Goal: Task Accomplishment & Management: Complete application form

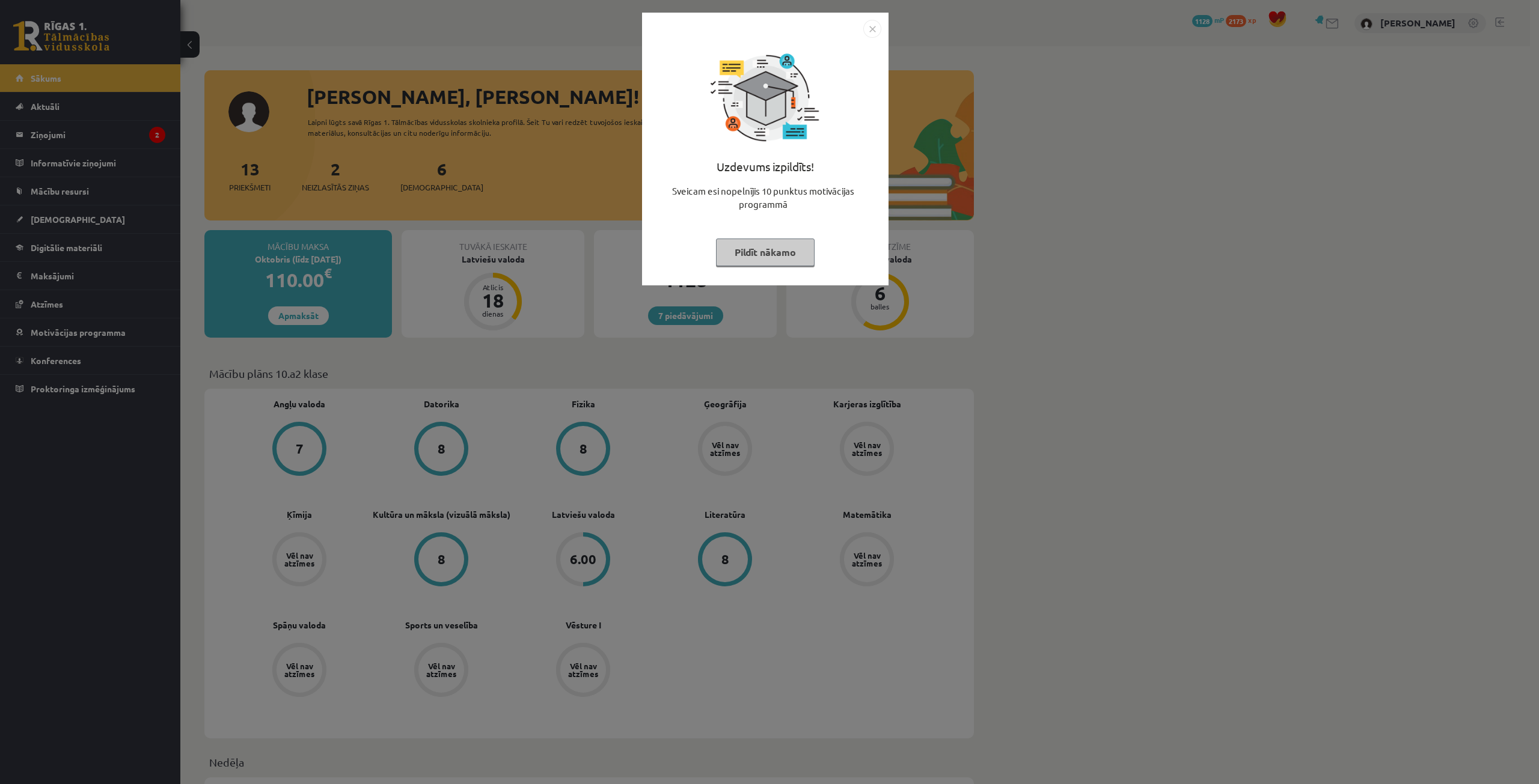
click at [755, 251] on button "Pildīt nākamo" at bounding box center [765, 252] width 98 height 27
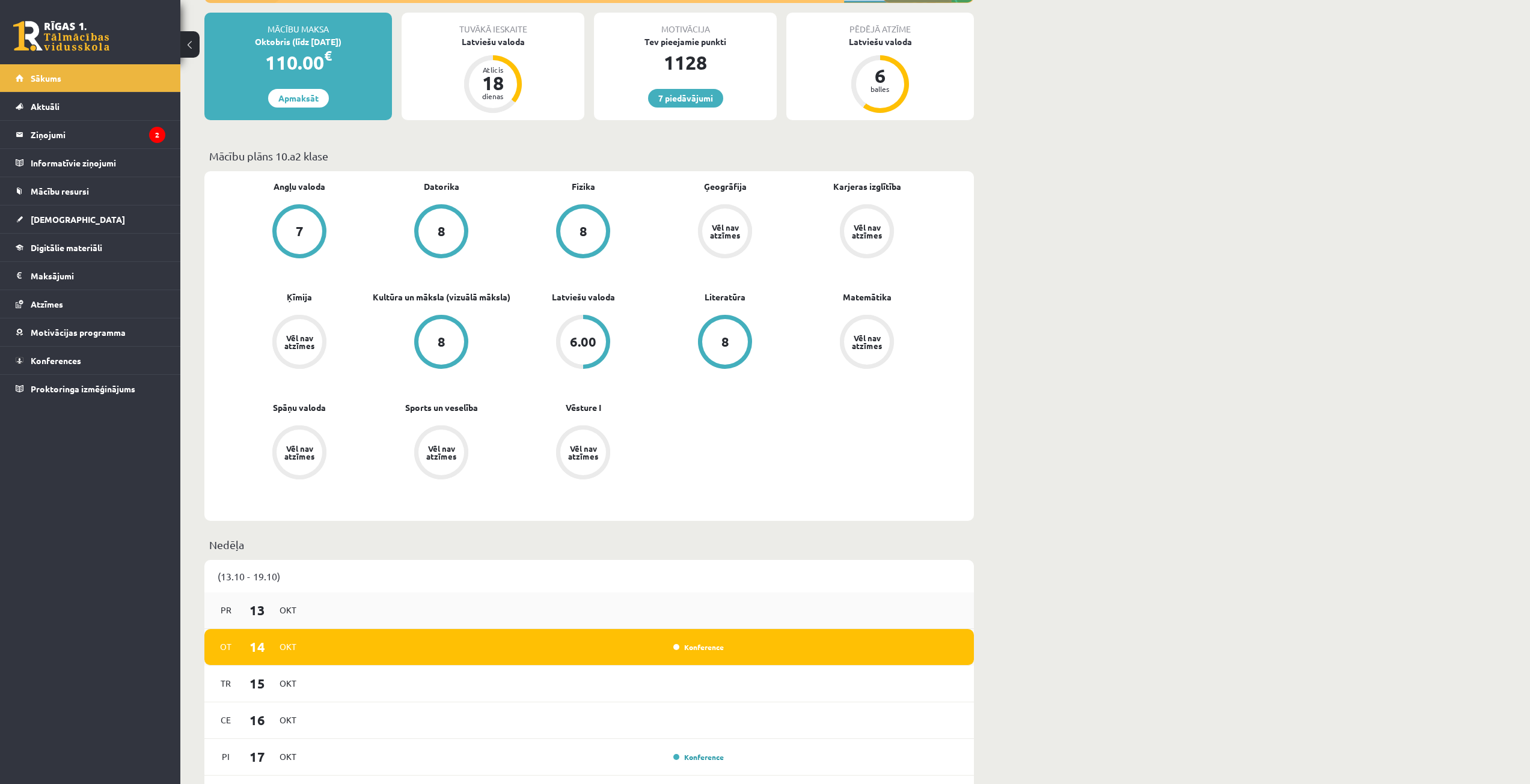
scroll to position [361, 0]
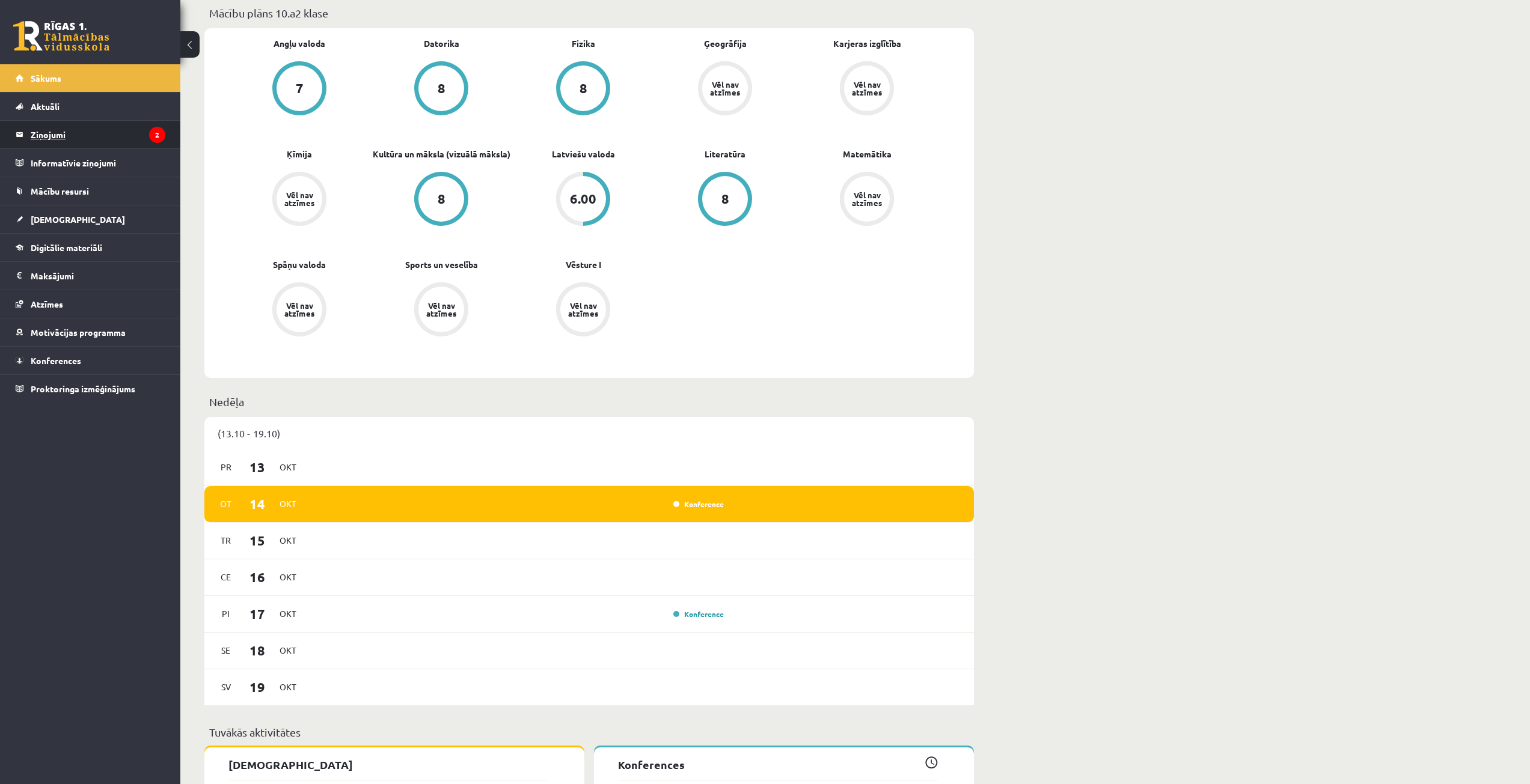
click at [104, 140] on legend "Ziņojumi 2" at bounding box center [98, 135] width 135 height 27
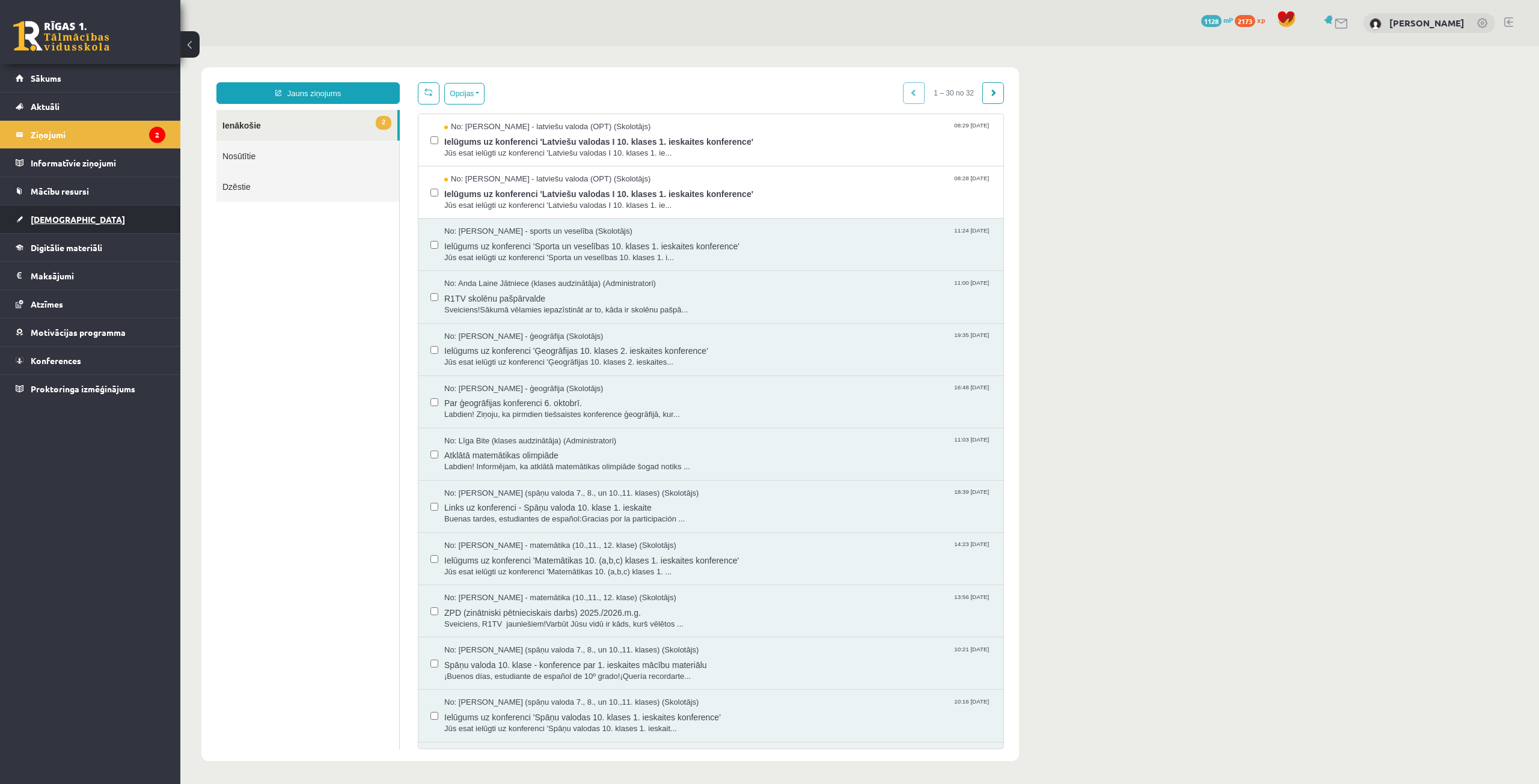
click at [91, 221] on link "[DEMOGRAPHIC_DATA]" at bounding box center [90, 219] width 150 height 27
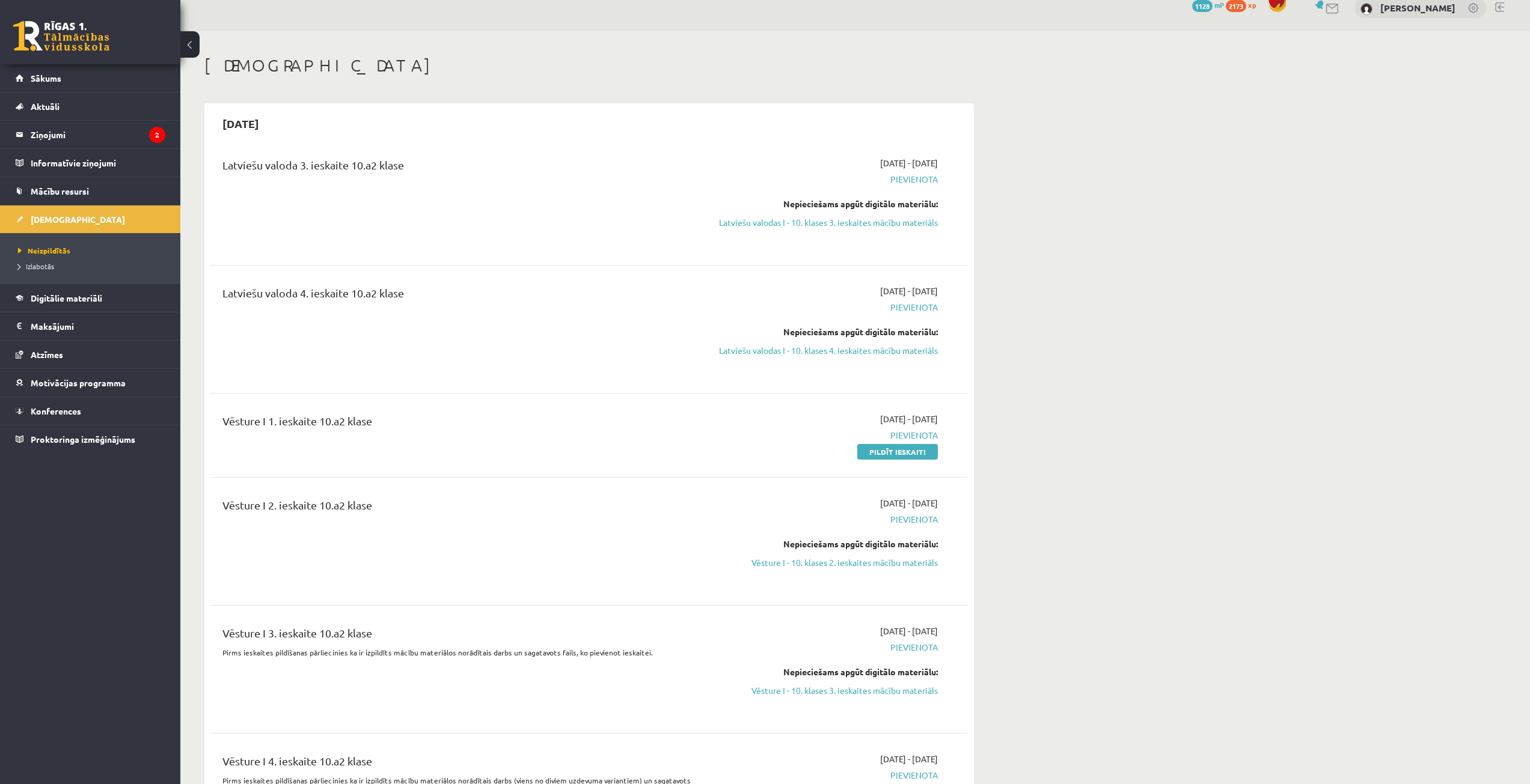
scroll to position [60, 0]
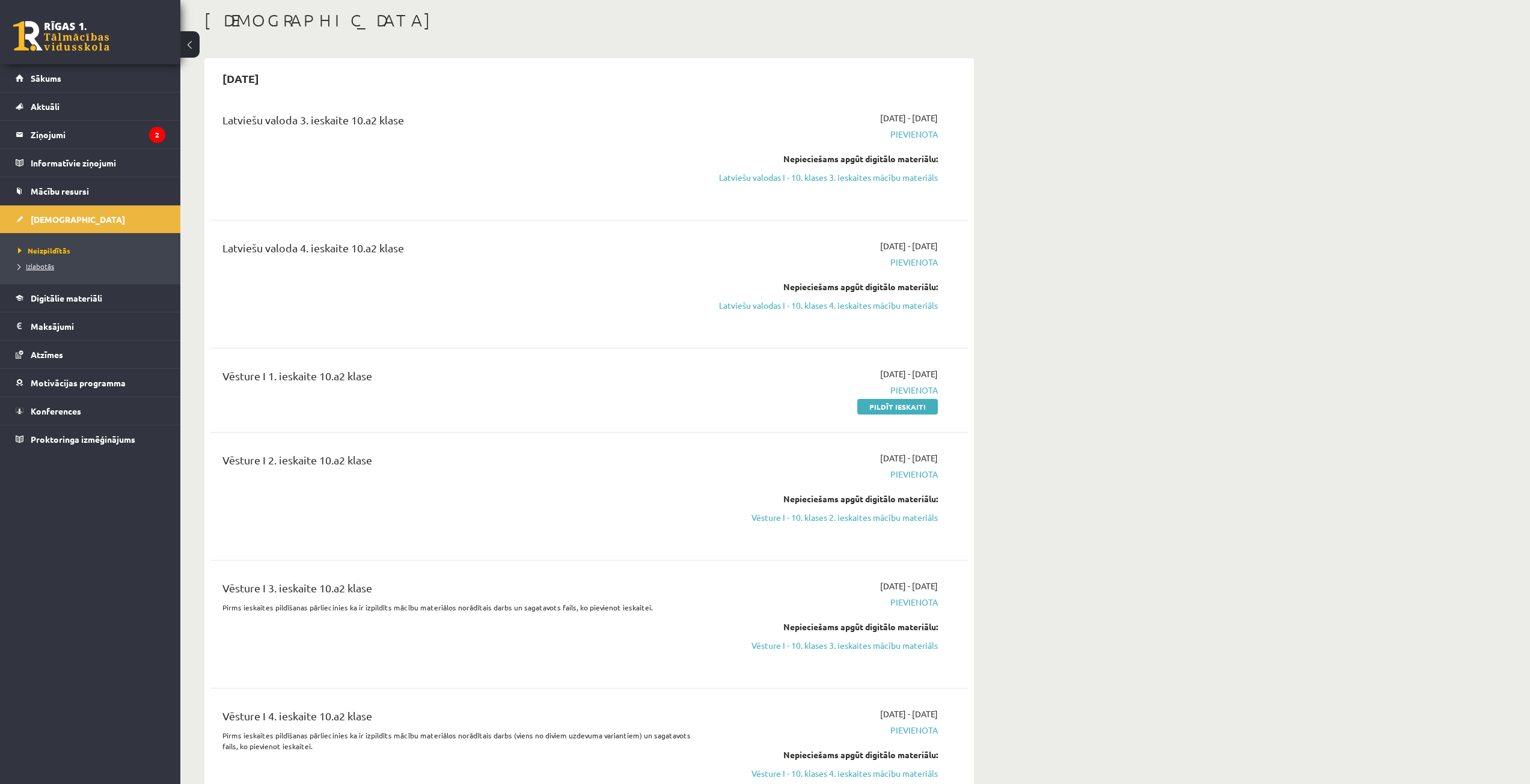
click at [29, 263] on span "Izlabotās" at bounding box center [36, 266] width 36 height 10
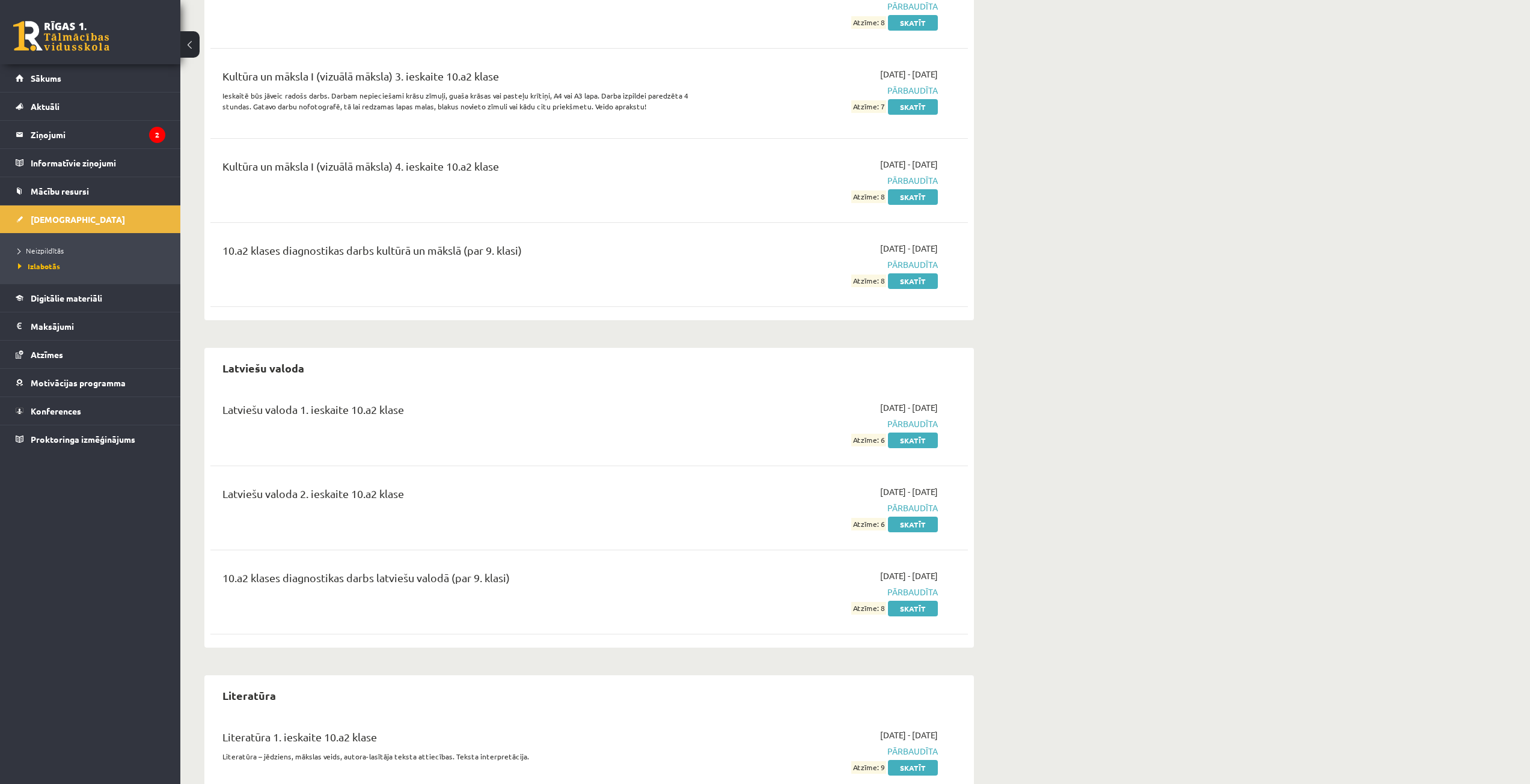
scroll to position [2585, 0]
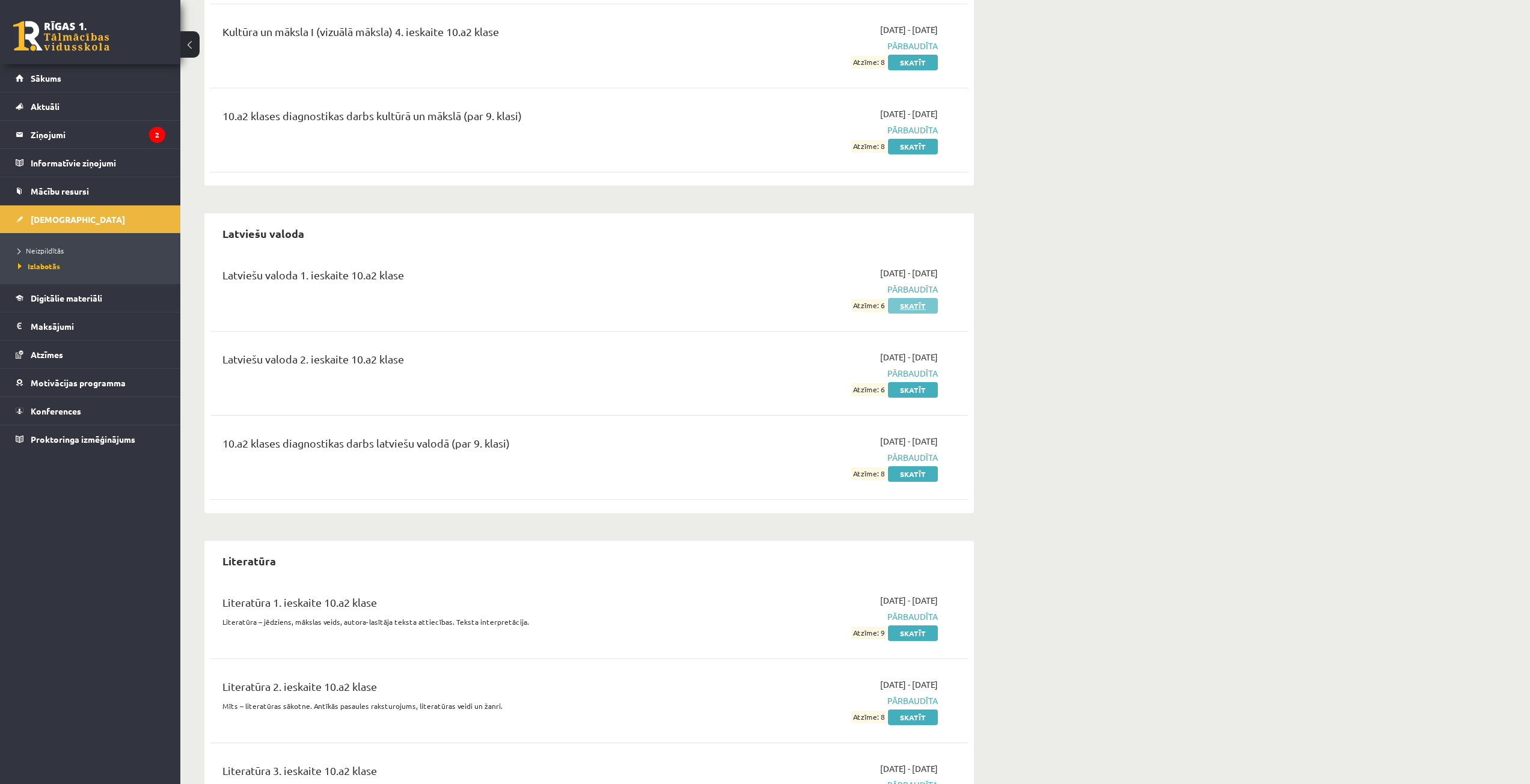
click at [926, 311] on link "Skatīt" at bounding box center [912, 306] width 50 height 15
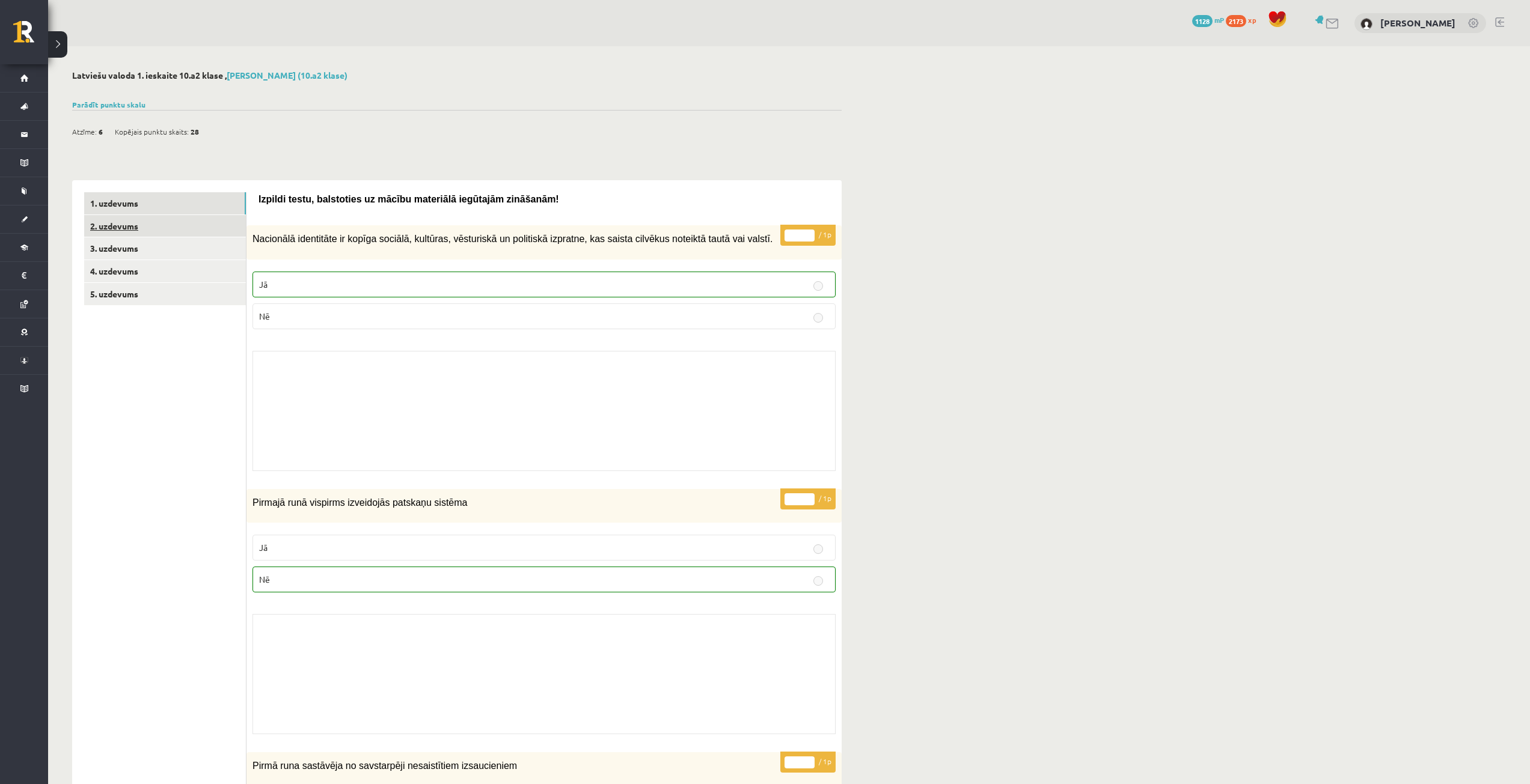
click at [120, 223] on link "2. uzdevums" at bounding box center [166, 226] width 162 height 22
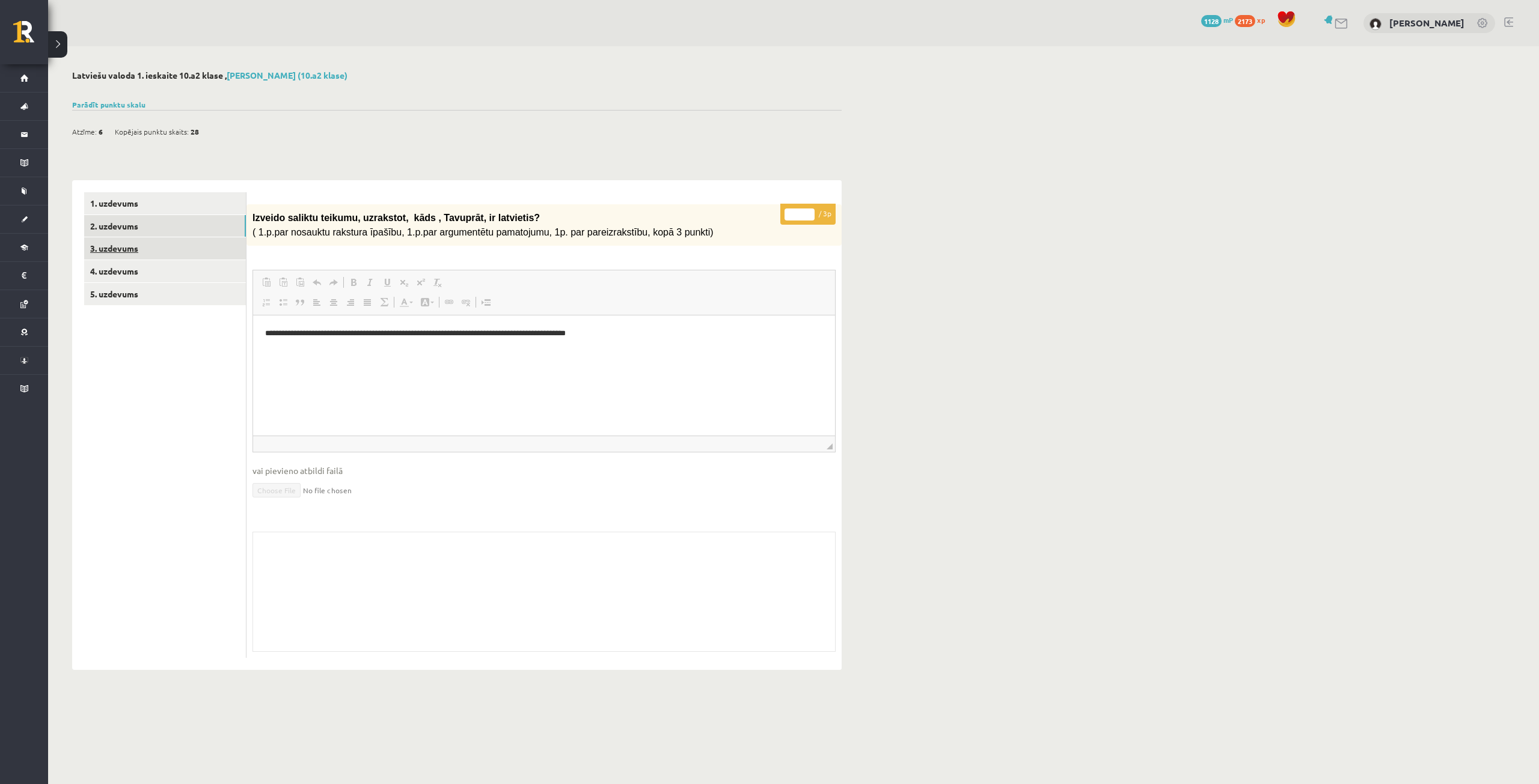
click at [144, 248] on link "3. uzdevums" at bounding box center [166, 248] width 162 height 22
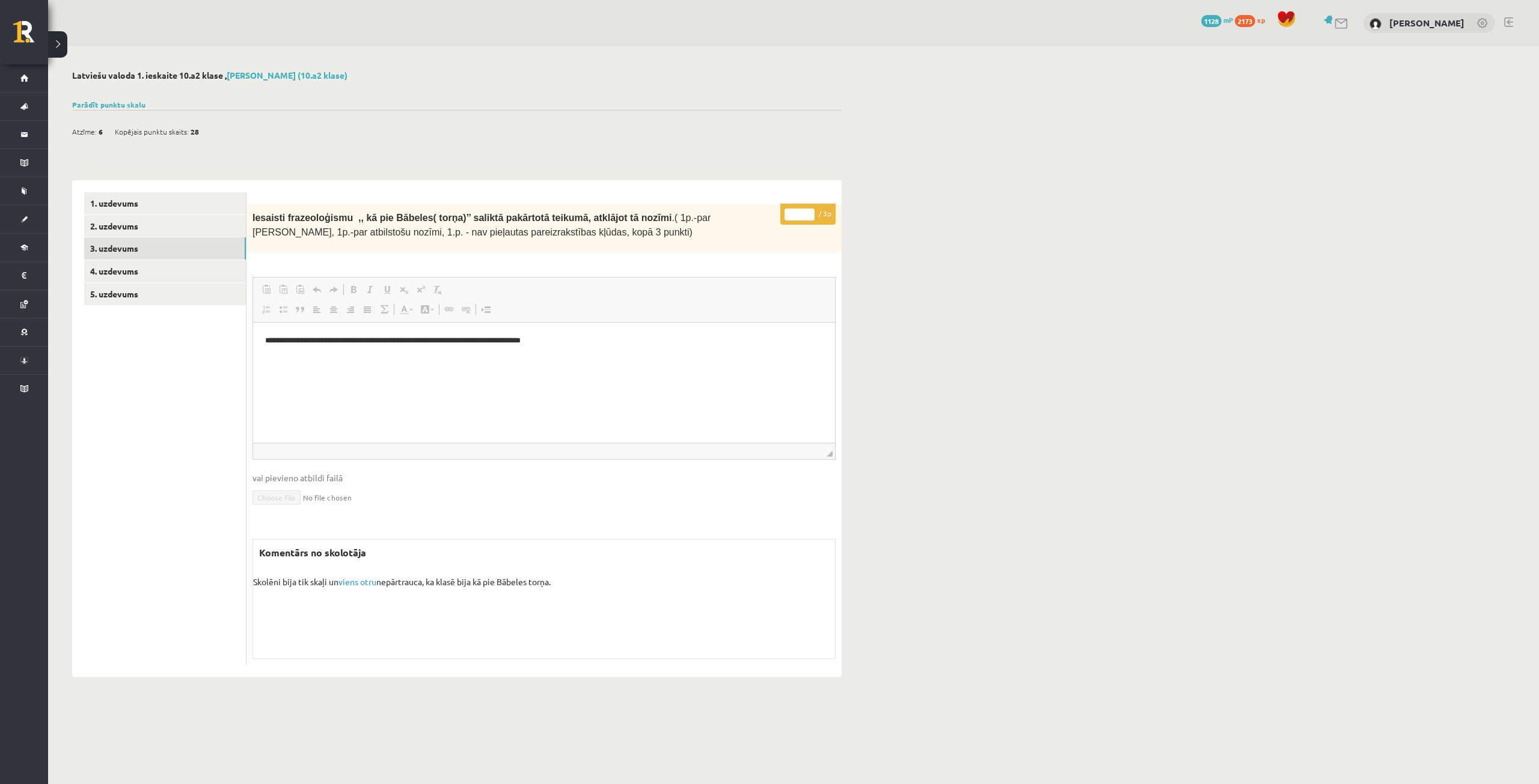
click at [359, 579] on span "viens otru" at bounding box center [357, 582] width 38 height 11
click at [136, 273] on link "4. uzdevums" at bounding box center [166, 271] width 162 height 22
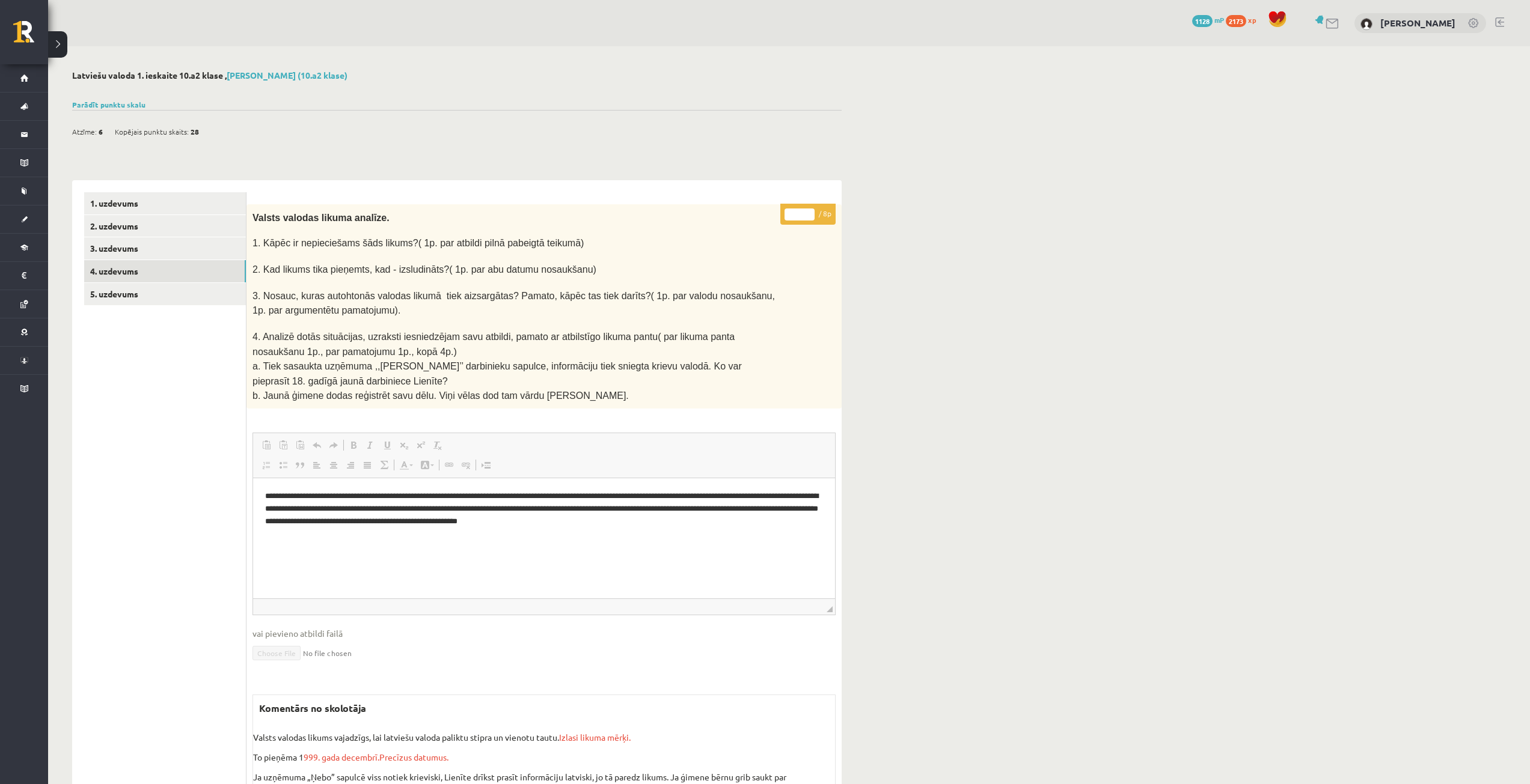
scroll to position [102, 0]
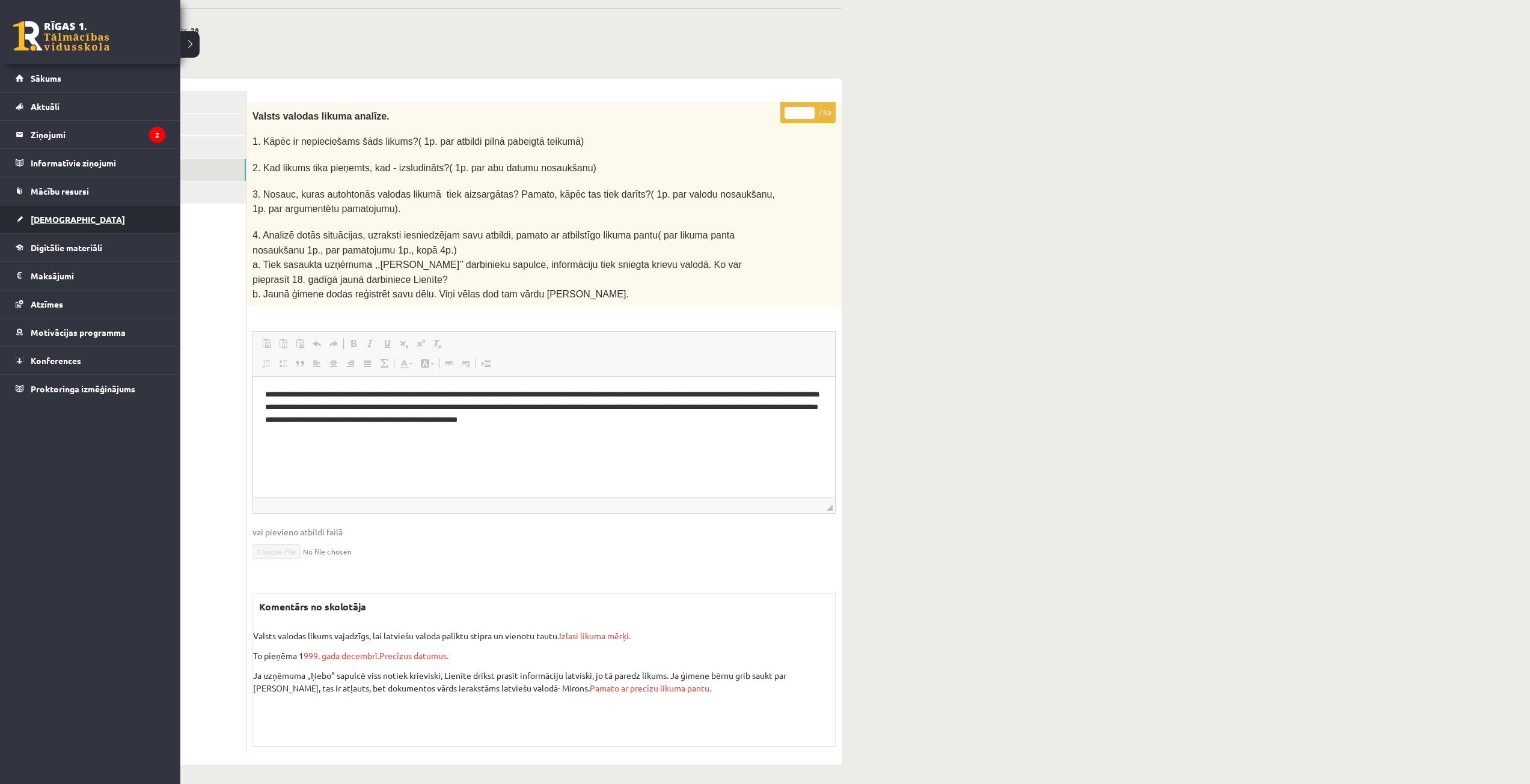
click at [85, 210] on link "[DEMOGRAPHIC_DATA]" at bounding box center [90, 219] width 150 height 27
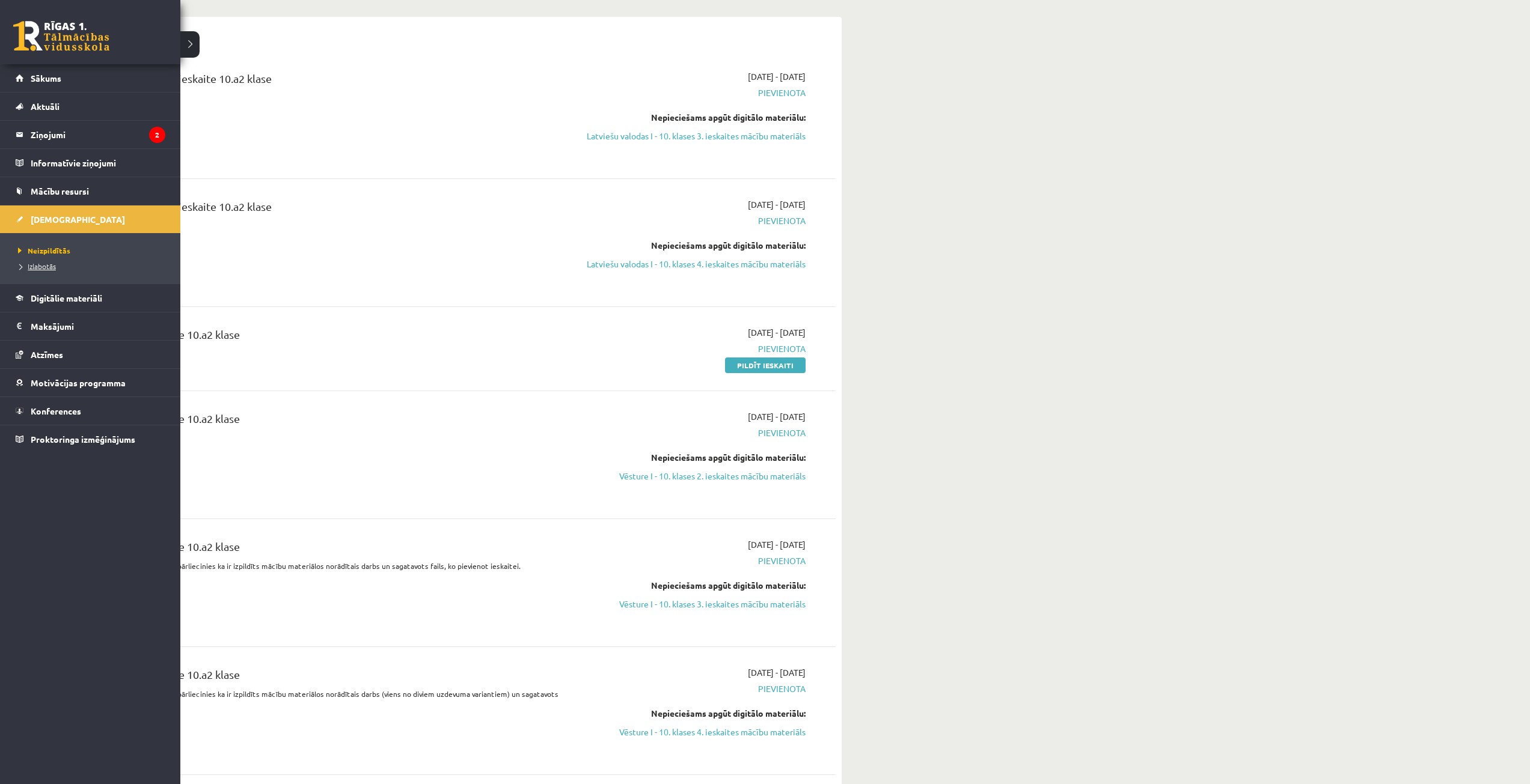
click at [33, 261] on link "Izlabotās" at bounding box center [92, 266] width 154 height 11
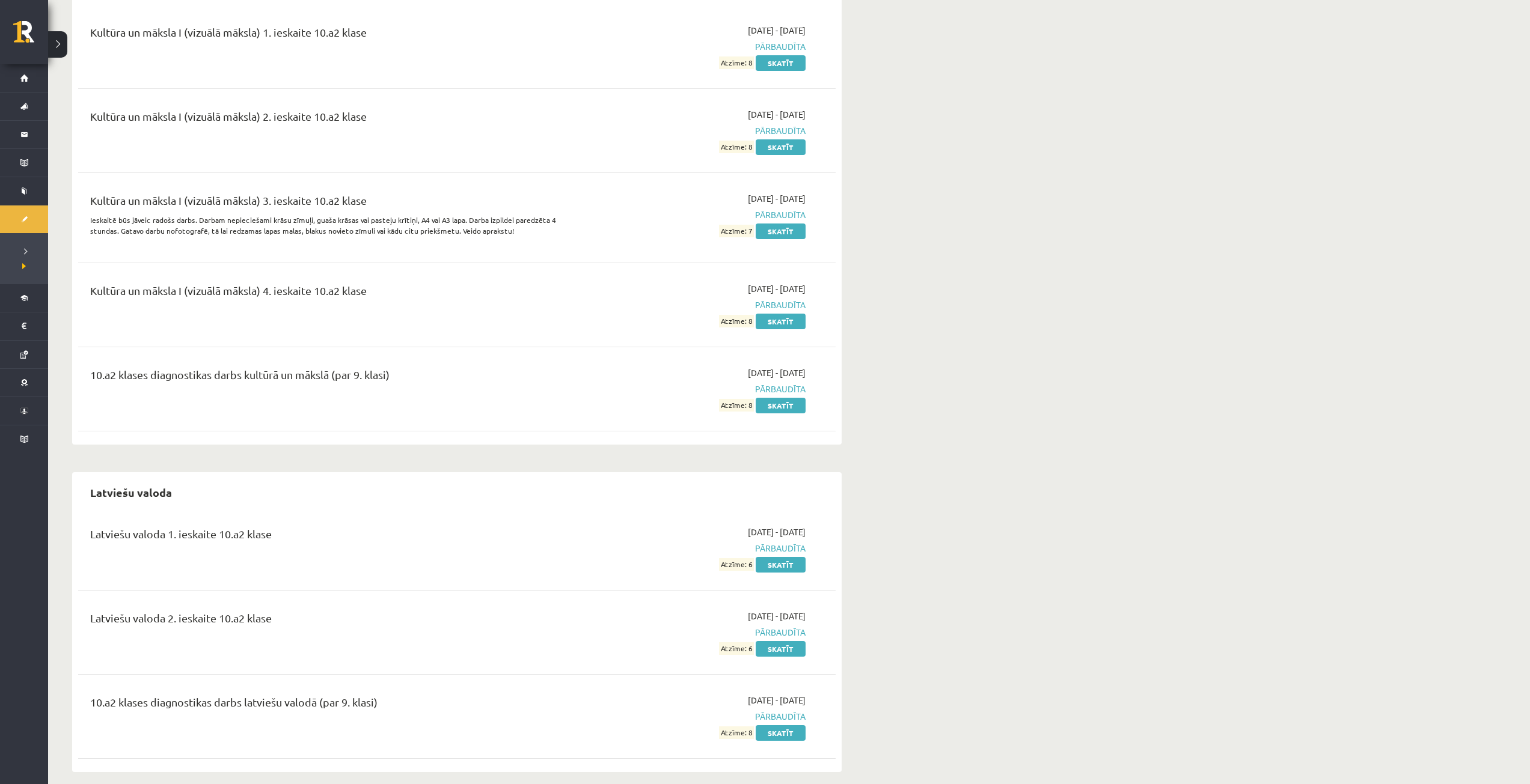
scroll to position [2627, 0]
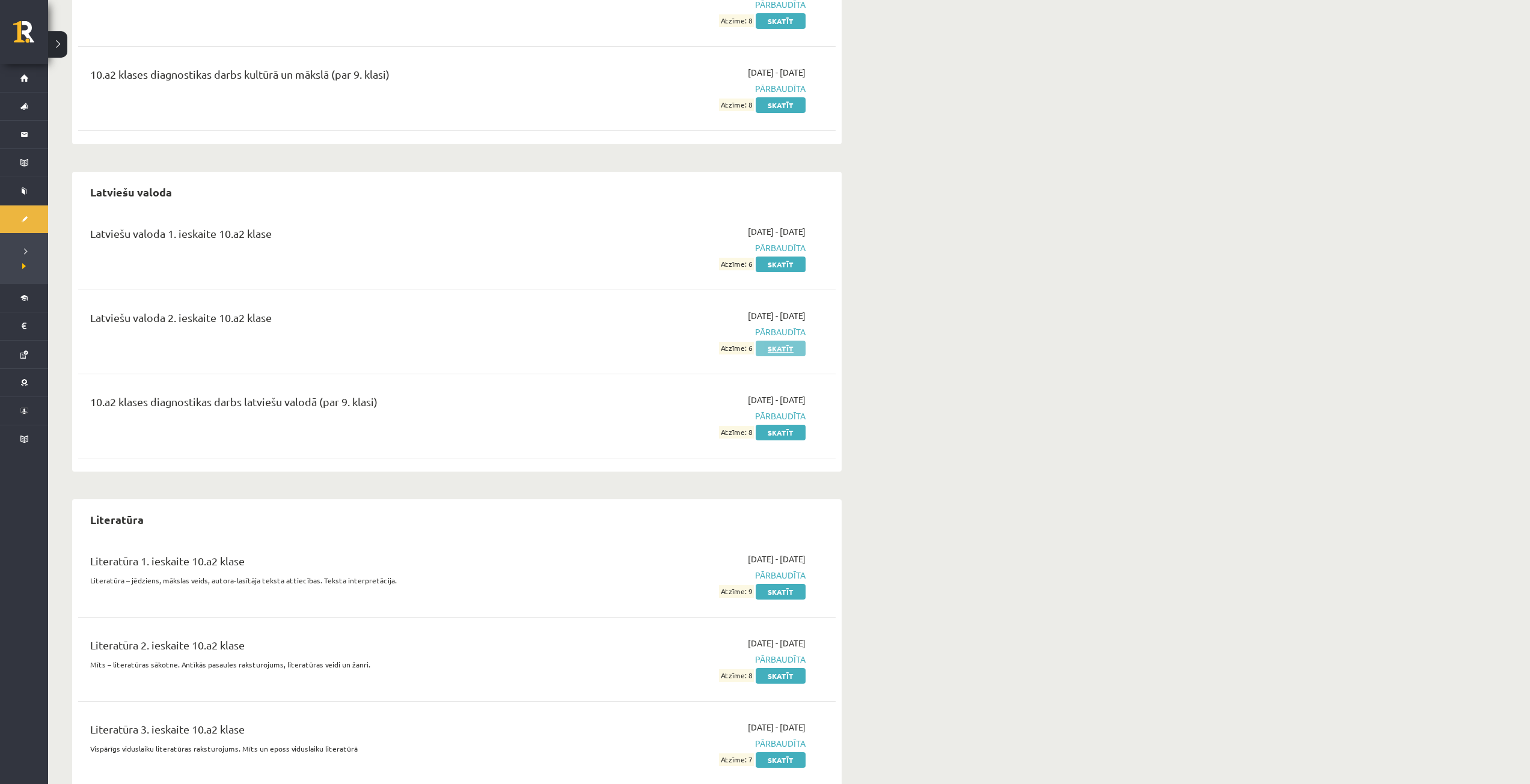
click at [795, 347] on link "Skatīt" at bounding box center [780, 348] width 50 height 15
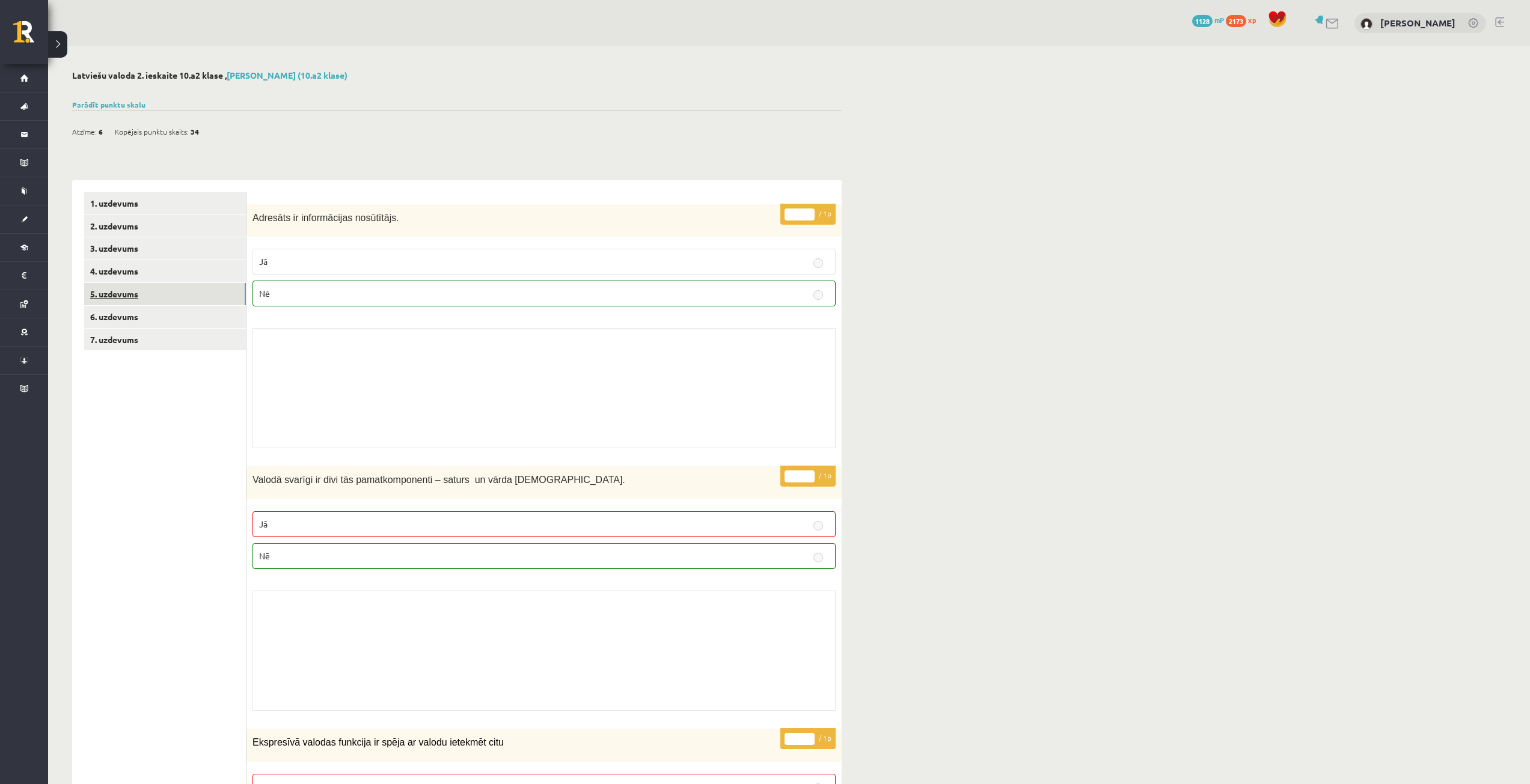
click at [182, 294] on link "5. uzdevums" at bounding box center [166, 294] width 162 height 22
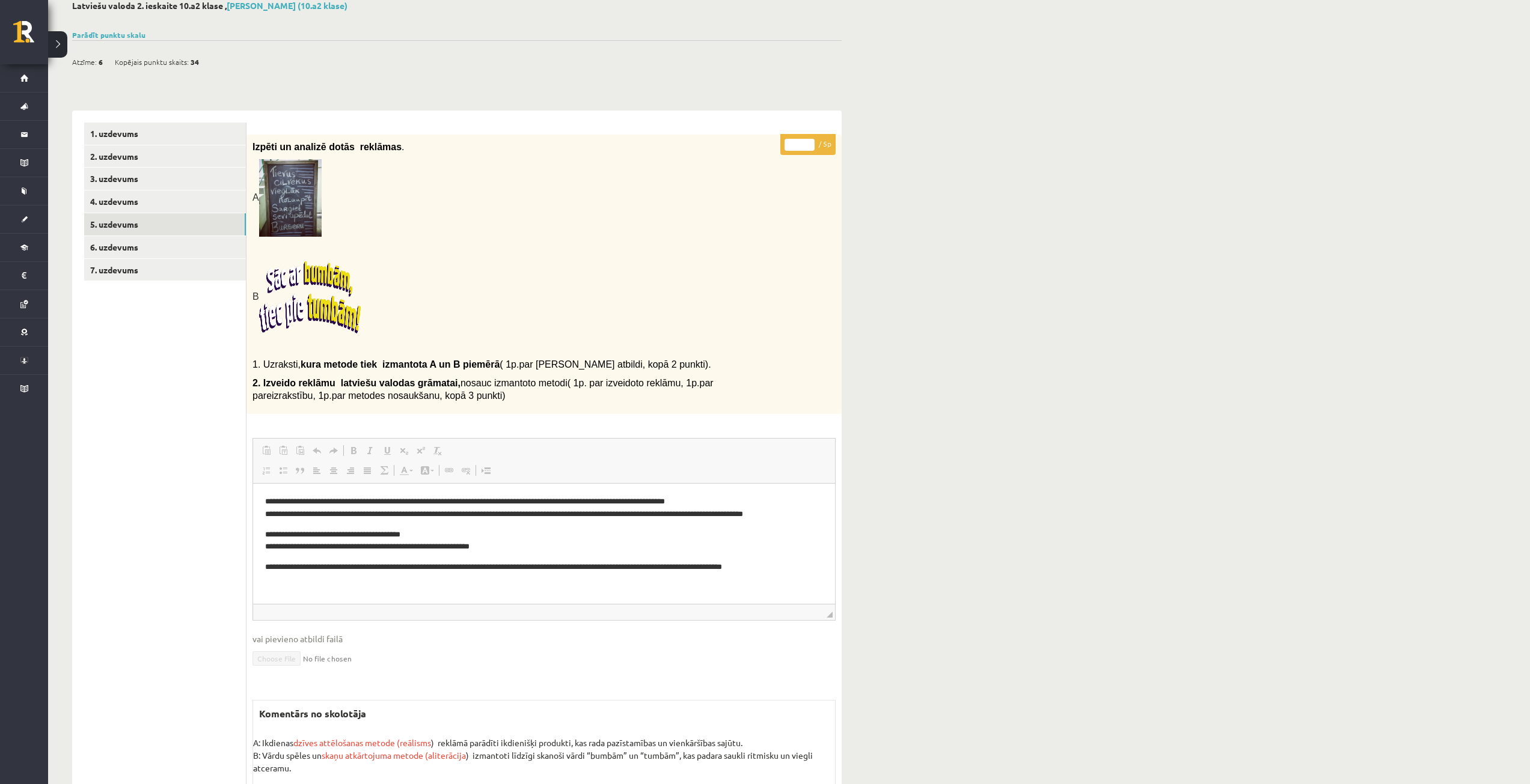
scroll to position [190, 0]
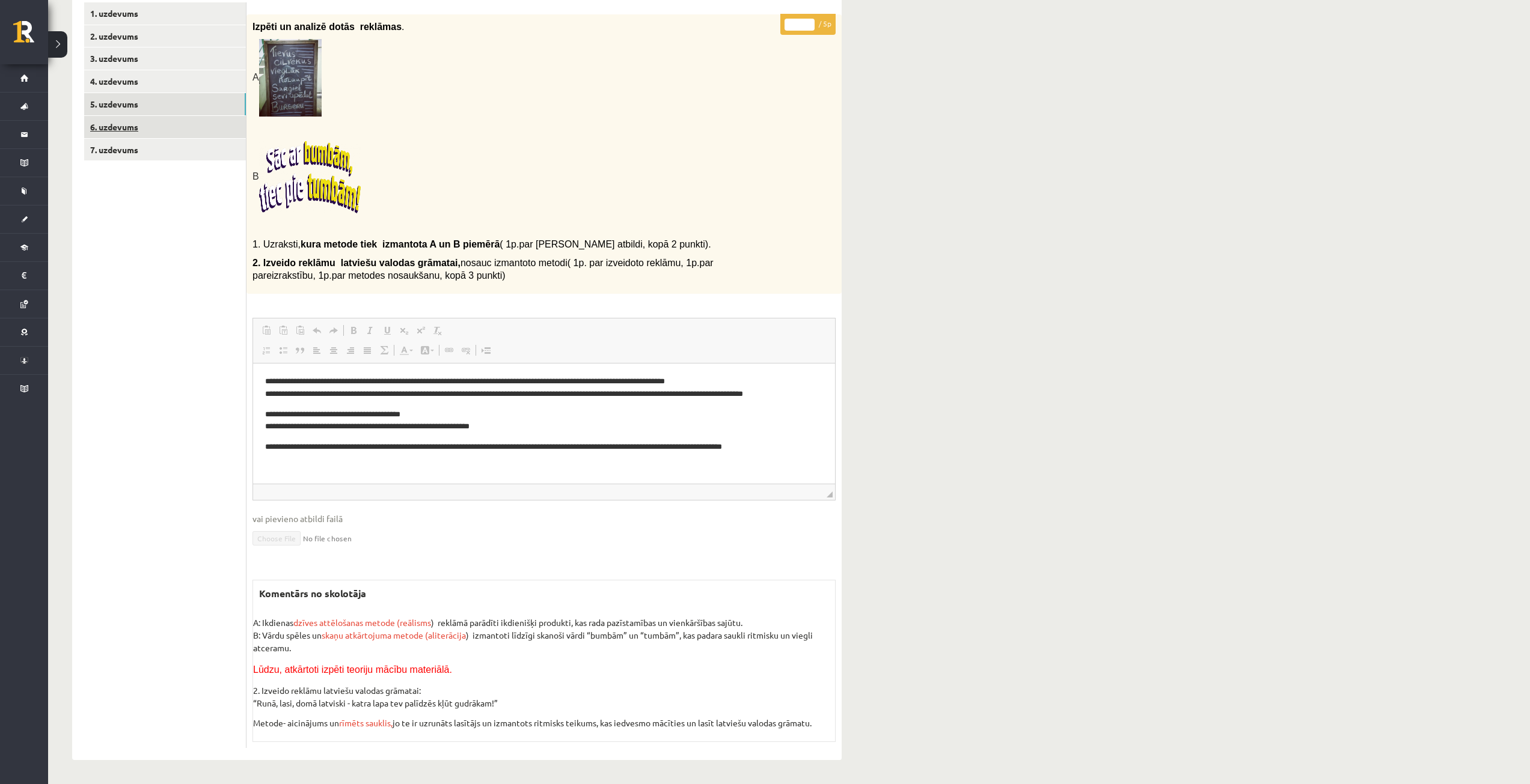
click at [133, 132] on link "6. uzdevums" at bounding box center [166, 127] width 162 height 22
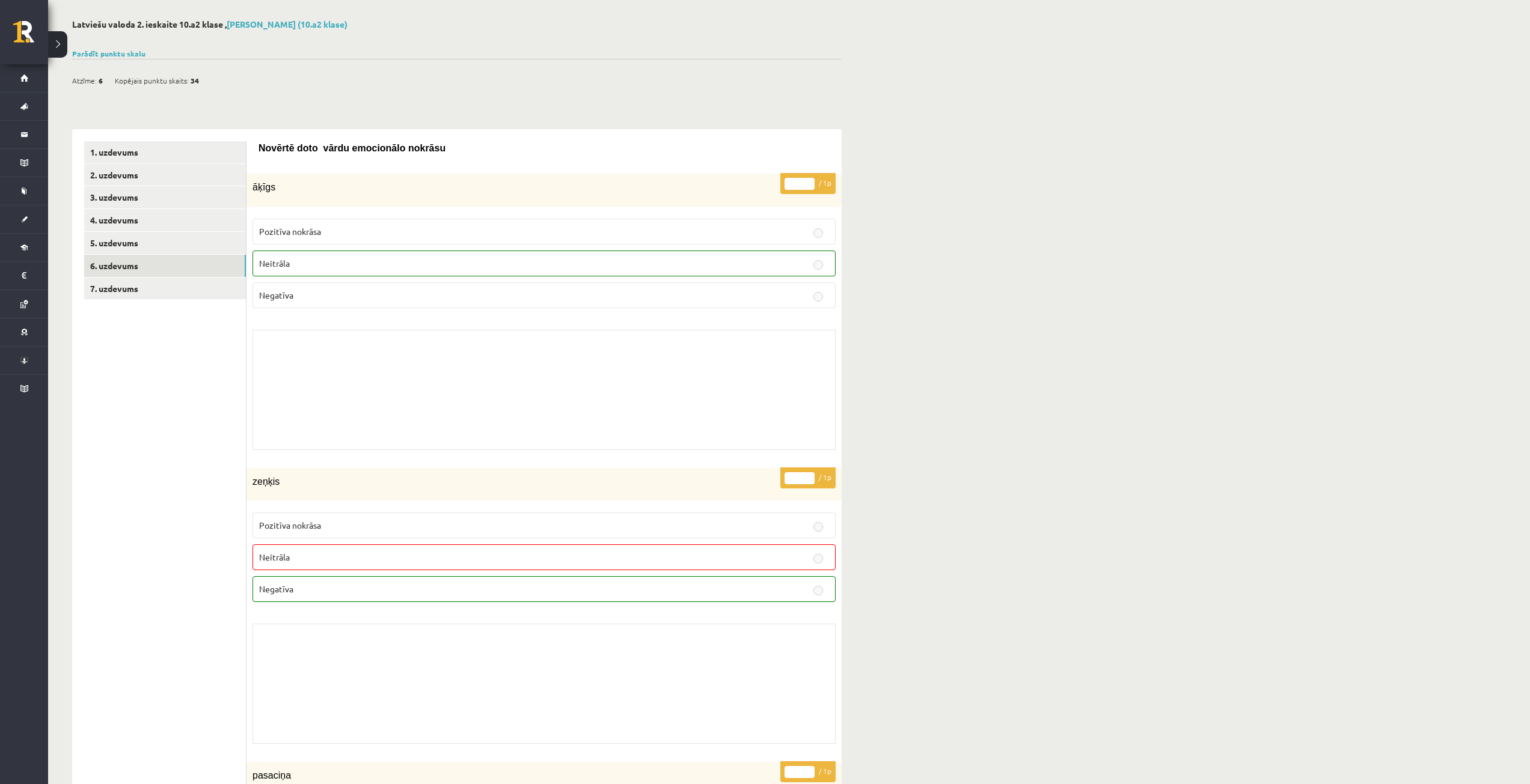
scroll to position [0, 0]
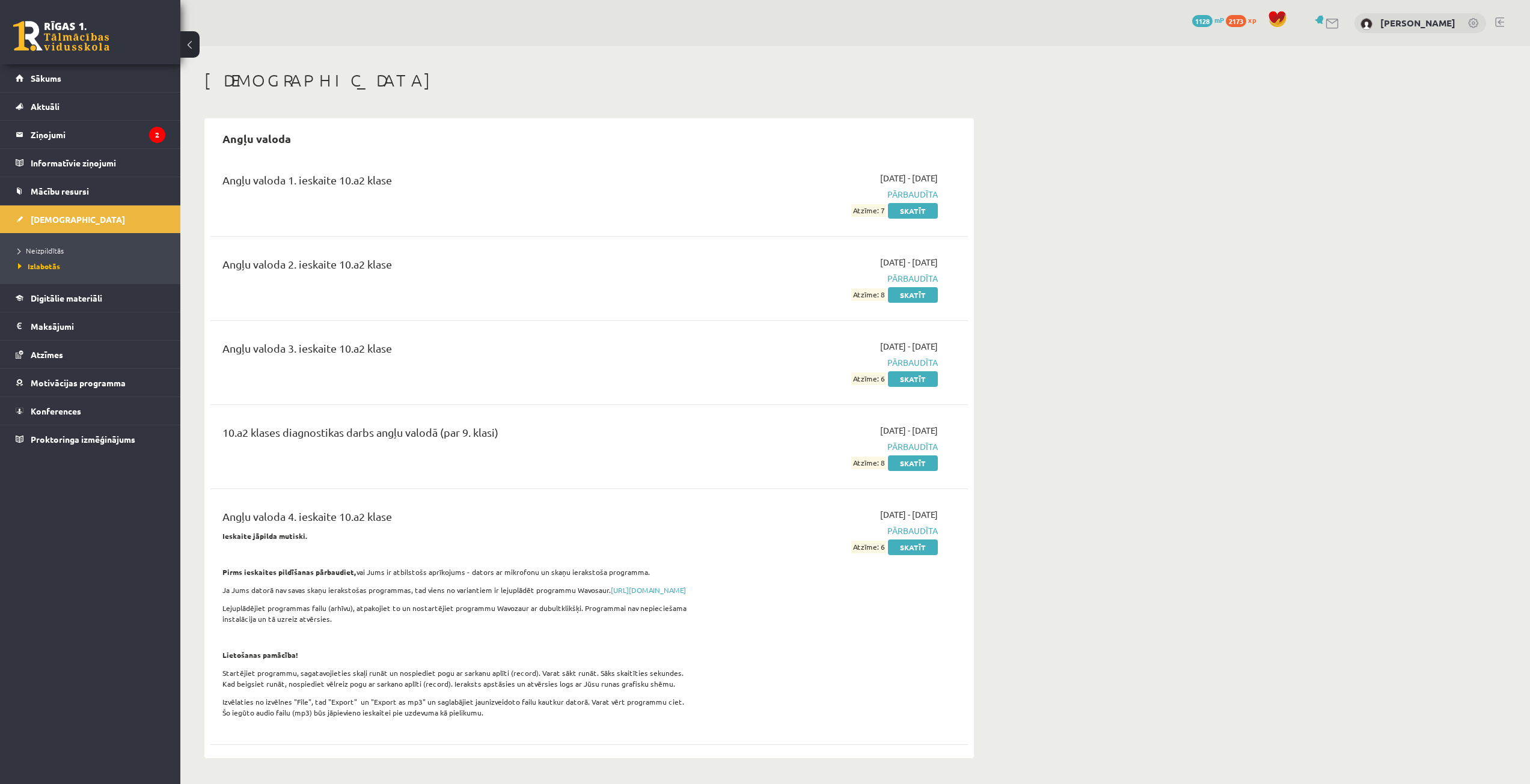
scroll to position [2627, 0]
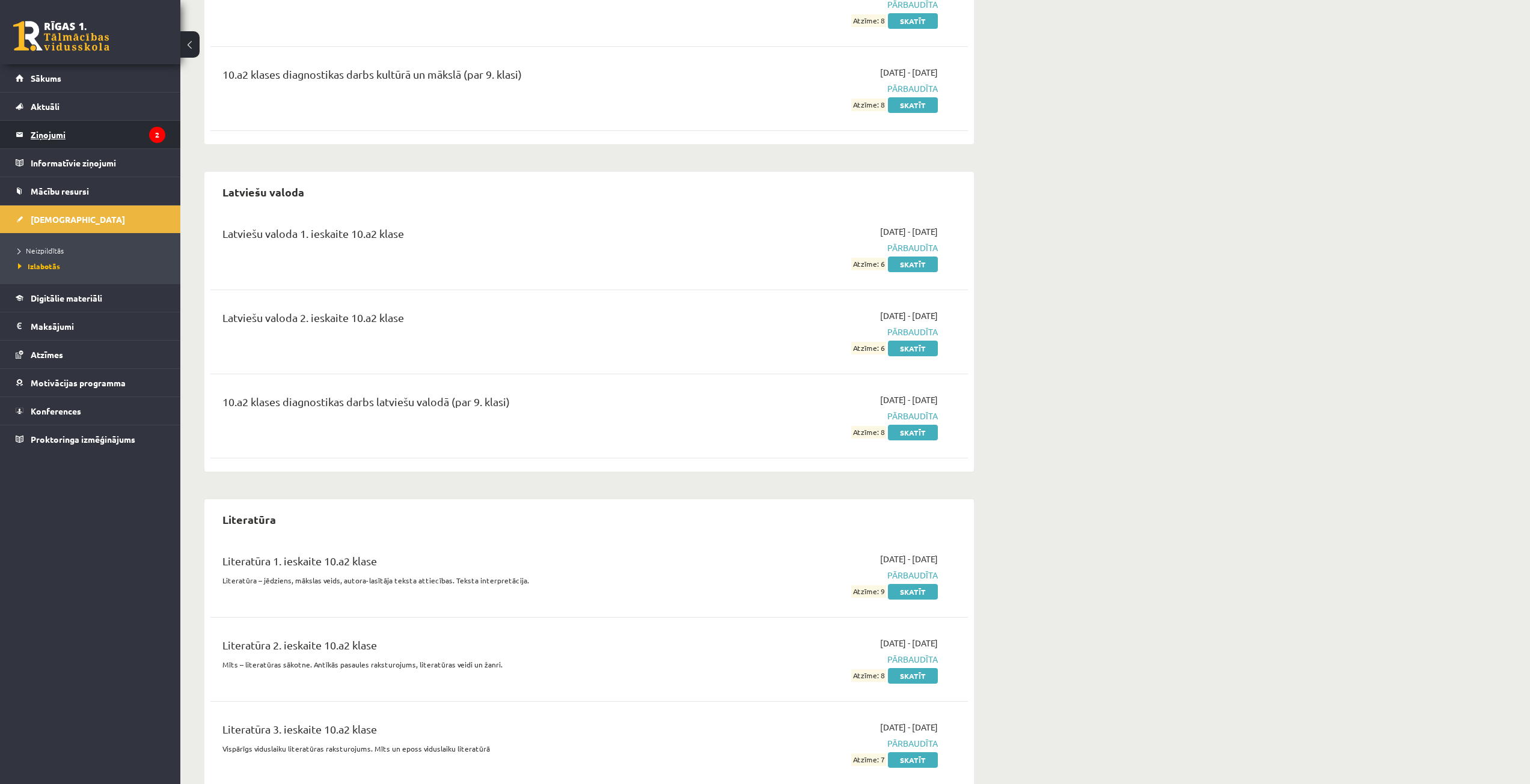
click at [86, 128] on legend "Ziņojumi 2" at bounding box center [98, 135] width 135 height 27
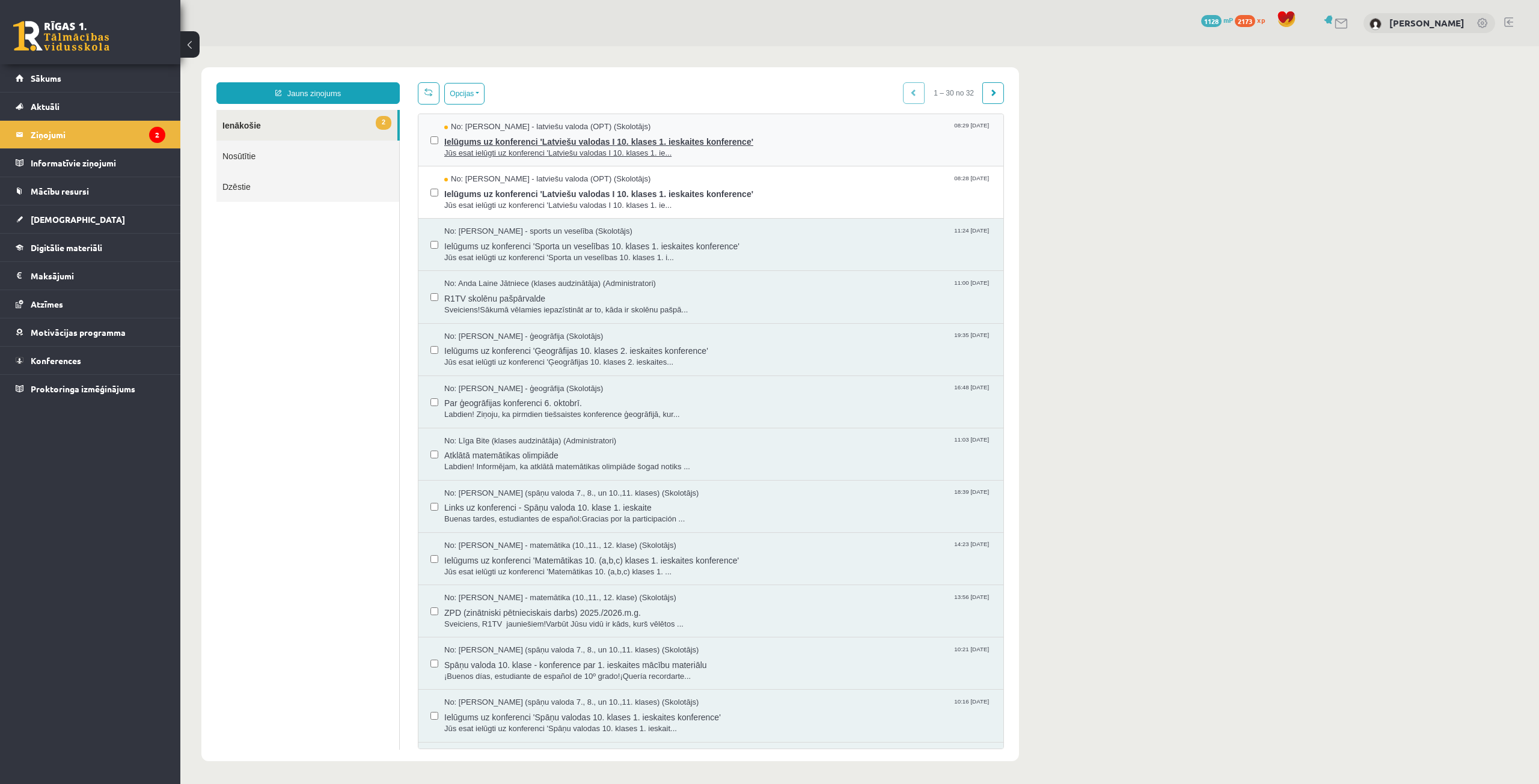
click at [761, 137] on span "Ielūgums uz konferenci 'Latviešu valodas I 10. klases 1. ieskaites konference'" at bounding box center [717, 140] width 547 height 15
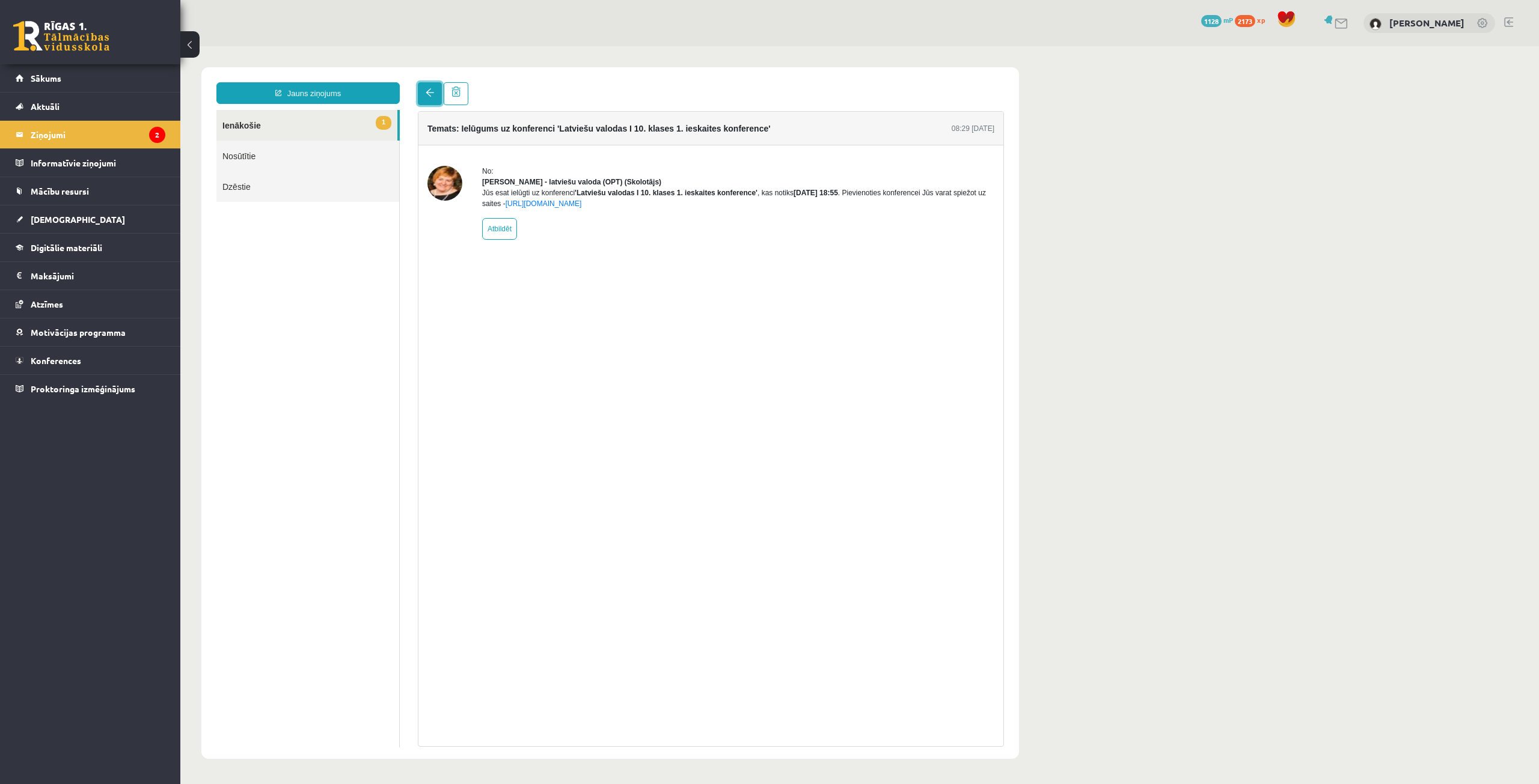
click at [423, 87] on link at bounding box center [429, 94] width 24 height 23
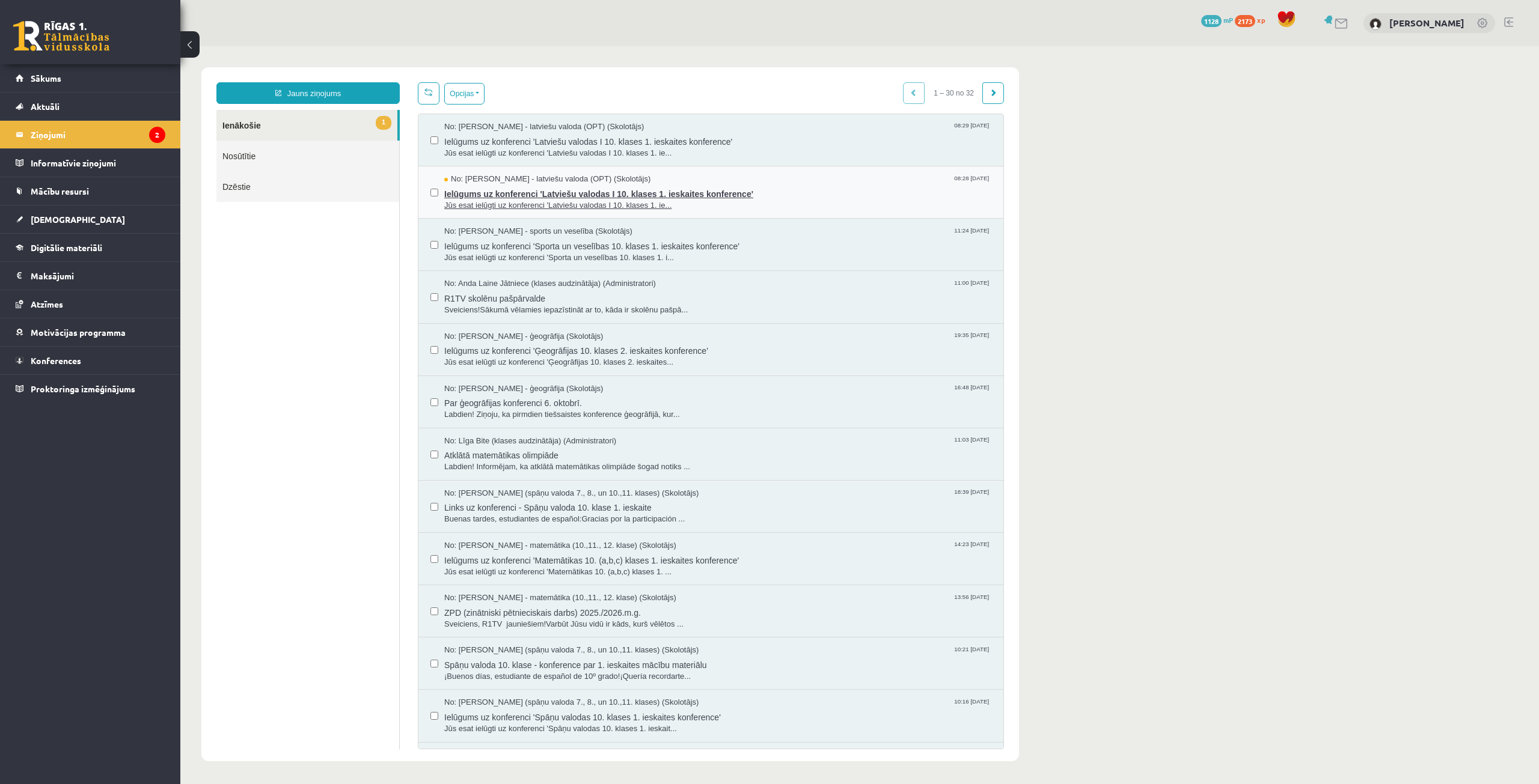
click at [548, 200] on span "Jūs esat ielūgti uz konferenci 'Latviešu valodas I 10. klases 1. ie..." at bounding box center [717, 206] width 547 height 12
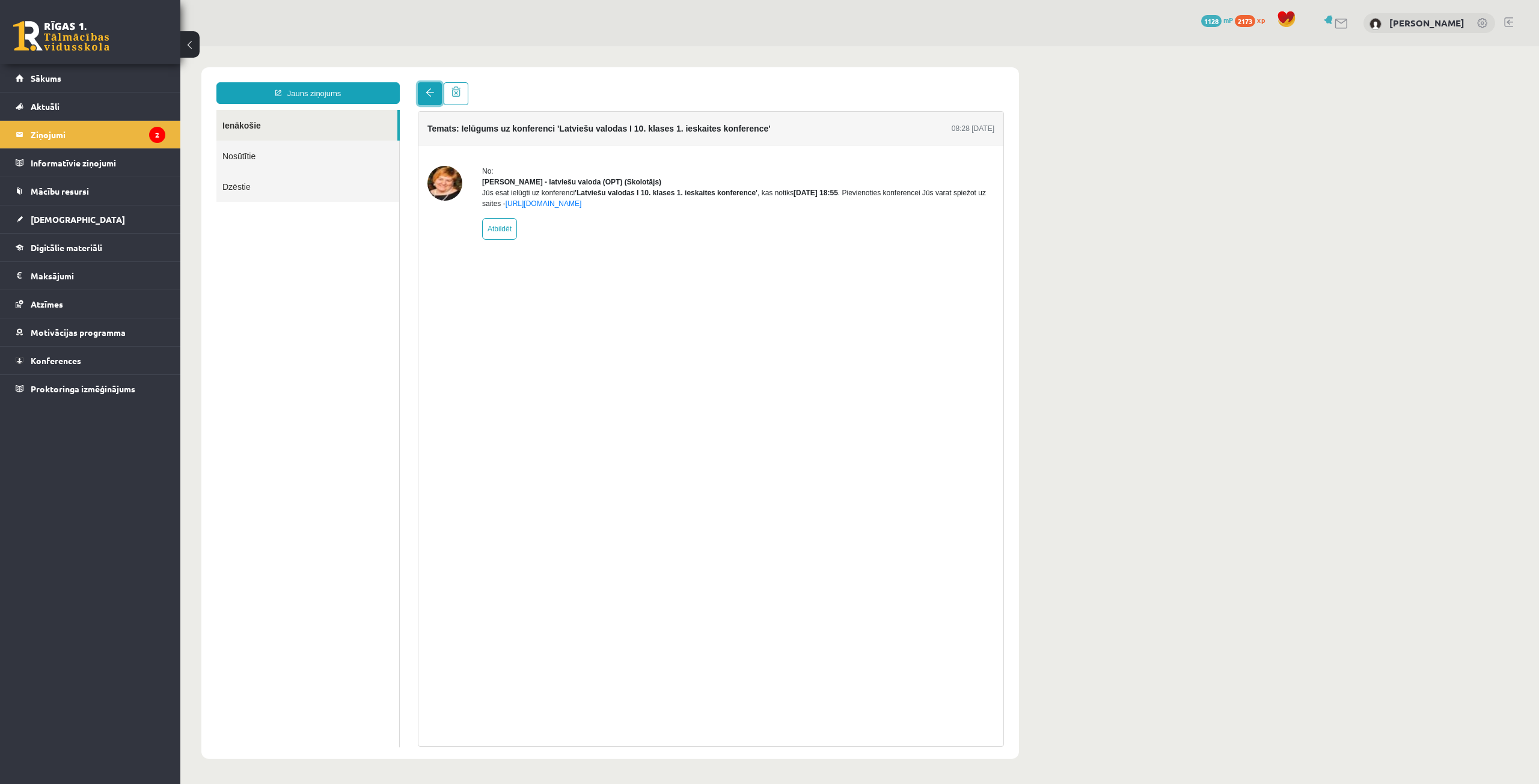
click at [424, 95] on link at bounding box center [429, 94] width 24 height 23
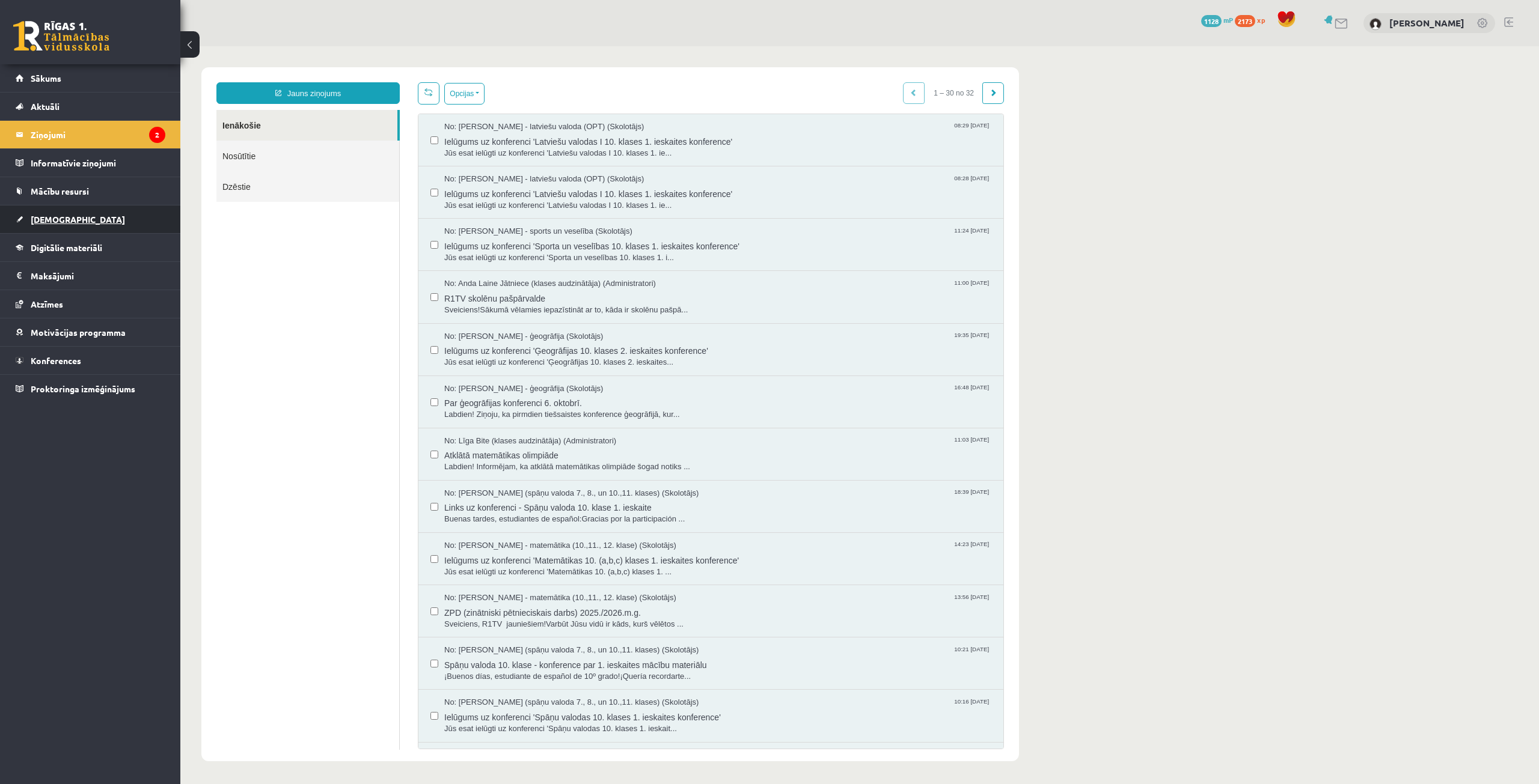
click at [75, 216] on link "[DEMOGRAPHIC_DATA]" at bounding box center [90, 219] width 150 height 27
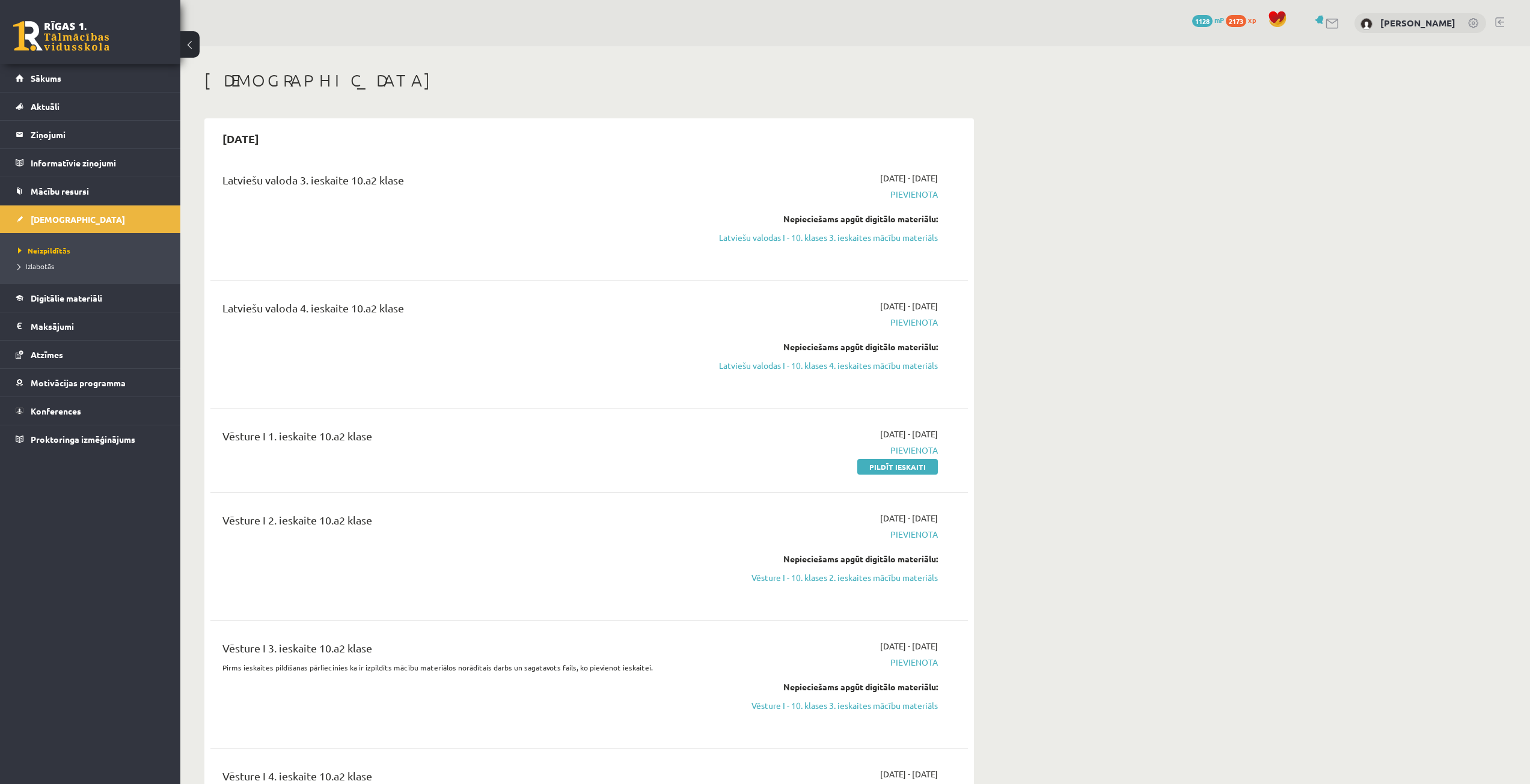
drag, startPoint x: 896, startPoint y: 464, endPoint x: 820, endPoint y: 60, distance: 411.1
click at [896, 463] on link "Pildīt ieskaiti" at bounding box center [897, 467] width 81 height 15
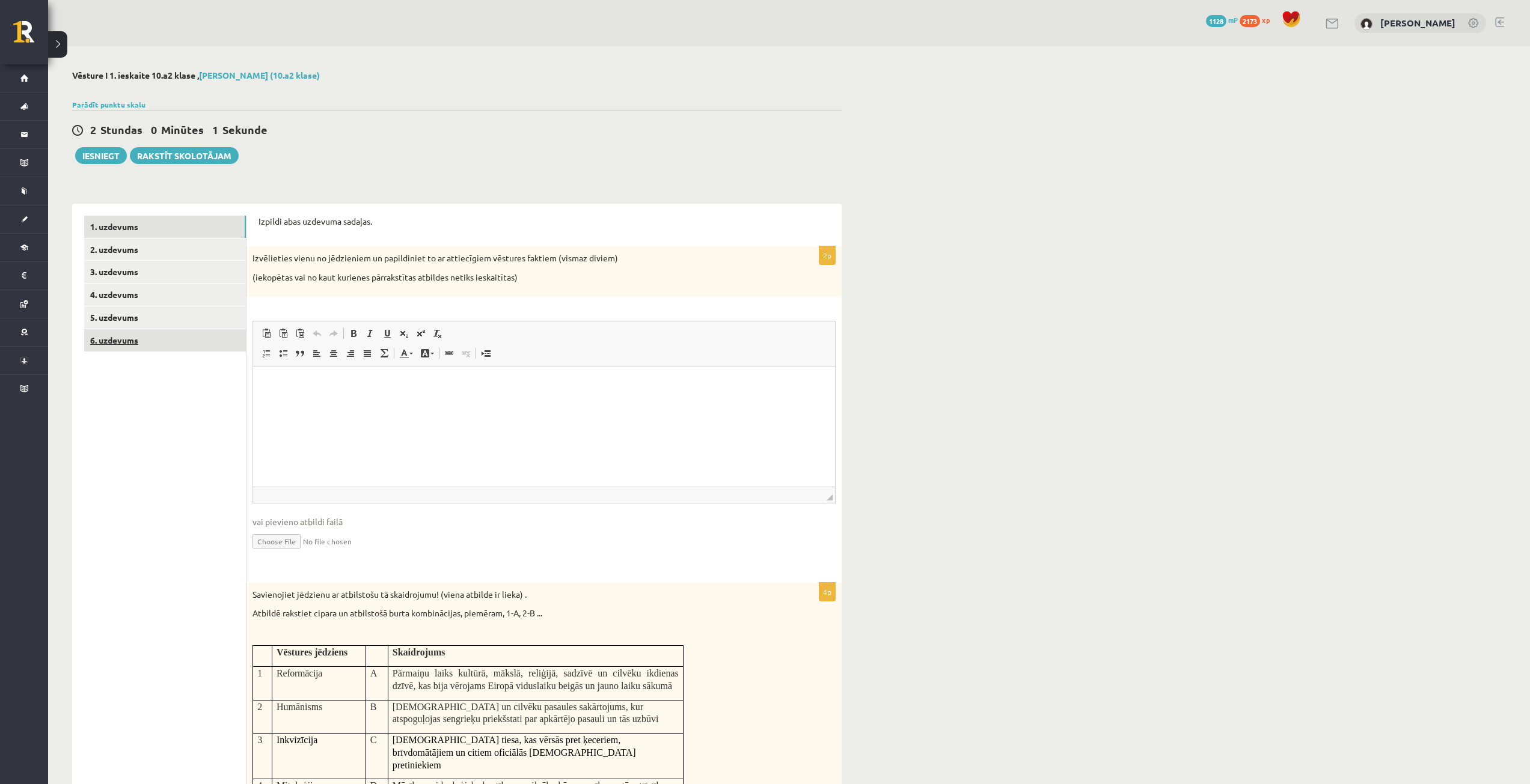
click at [186, 347] on link "6. uzdevums" at bounding box center [166, 340] width 162 height 22
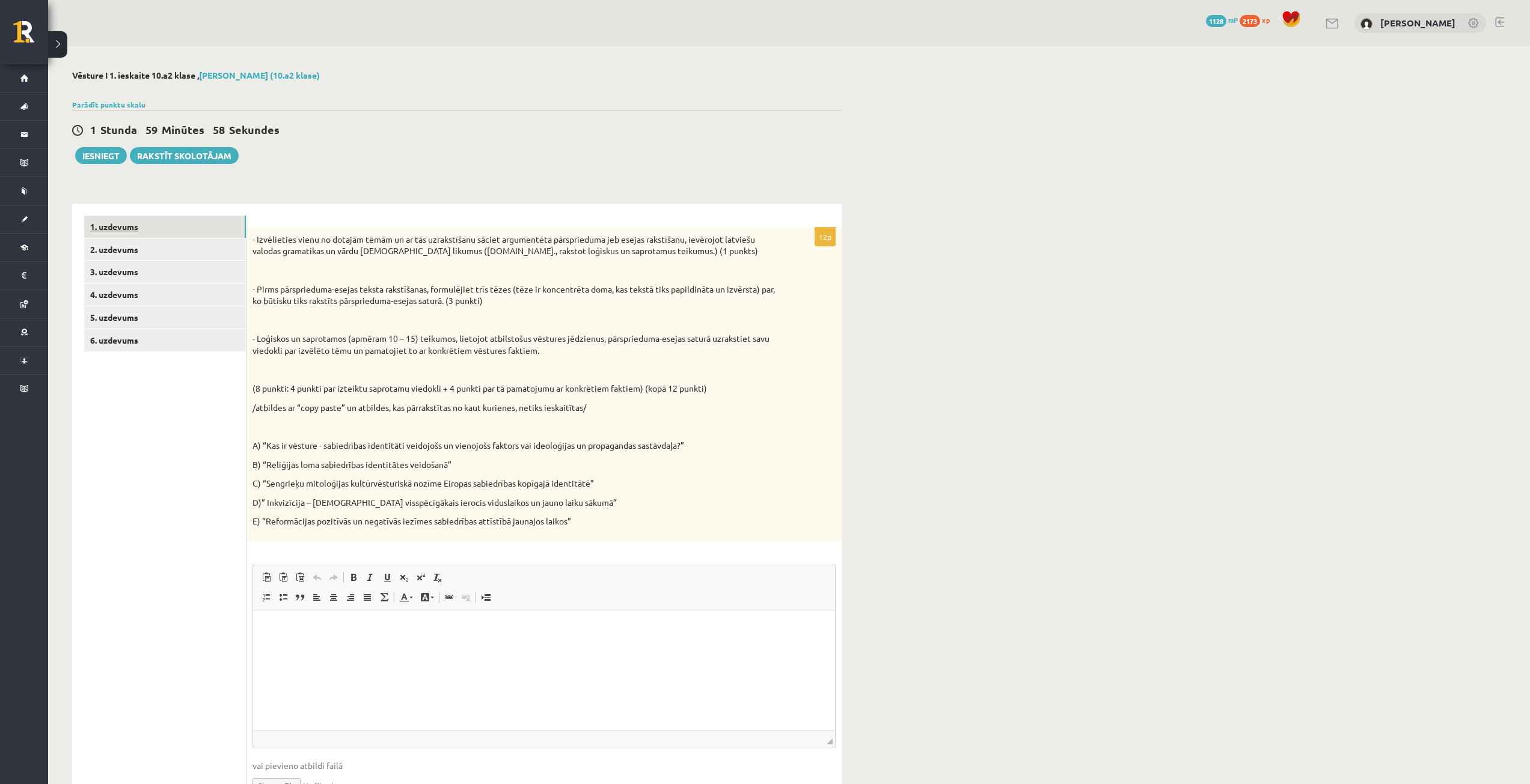
click at [143, 231] on link "1. uzdevums" at bounding box center [166, 226] width 162 height 22
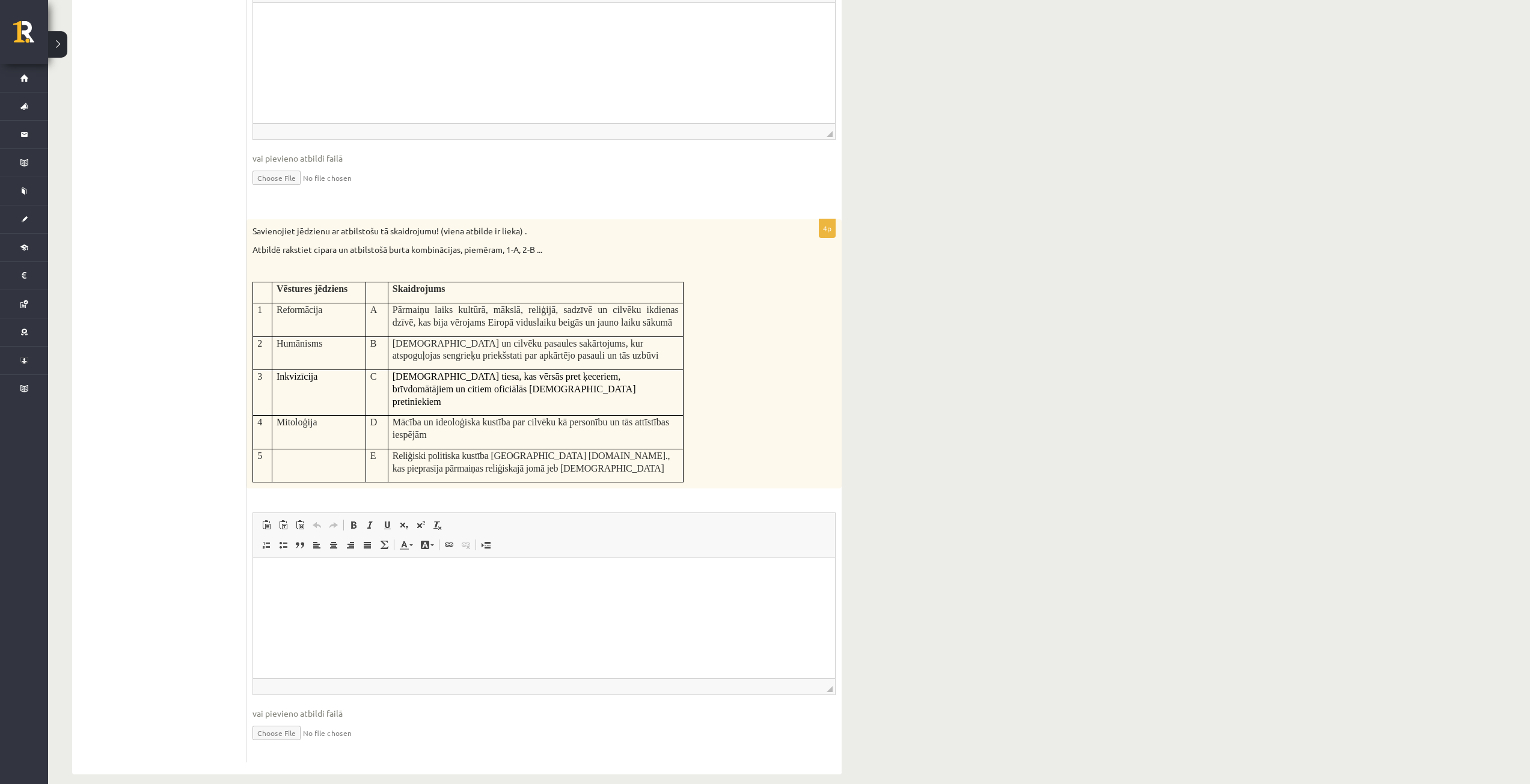
scroll to position [367, 0]
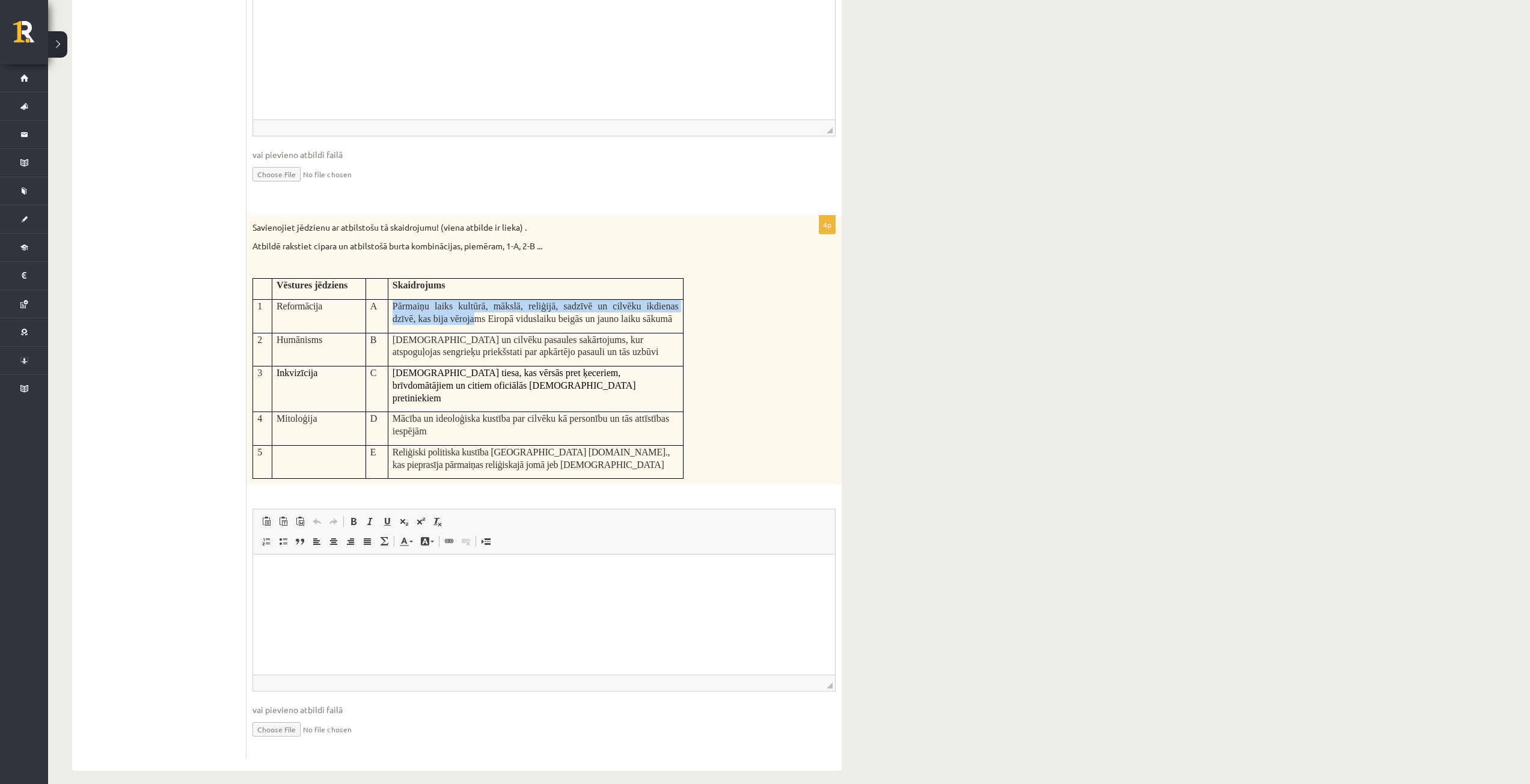
drag, startPoint x: 474, startPoint y: 317, endPoint x: 384, endPoint y: 311, distance: 90.2
click at [384, 311] on tr "1 Reformācija A Pārmaiņu laiks kultūrā, mākslā, reliģijā, sadzīvē un cilvēku ik…" at bounding box center [468, 317] width 430 height 34
click at [673, 335] on p "Dievu un cilvēku pasaules sakārtojums, kur atspoguļojas sengrieķu priekšstati p…" at bounding box center [536, 346] width 287 height 25
click at [326, 568] on p "Визуальный текстовый редактор, wiswyg-editor-user-answer-47434020031060" at bounding box center [543, 573] width 558 height 13
click at [299, 577] on p "*" at bounding box center [543, 573] width 558 height 13
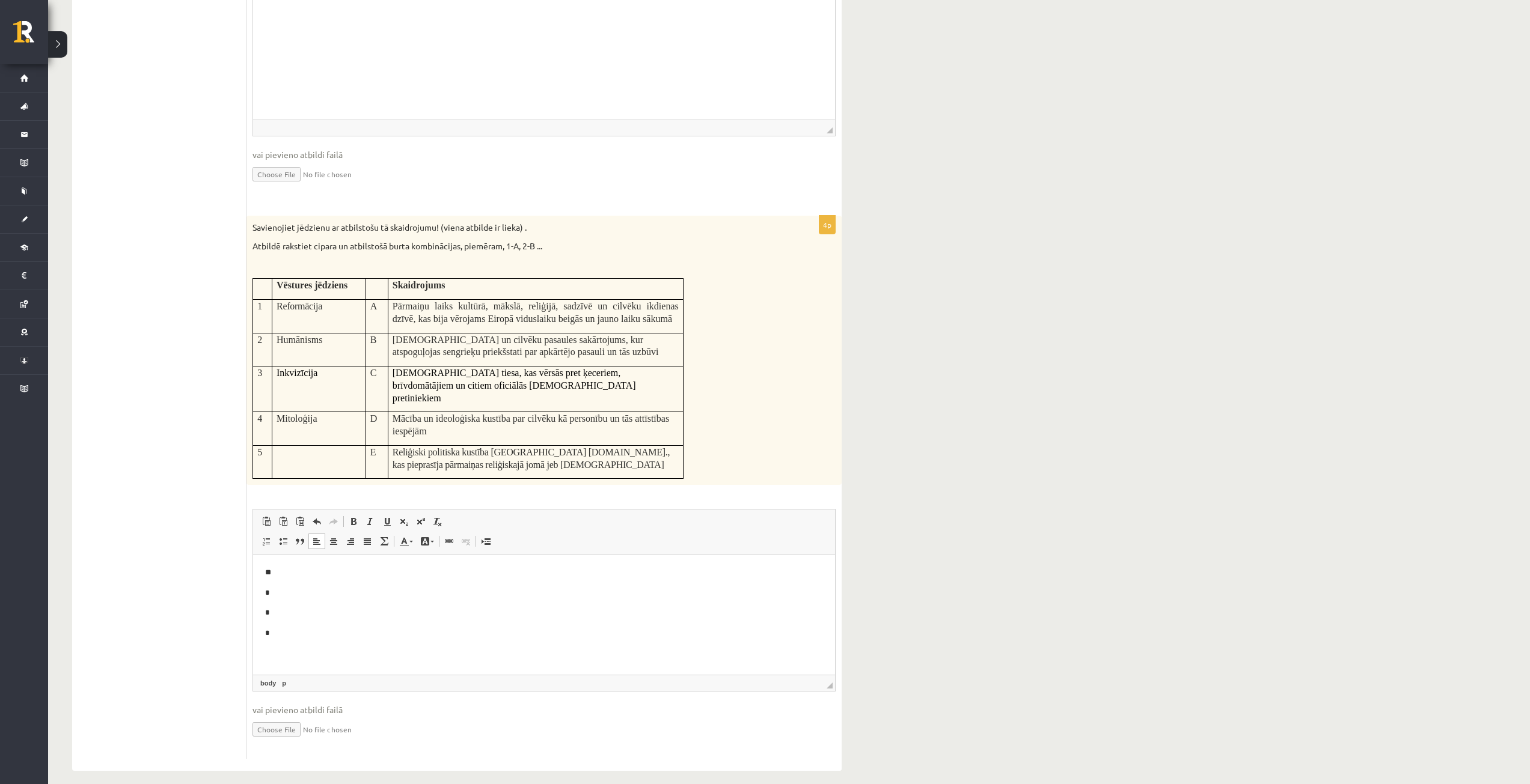
click at [276, 598] on p "*" at bounding box center [543, 594] width 558 height 13
click at [274, 621] on body "** ** * *" at bounding box center [543, 603] width 558 height 74
click at [288, 618] on p "*" at bounding box center [543, 614] width 558 height 13
click at [279, 636] on p "*" at bounding box center [543, 634] width 558 height 13
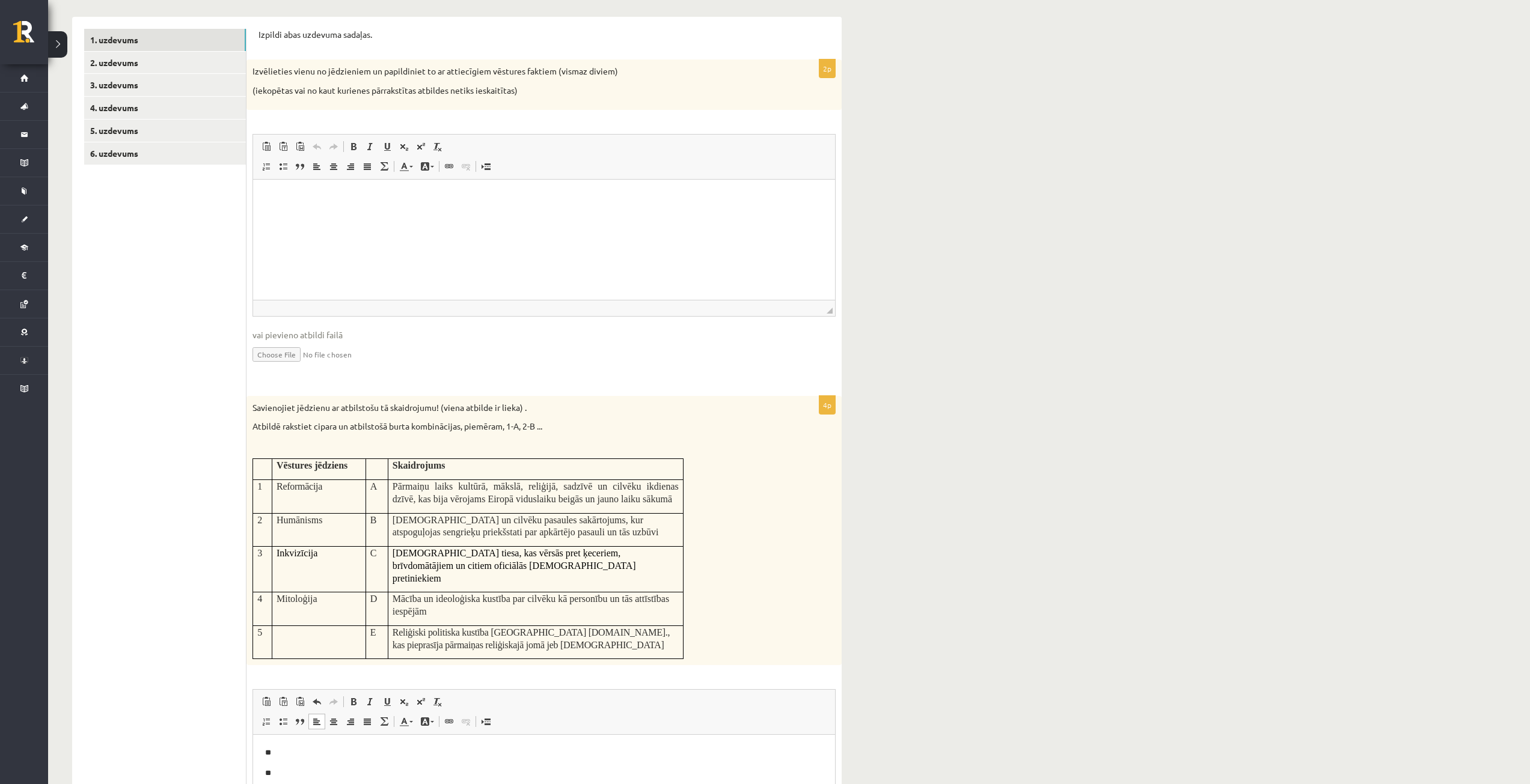
scroll to position [0, 0]
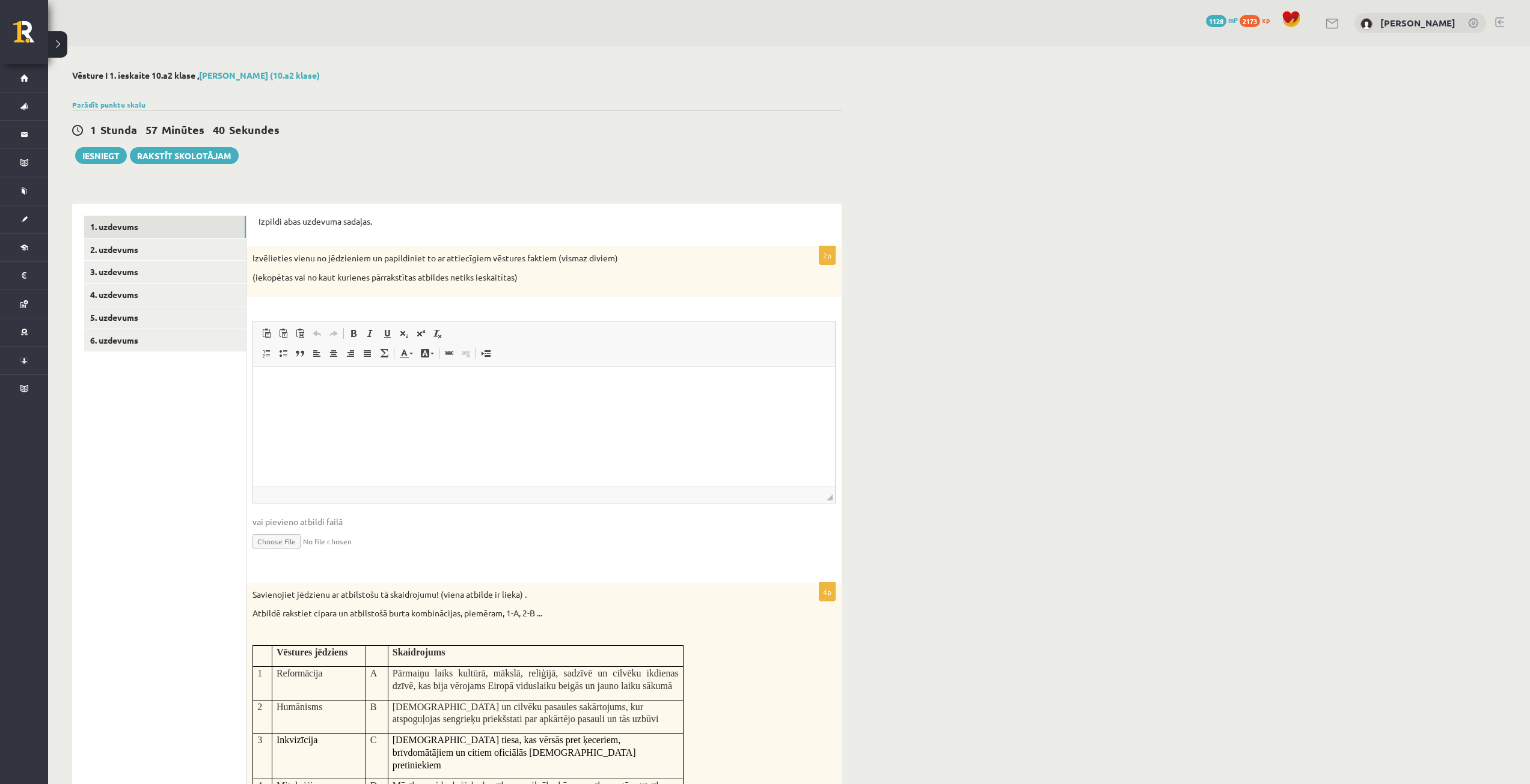
click at [455, 391] on html at bounding box center [544, 384] width 582 height 36
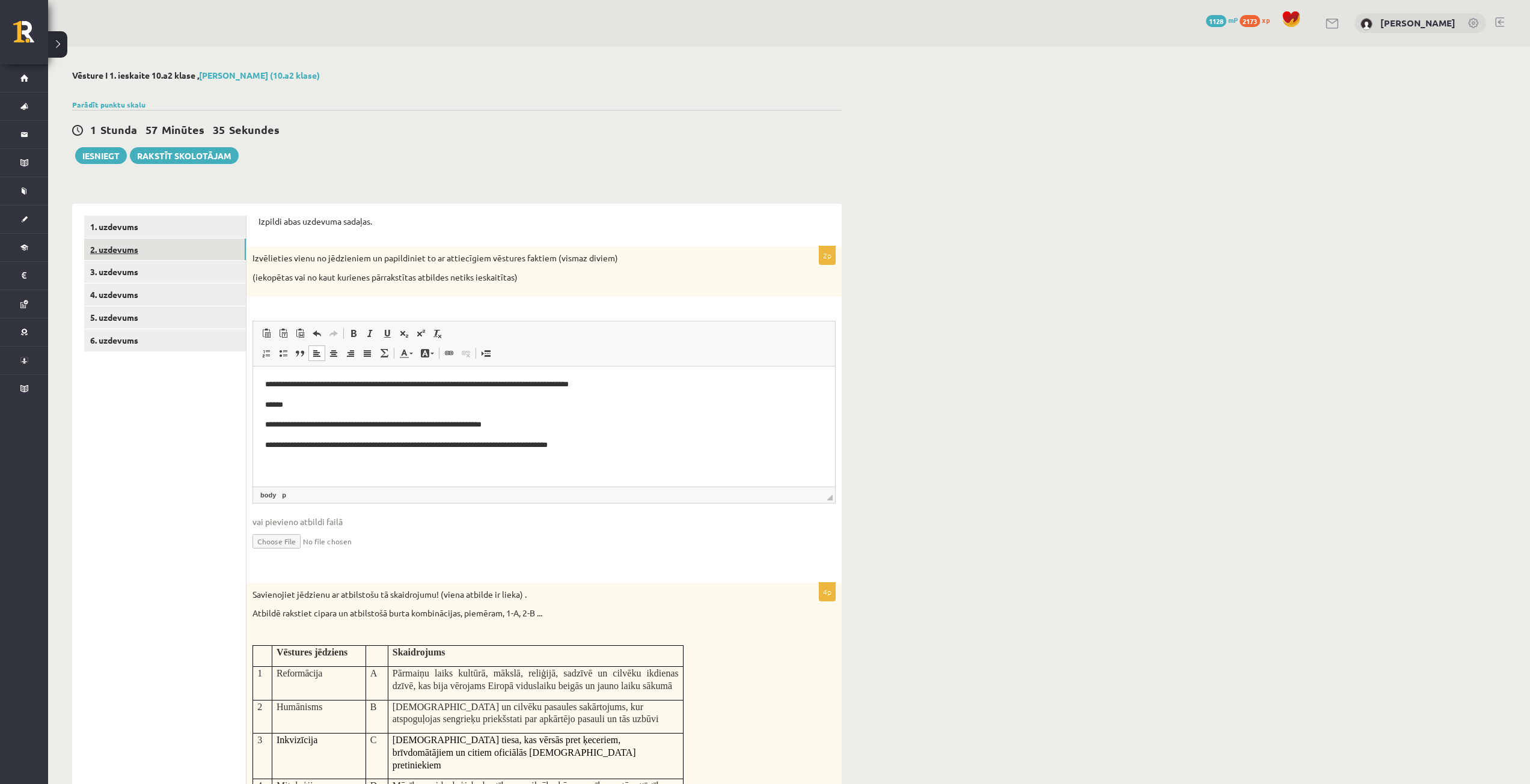
click at [166, 260] on link "2. uzdevums" at bounding box center [166, 249] width 162 height 22
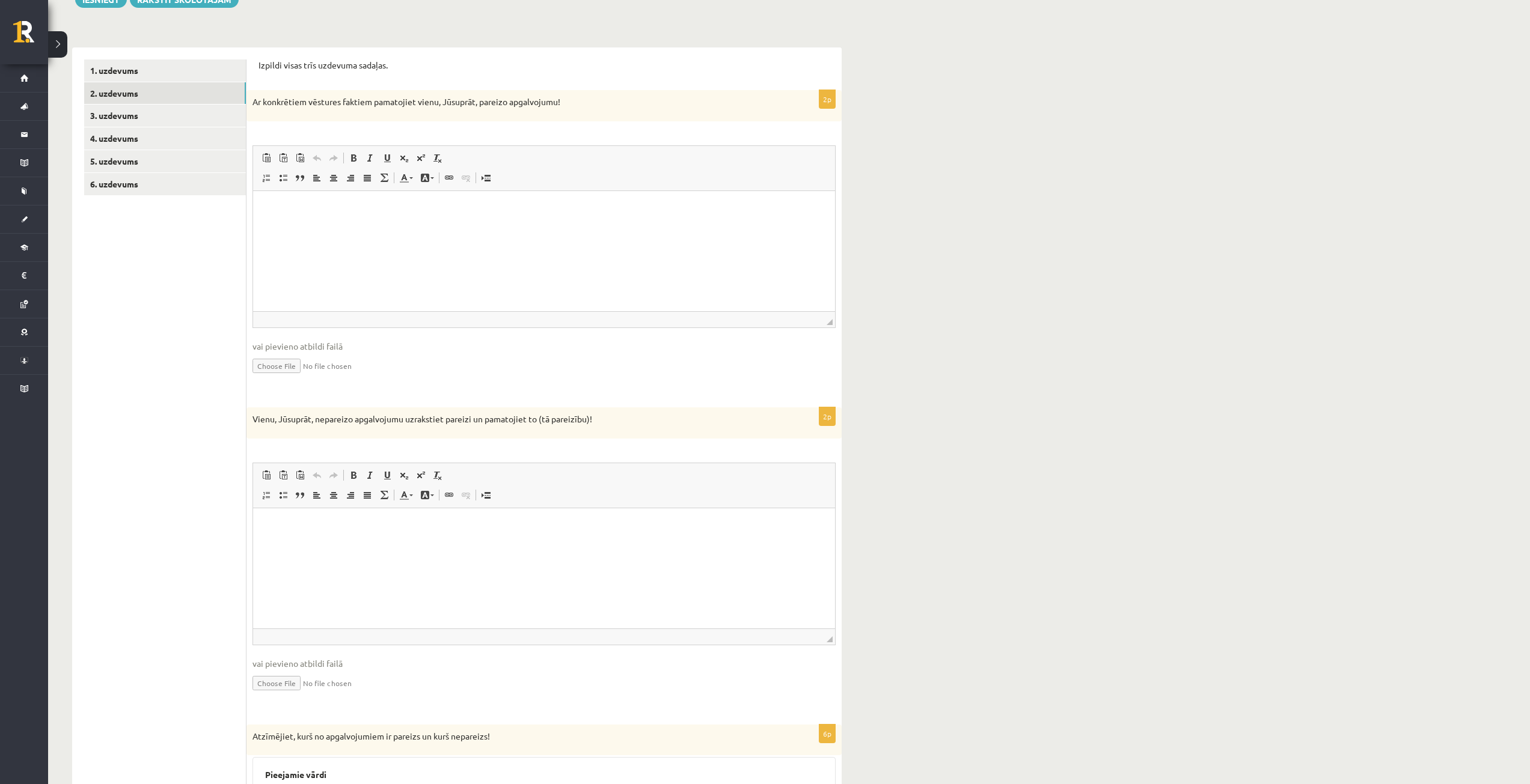
scroll to position [60, 0]
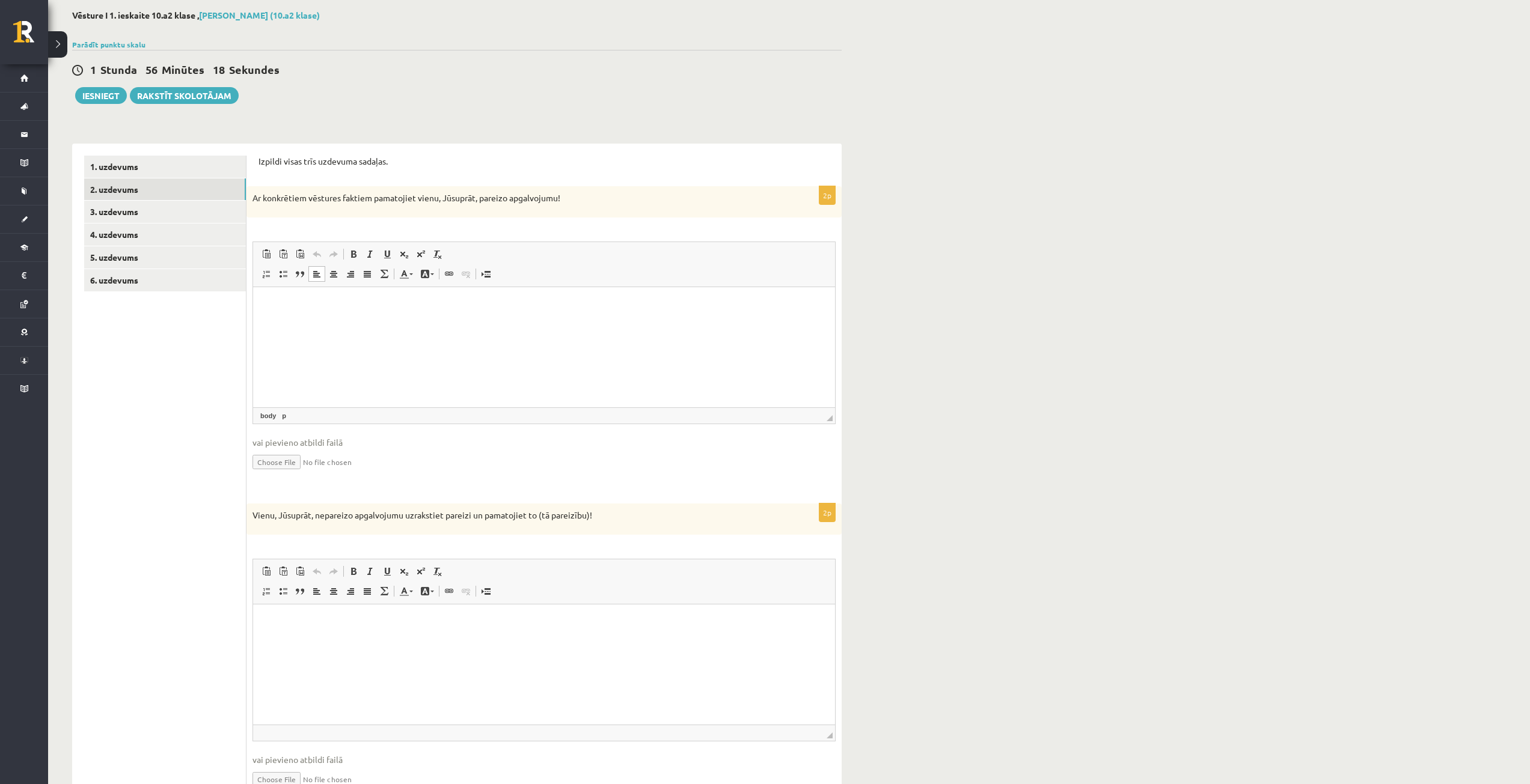
click at [324, 318] on html at bounding box center [544, 305] width 582 height 36
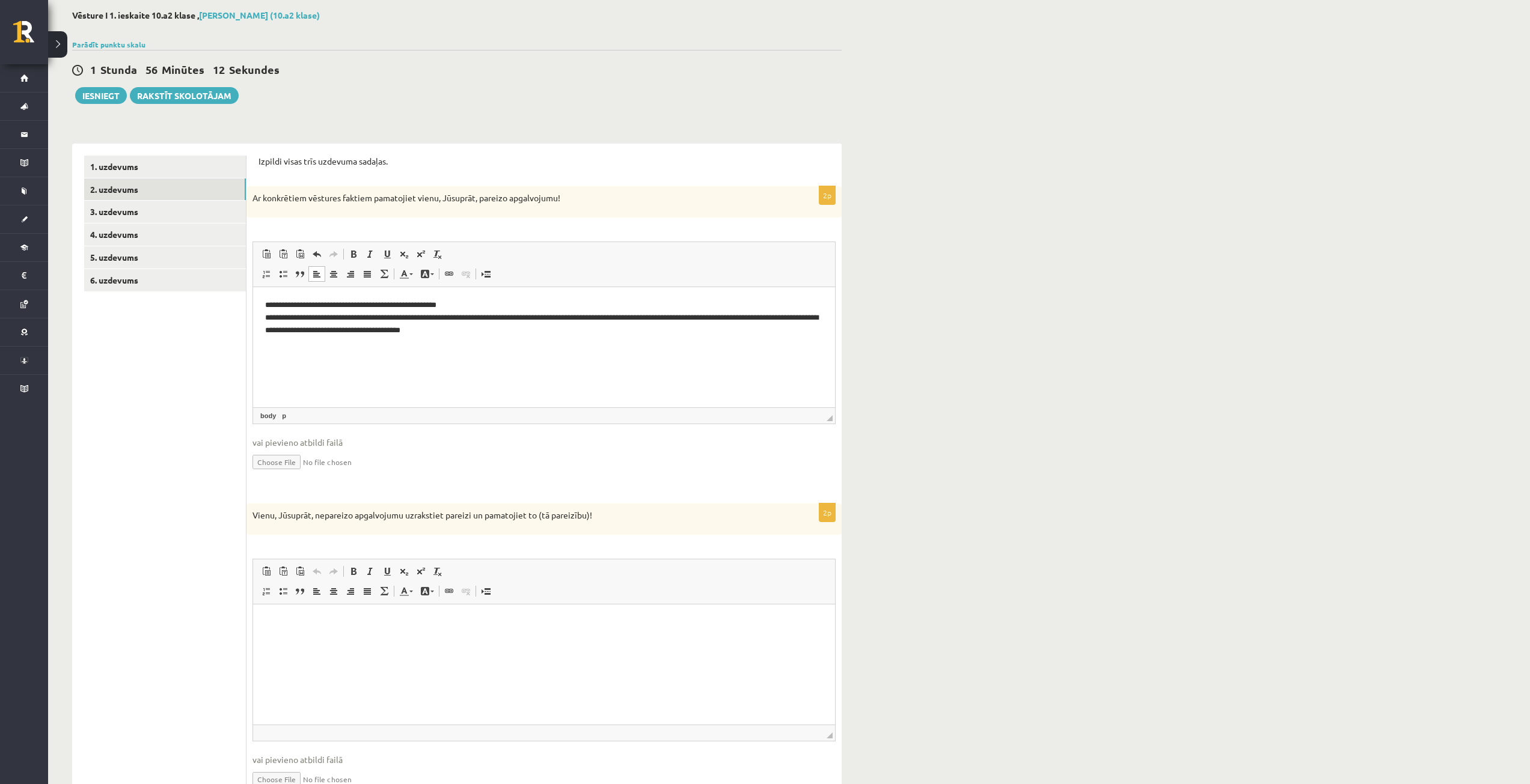
click at [428, 641] on html at bounding box center [544, 622] width 582 height 36
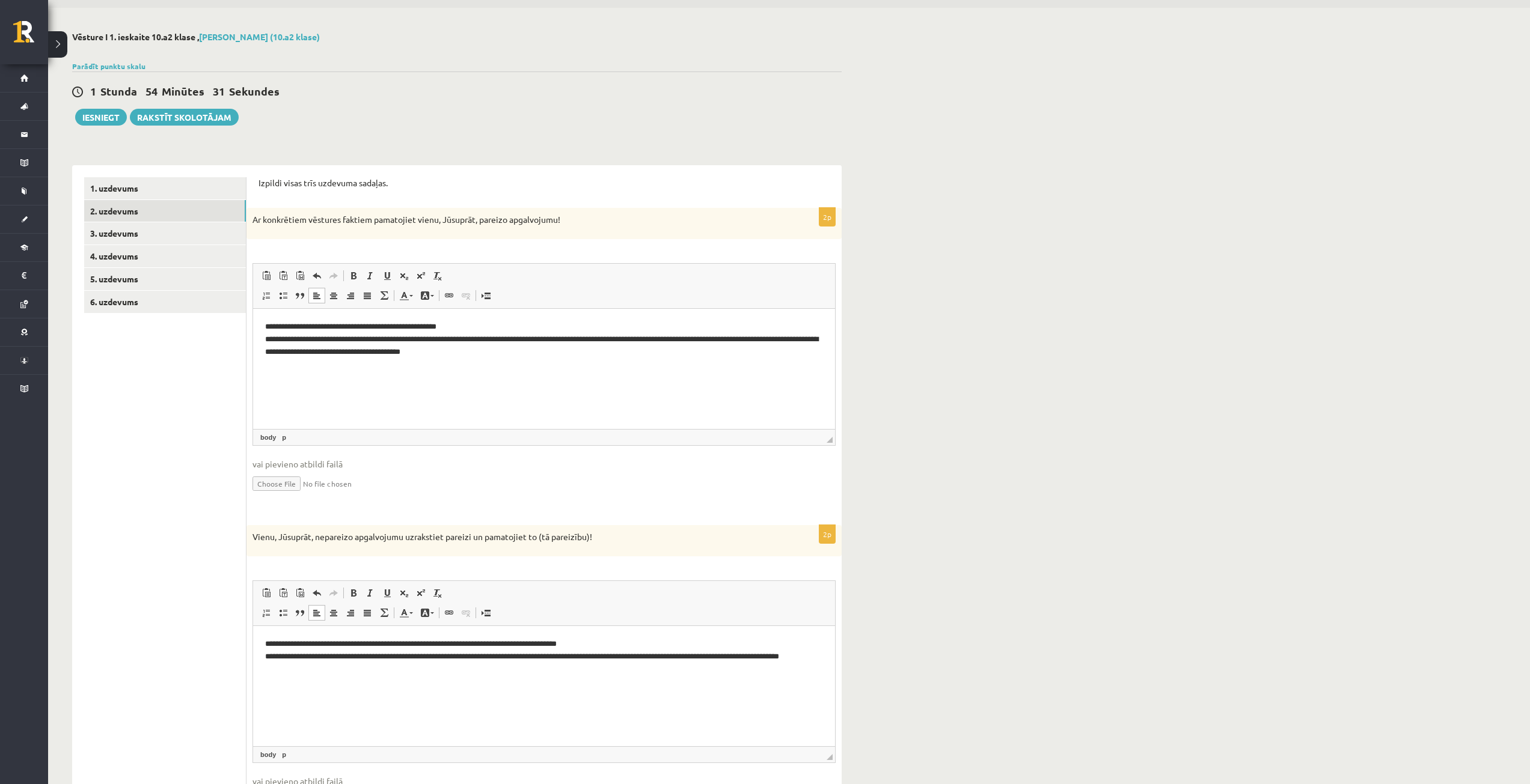
scroll to position [0, 0]
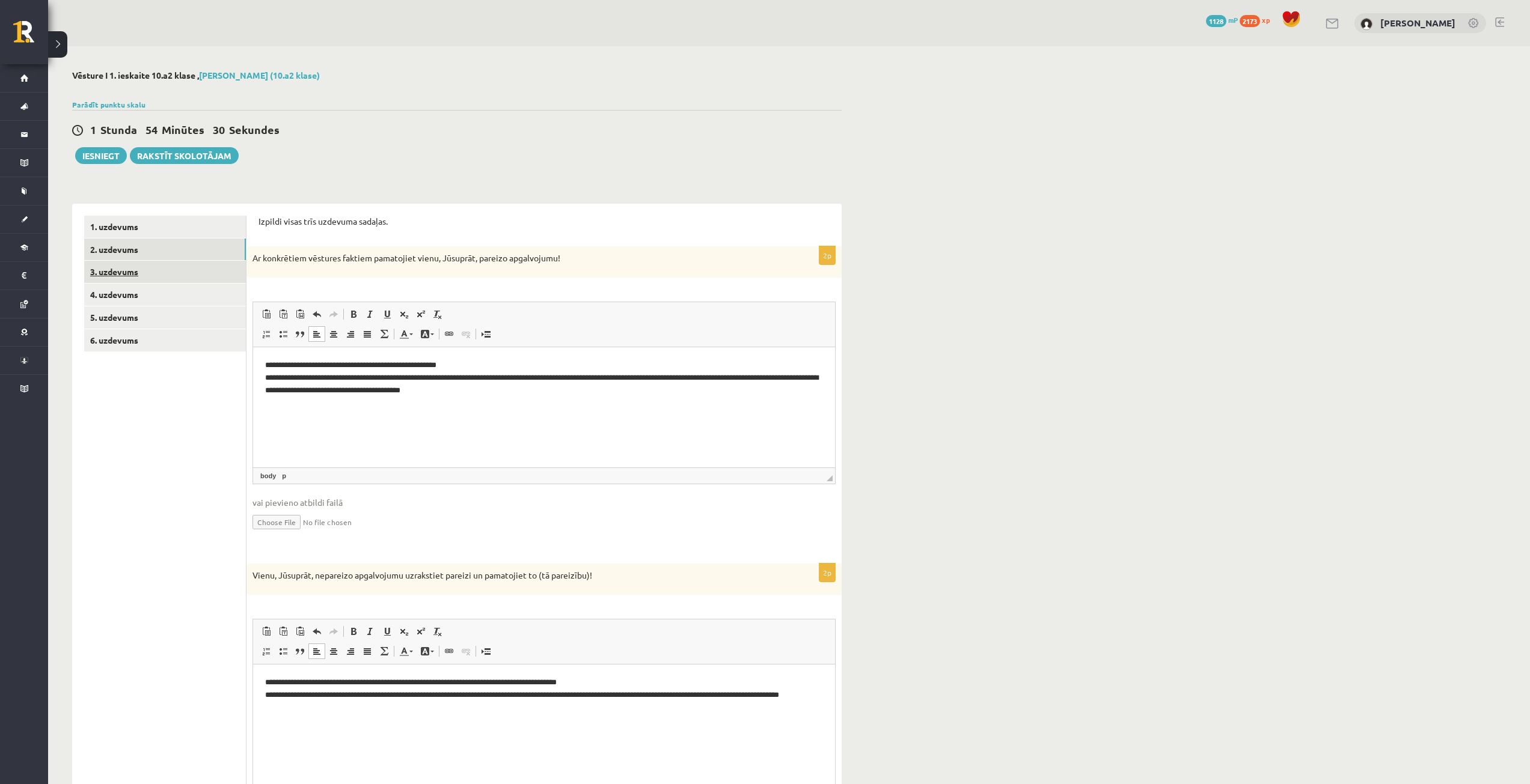
click at [155, 276] on link "3. uzdevums" at bounding box center [166, 272] width 162 height 22
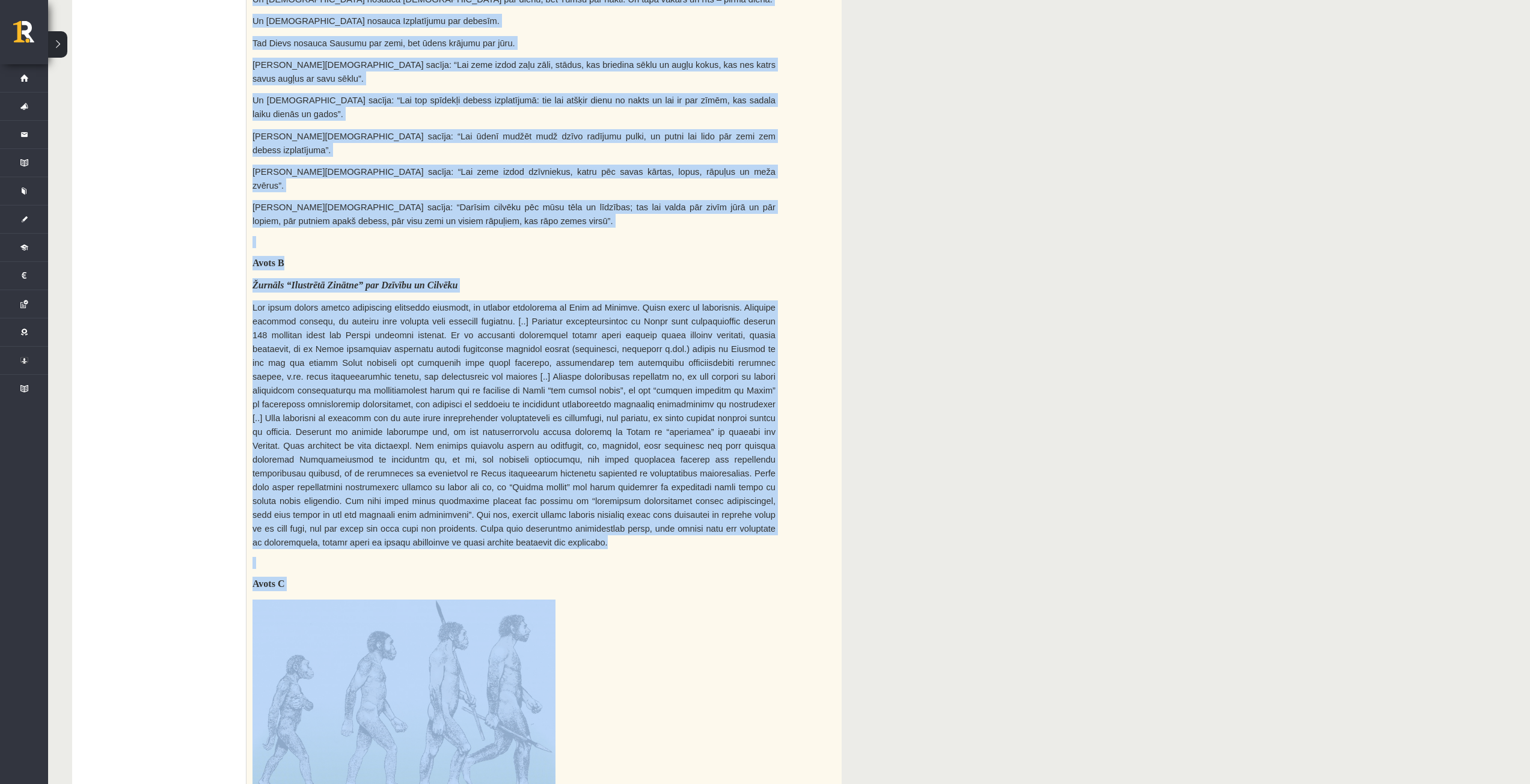
scroll to position [398, 0]
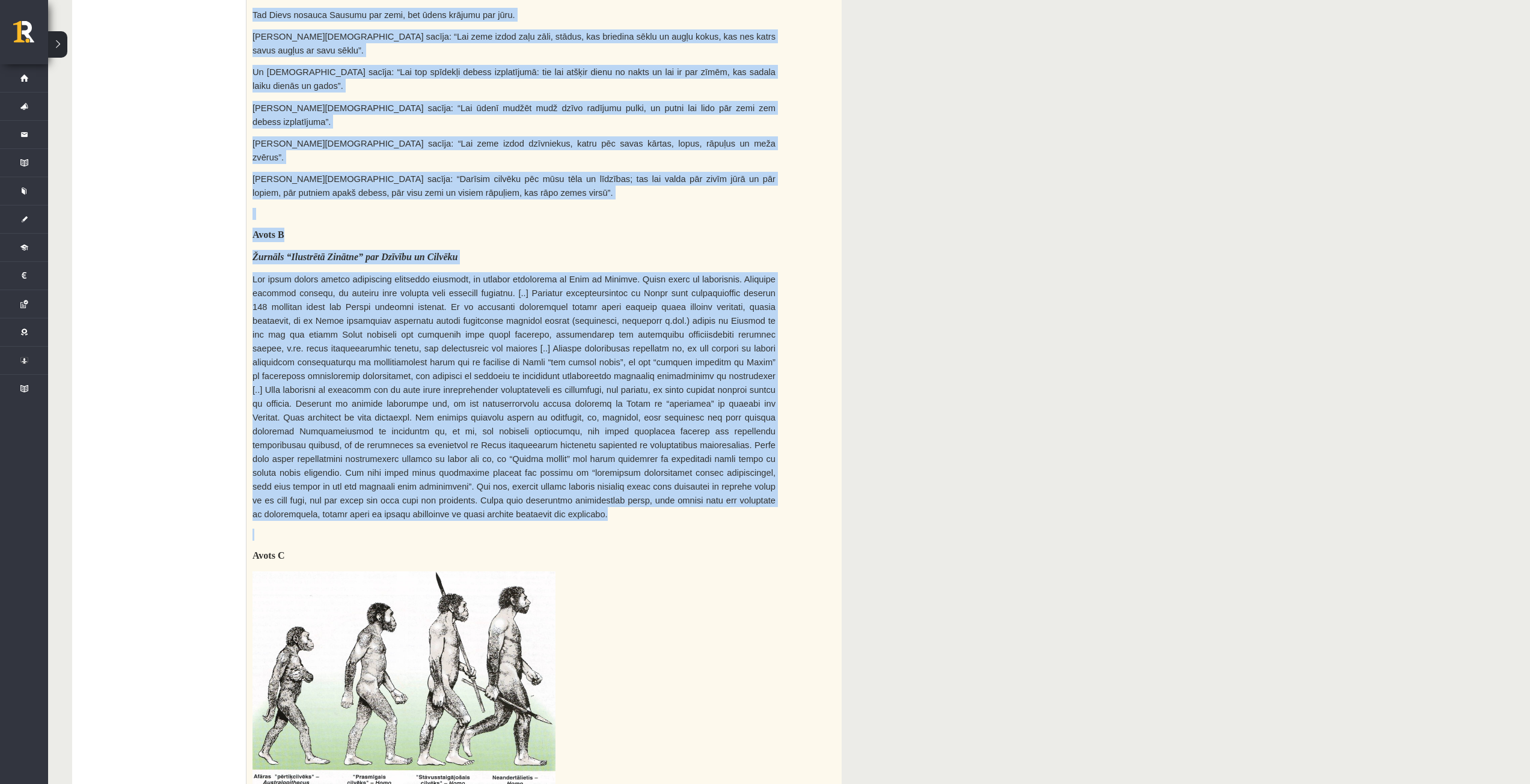
drag, startPoint x: 254, startPoint y: 191, endPoint x: 694, endPoint y: 479, distance: 525.9
click at [694, 479] on div "Izpētiet dotos materiālus un saviem vārdiem jeb loģiskos un saprotamos teikumos…" at bounding box center [544, 520] width 595 height 1383
copy div "Izpētiet dotos materiālus un saviem vārdiem jeb loģiskos un saprotamos teikumos…"
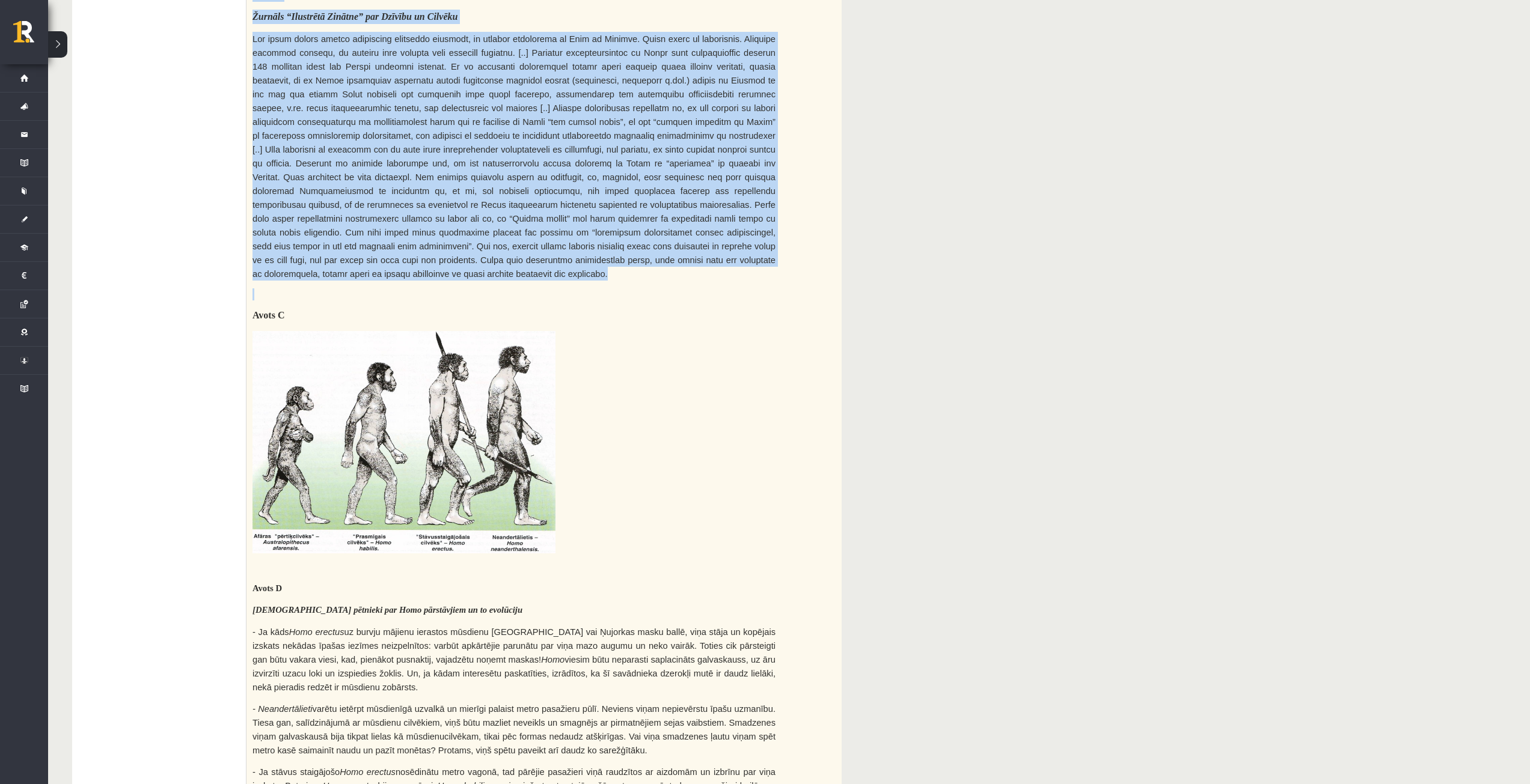
scroll to position [879, 0]
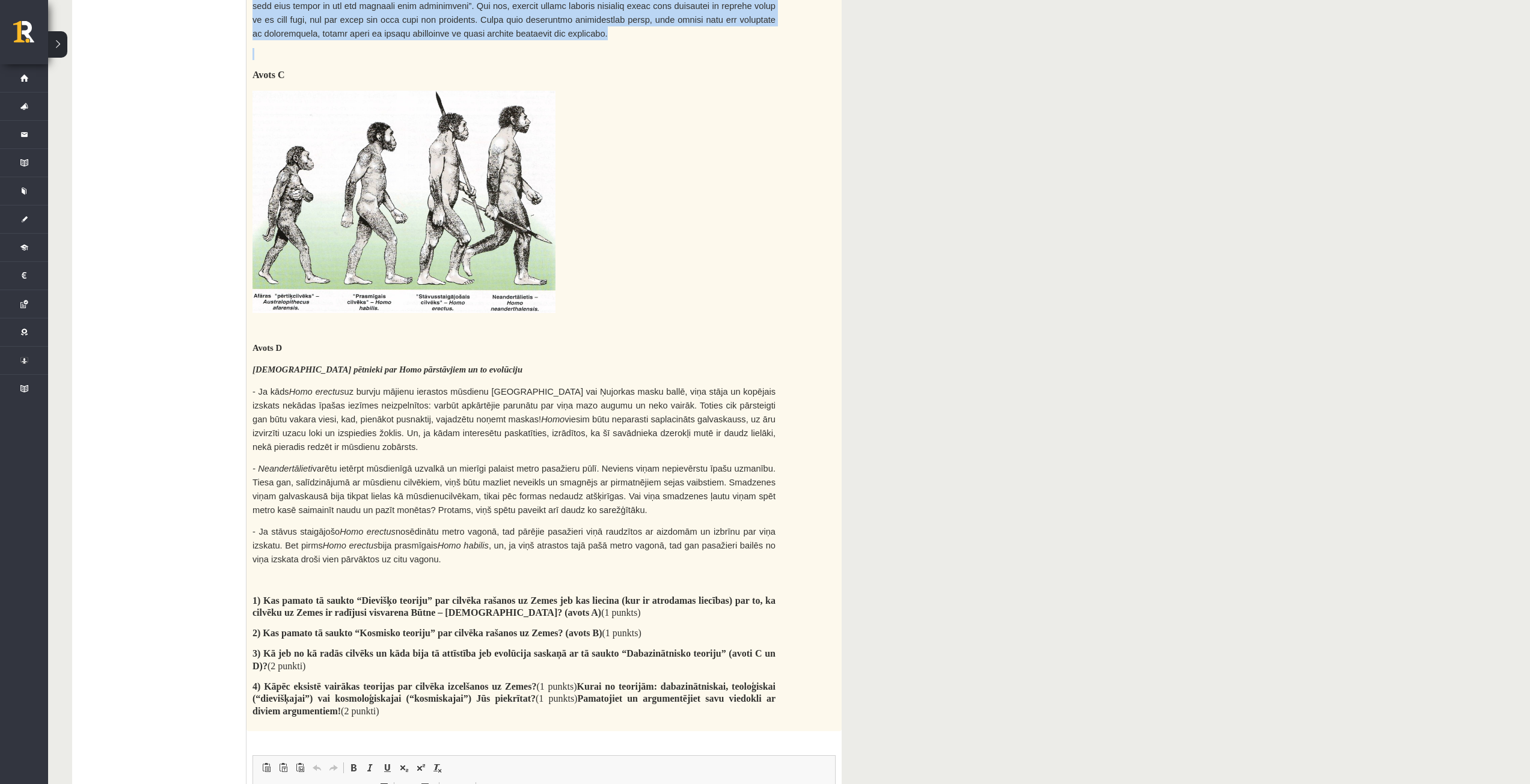
drag, startPoint x: 246, startPoint y: 288, endPoint x: 591, endPoint y: 365, distance: 353.5
click at [558, 412] on div "**********" at bounding box center [457, 171] width 770 height 1694
click at [659, 321] on p at bounding box center [514, 327] width 523 height 12
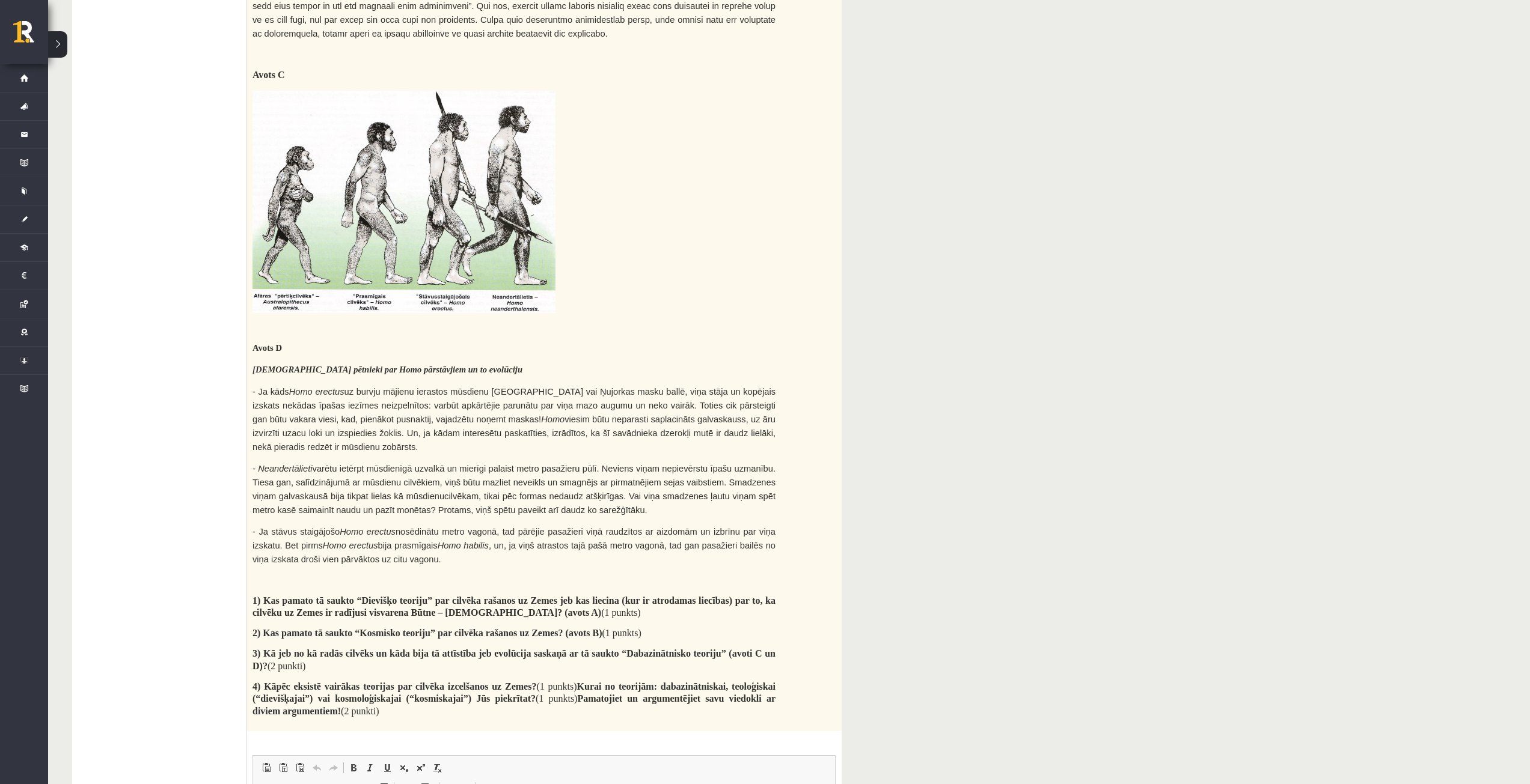
click at [679, 341] on p "Avots D" at bounding box center [514, 347] width 523 height 14
drag, startPoint x: 245, startPoint y: 292, endPoint x: 794, endPoint y: 651, distance: 656.0
click at [794, 651] on div "**********" at bounding box center [457, 171] width 770 height 1694
copy div "8p Izpētiet dotos materiālus un saviem vārdiem jeb loģiskos un saprotamos teiku…"
click at [911, 569] on div "**********" at bounding box center [789, 104] width 1482 height 1875
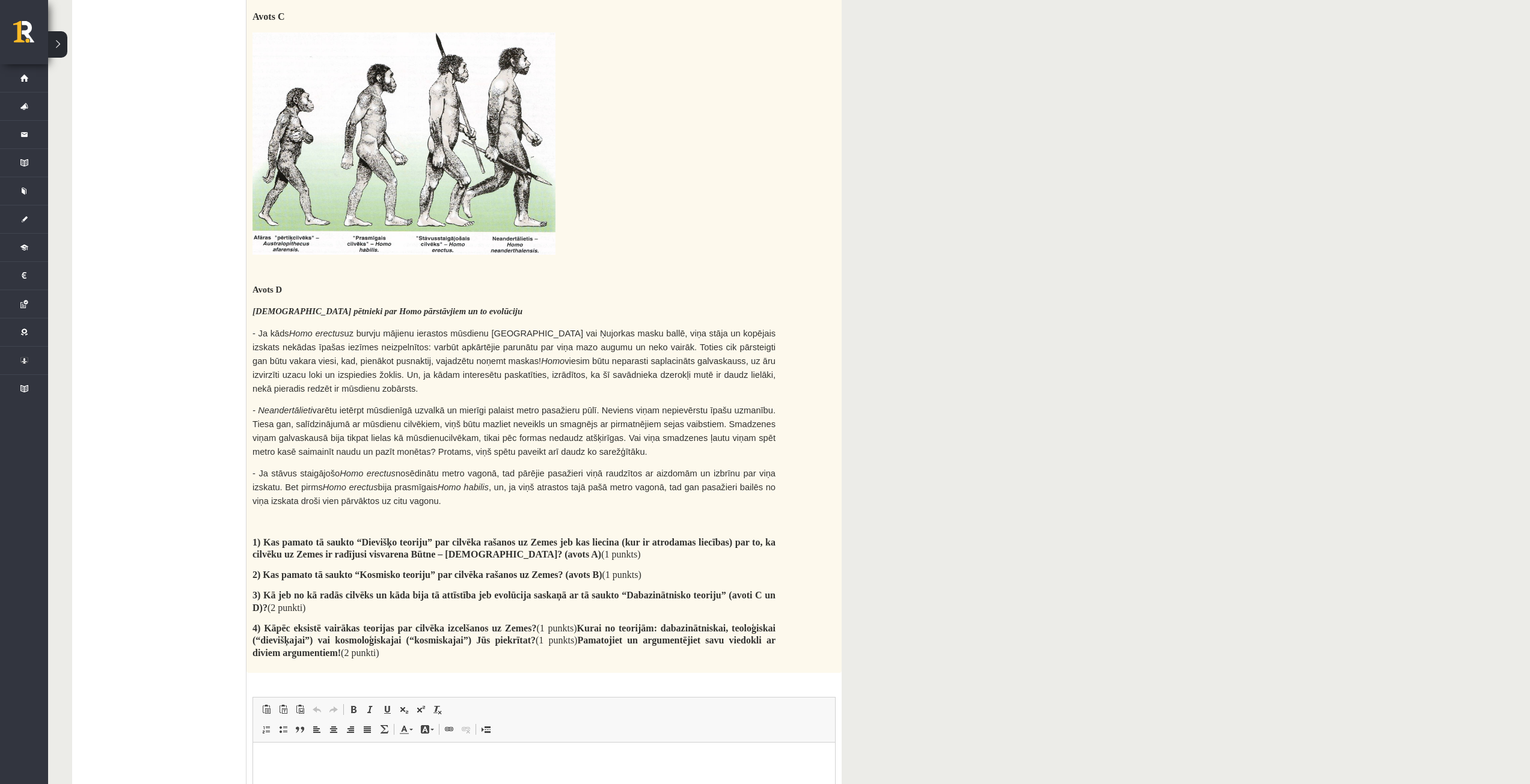
scroll to position [1010, 0]
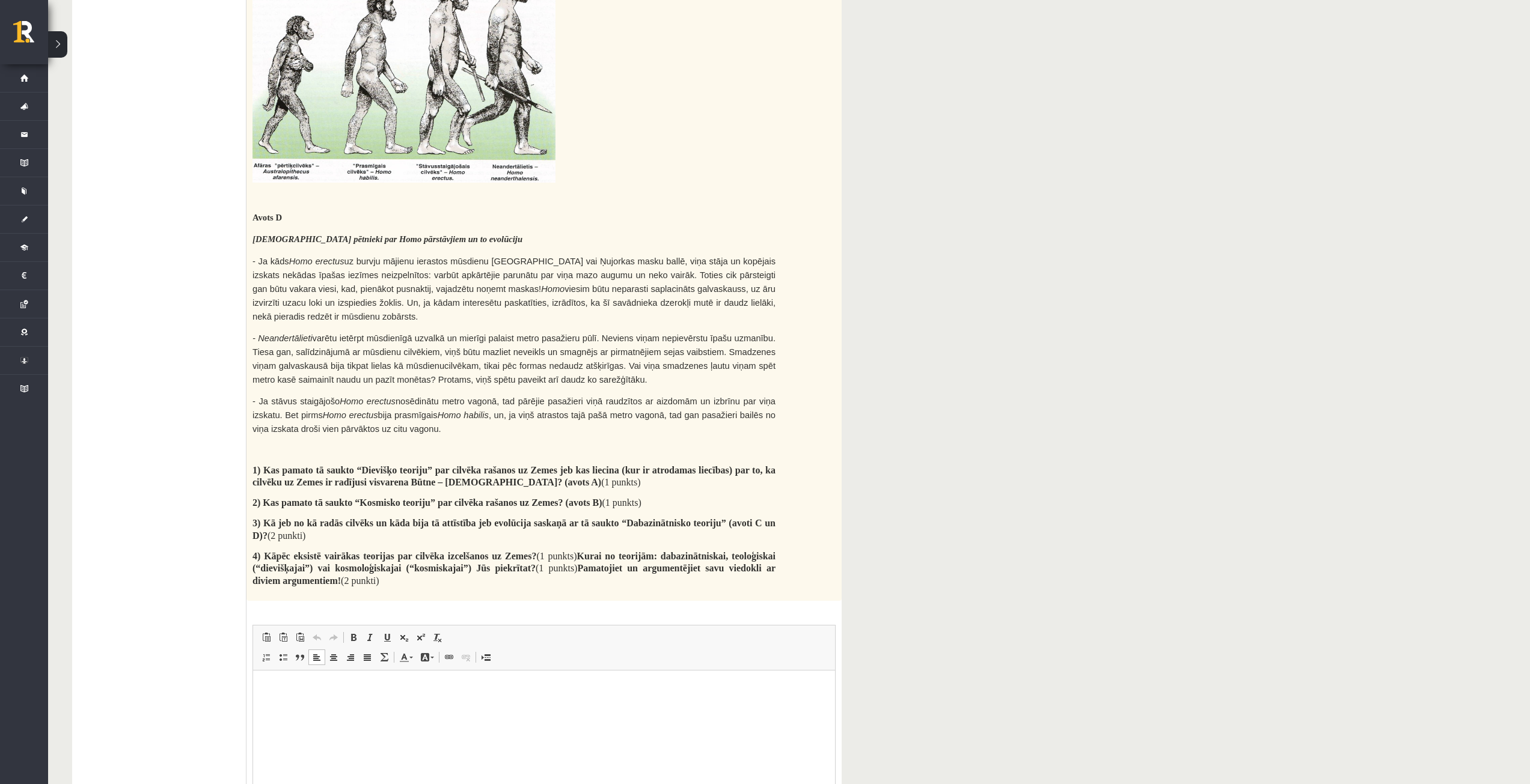
drag, startPoint x: 423, startPoint y: 704, endPoint x: 422, endPoint y: 693, distance: 11.0
click at [422, 693] on html at bounding box center [544, 689] width 582 height 36
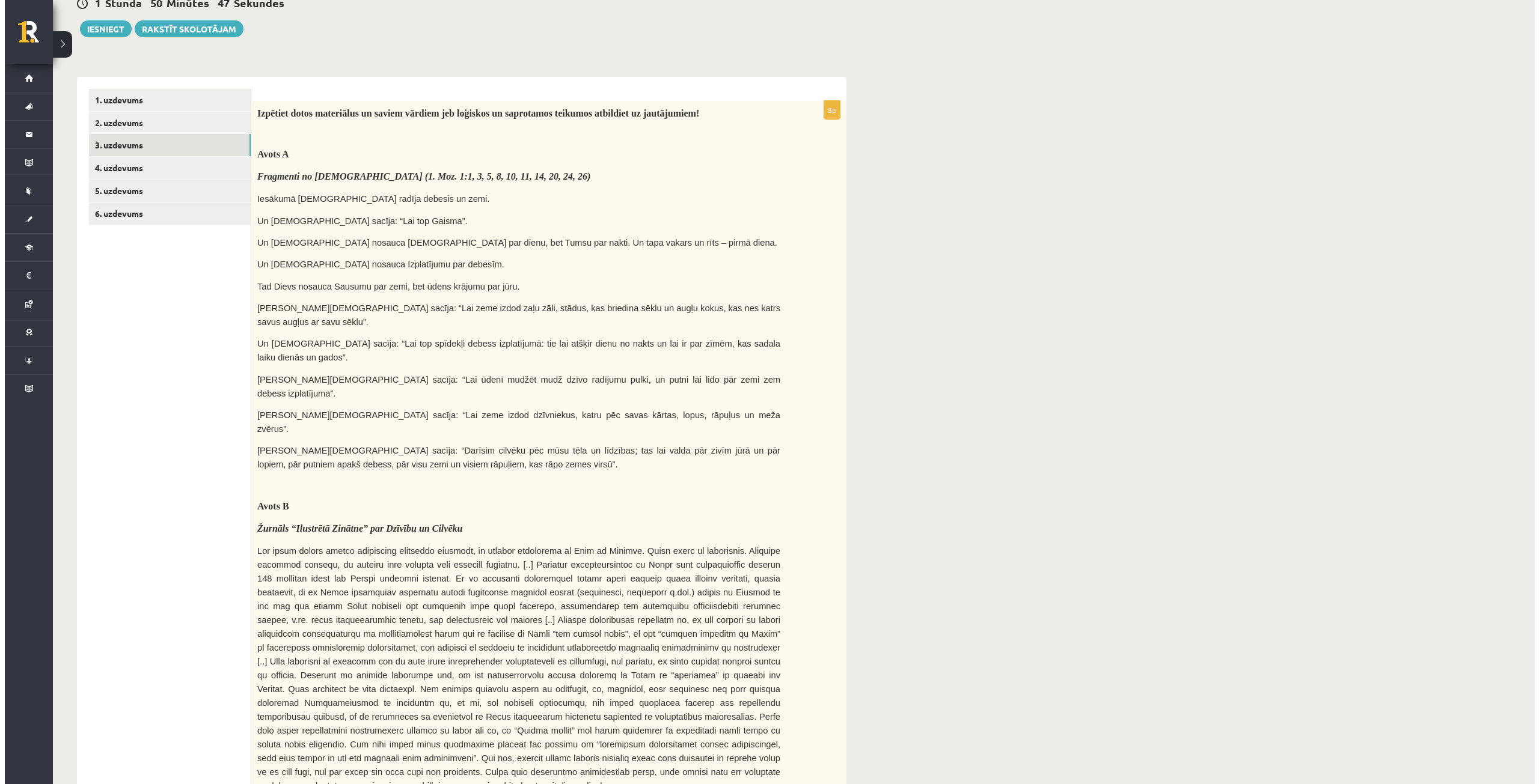
scroll to position [0, 0]
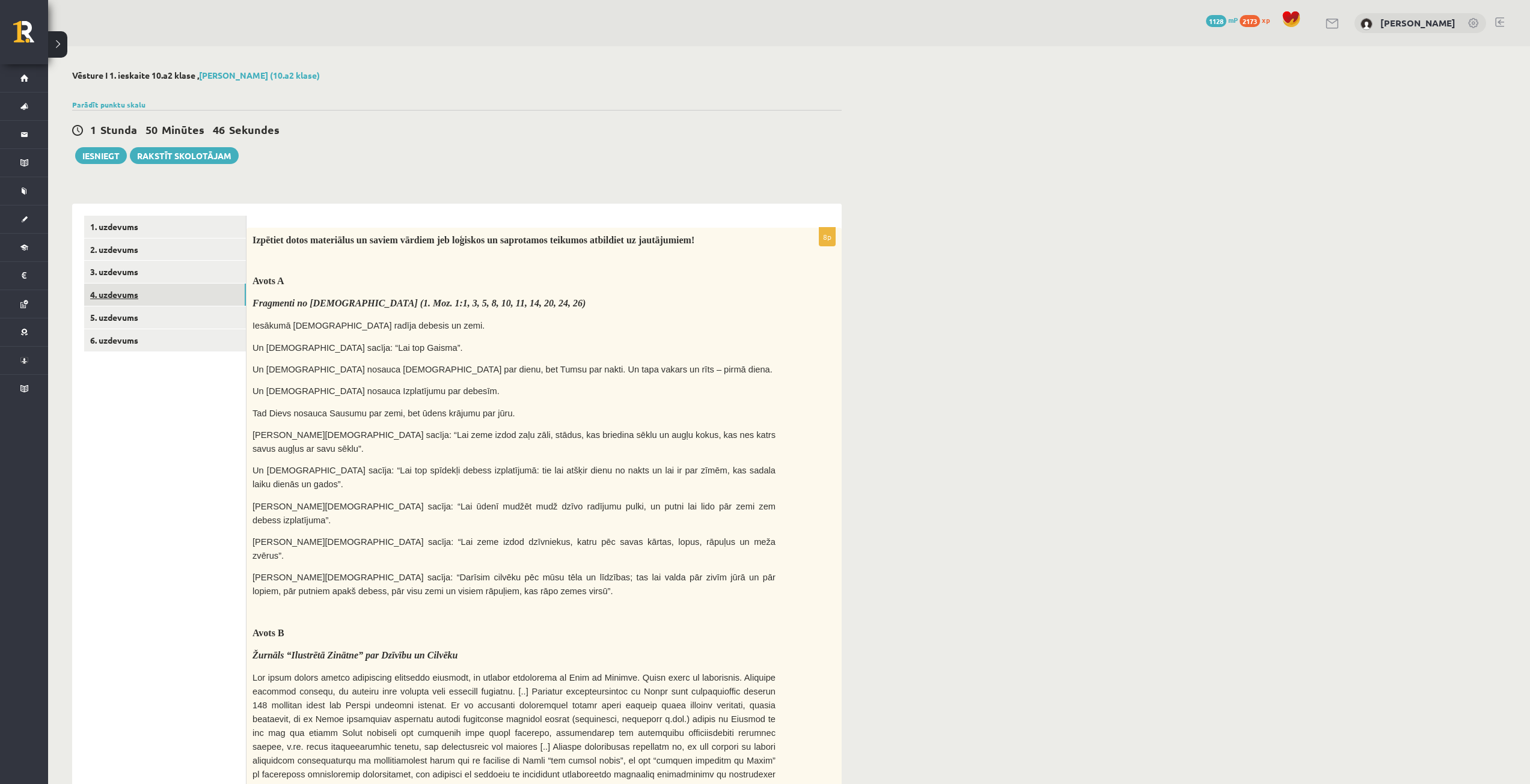
click at [175, 287] on link "4. uzdevums" at bounding box center [166, 295] width 162 height 22
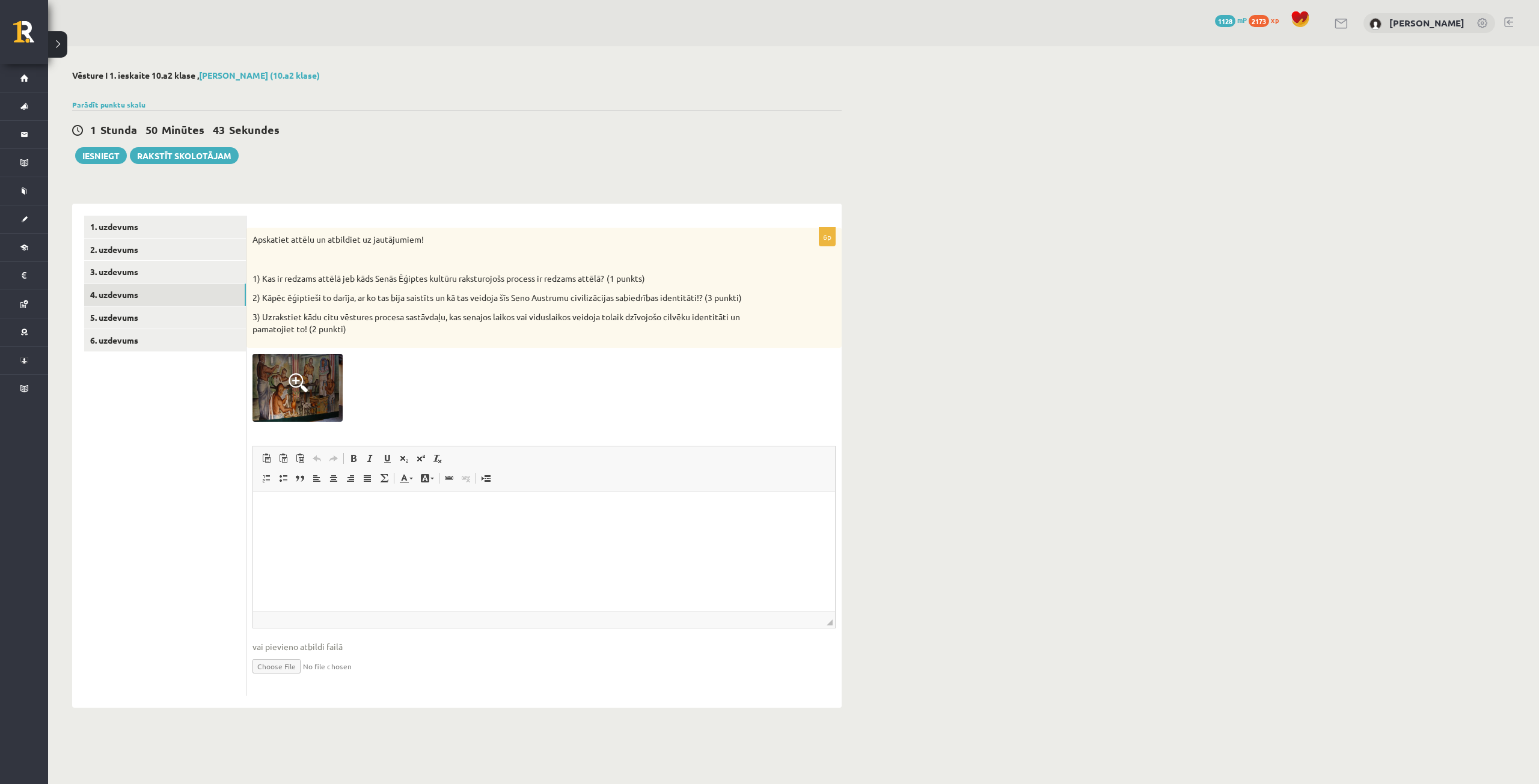
click at [289, 383] on span at bounding box center [297, 382] width 19 height 19
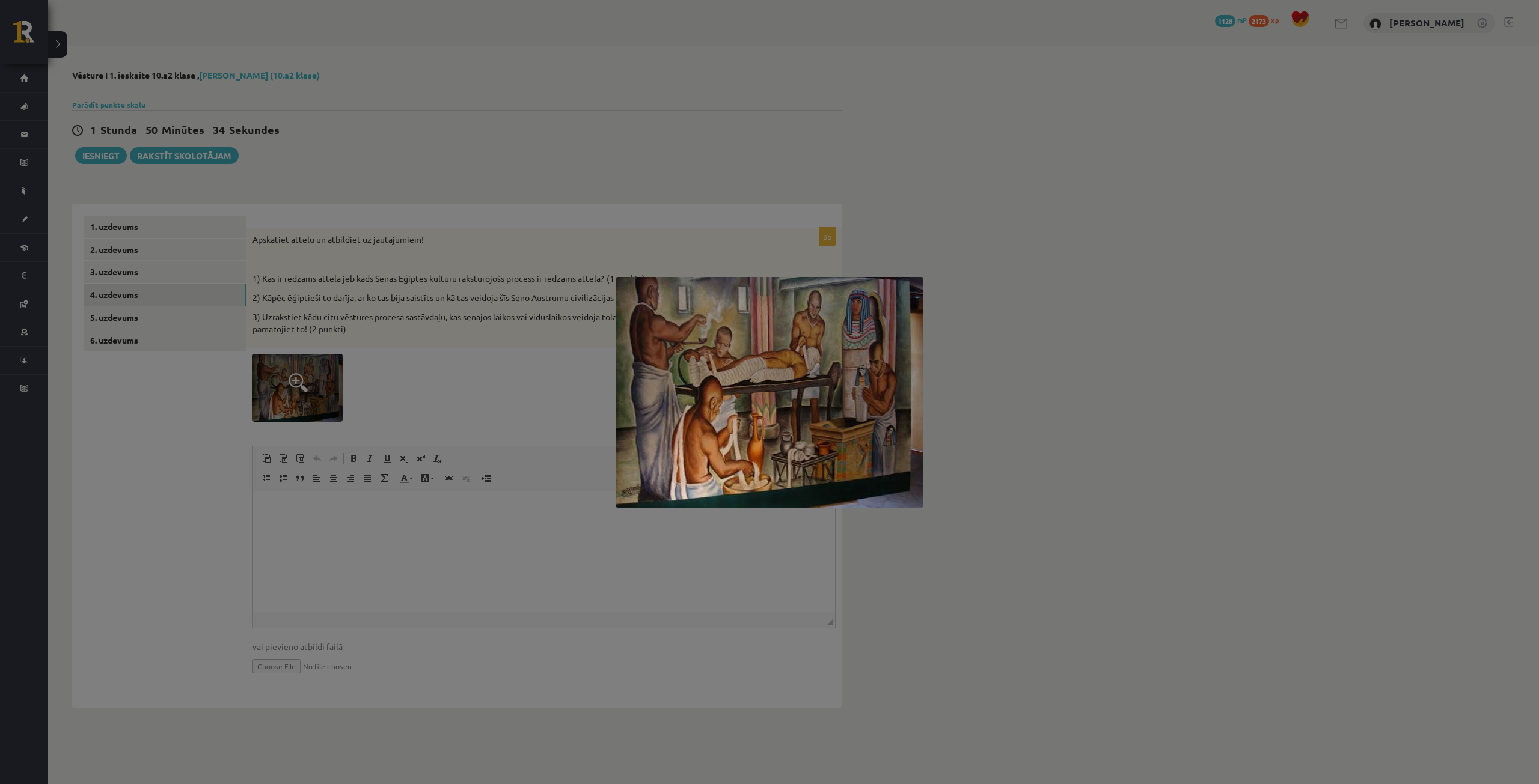
click at [1122, 181] on div at bounding box center [770, 392] width 1539 height 784
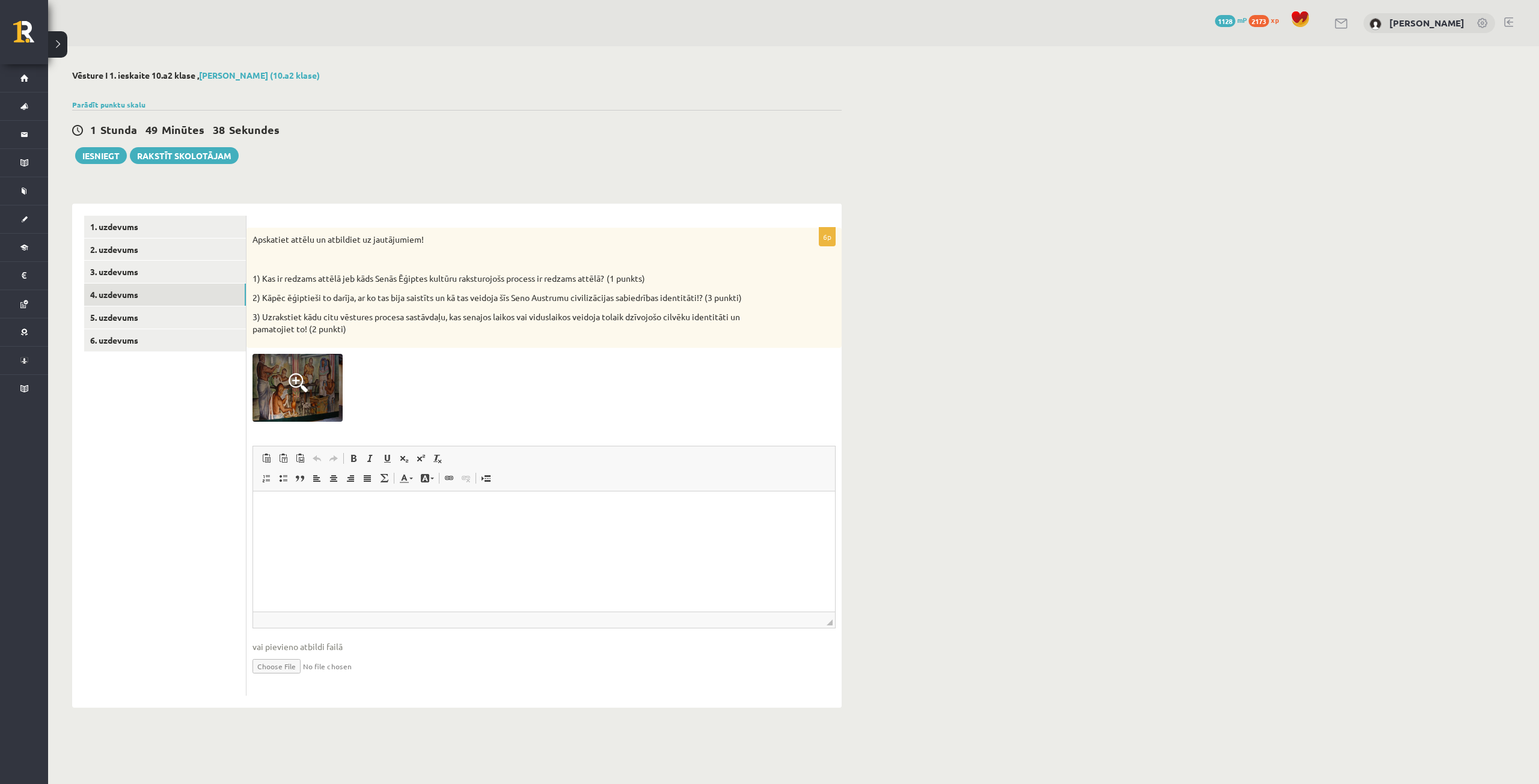
click at [455, 513] on p "Визуальный текстовый редактор, wiswyg-editor-user-answer-47433916404000" at bounding box center [543, 509] width 558 height 13
paste body "Визуальный текстовый редактор, wiswyg-editor-user-answer-47433916404000"
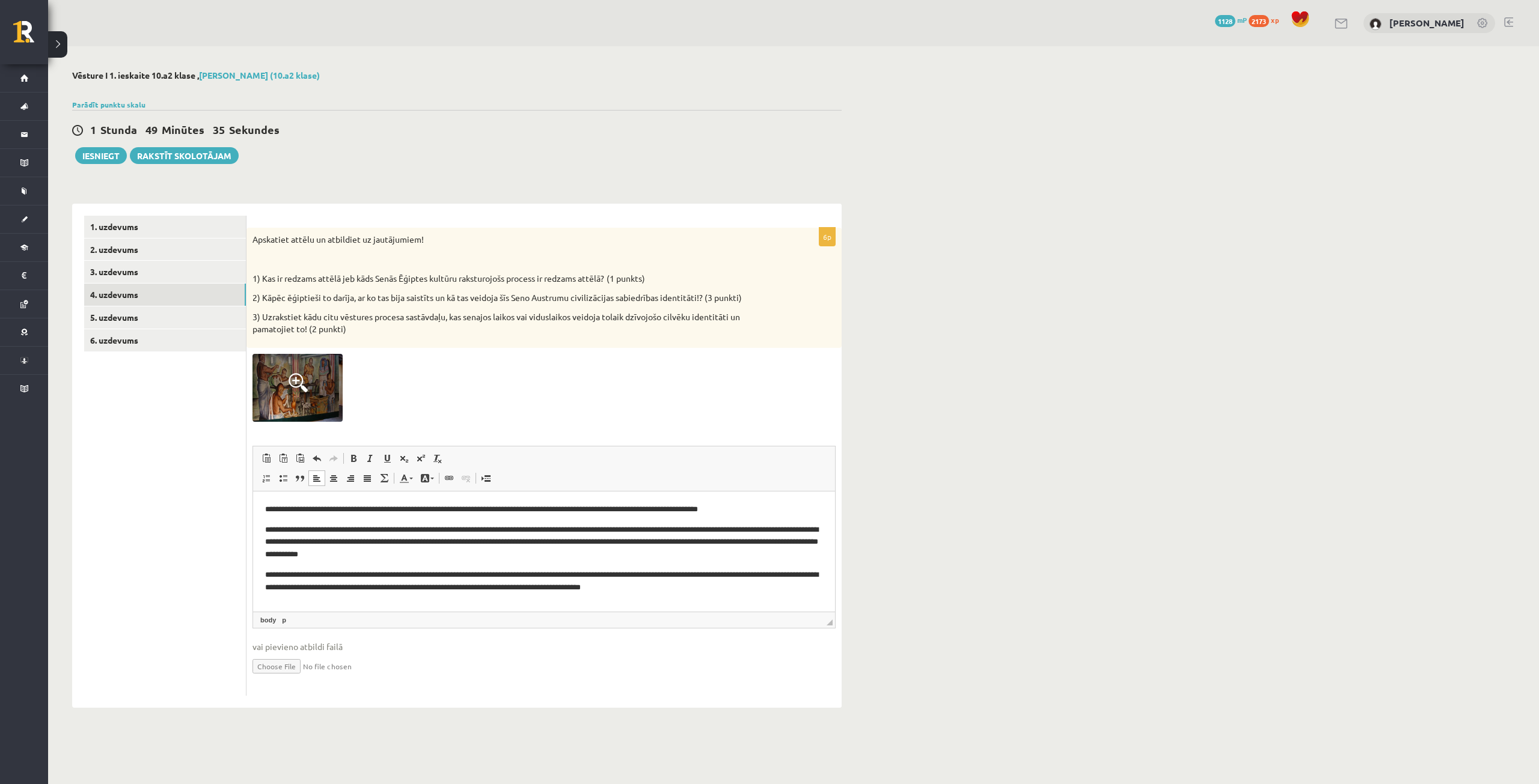
click at [407, 543] on p "**********" at bounding box center [543, 542] width 558 height 37
click at [597, 595] on html "**********" at bounding box center [544, 548] width 582 height 115
click at [166, 315] on link "5. uzdevums" at bounding box center [166, 317] width 162 height 22
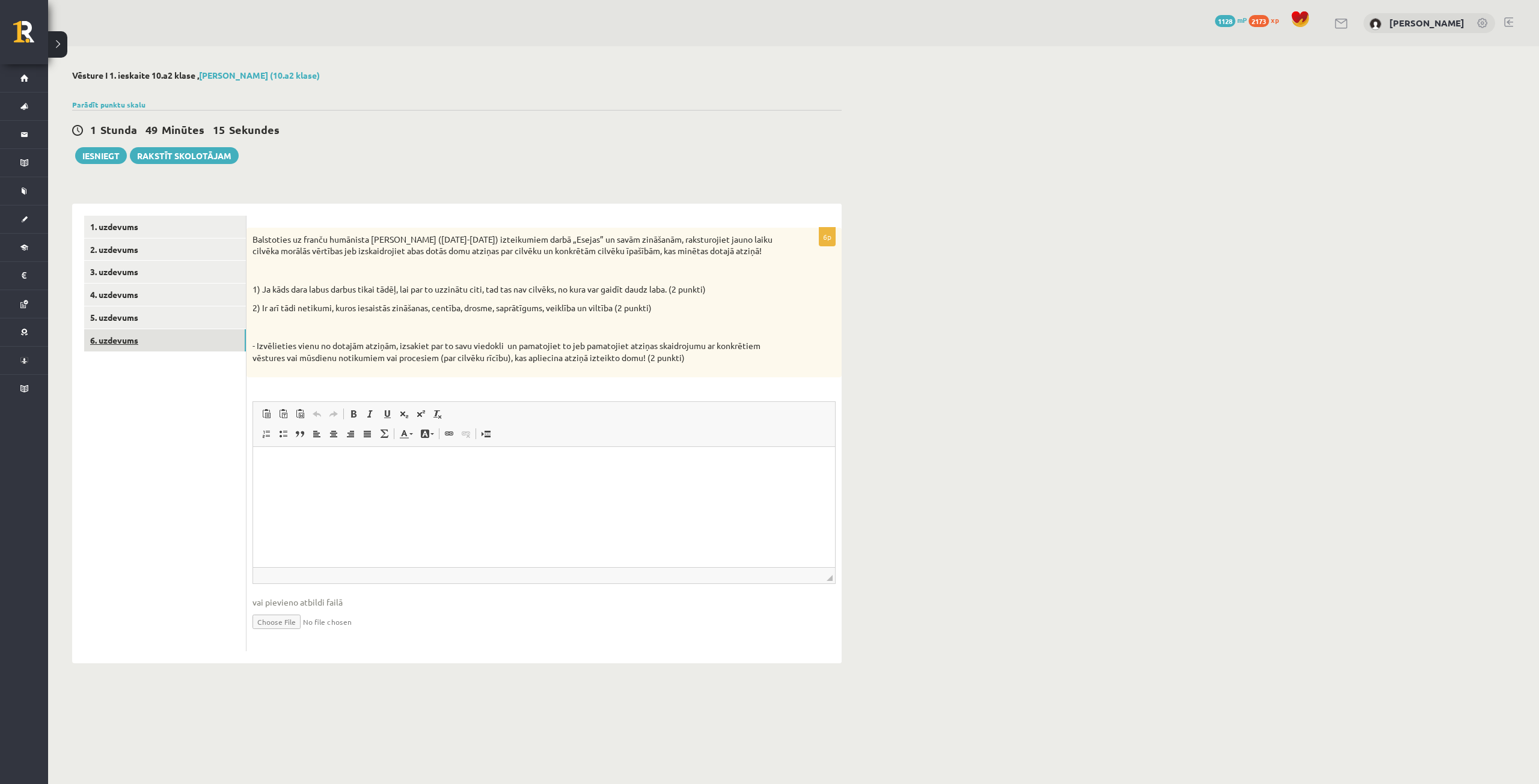
click at [141, 334] on link "6. uzdevums" at bounding box center [166, 340] width 162 height 22
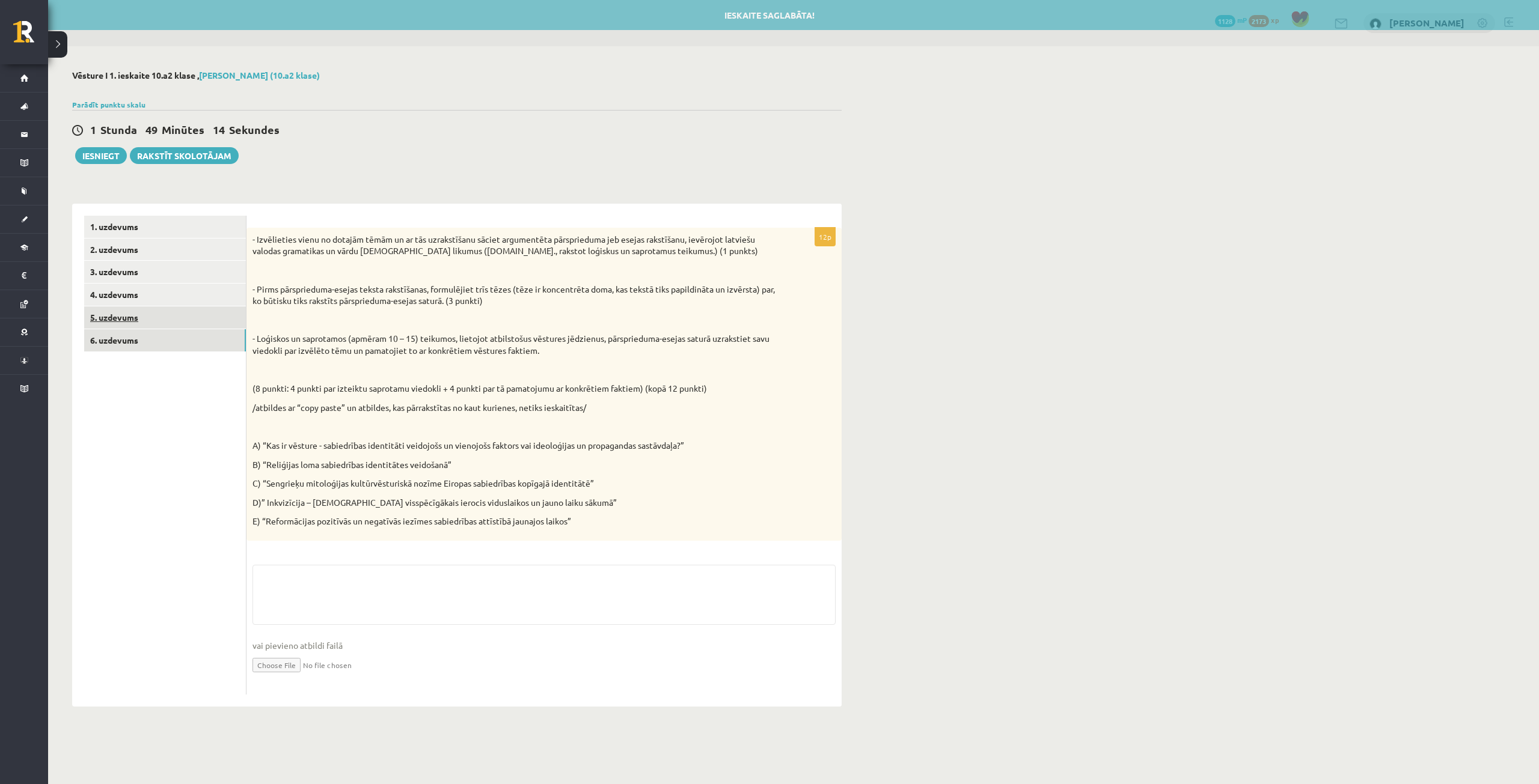
click at [128, 309] on link "5. uzdevums" at bounding box center [166, 317] width 162 height 22
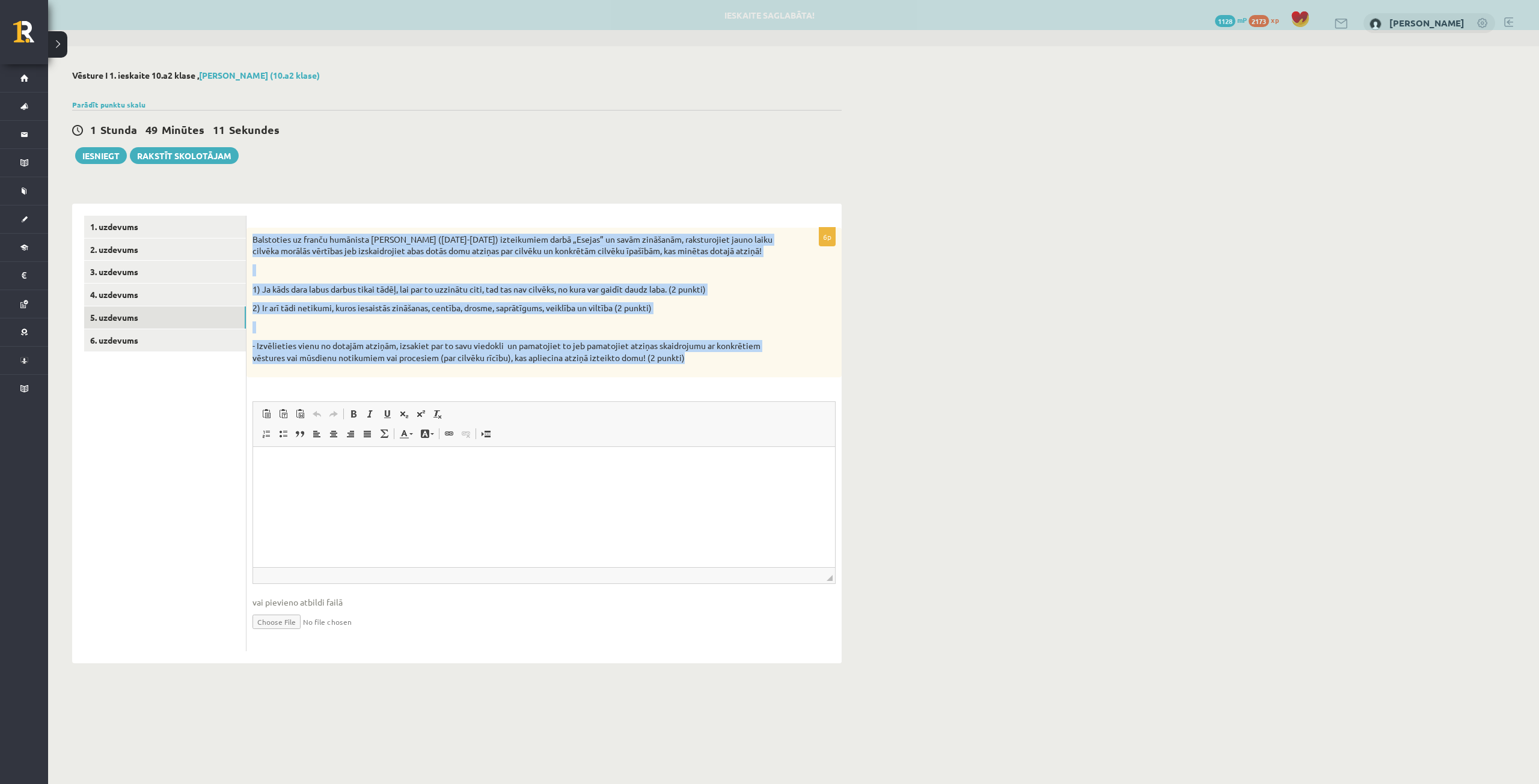
drag, startPoint x: 251, startPoint y: 234, endPoint x: 720, endPoint y: 375, distance: 489.7
click at [720, 375] on div "Balstoties uz franču humānista Mišela de Monteņa (1533-1592) izteikumiem darbā …" at bounding box center [544, 302] width 595 height 150
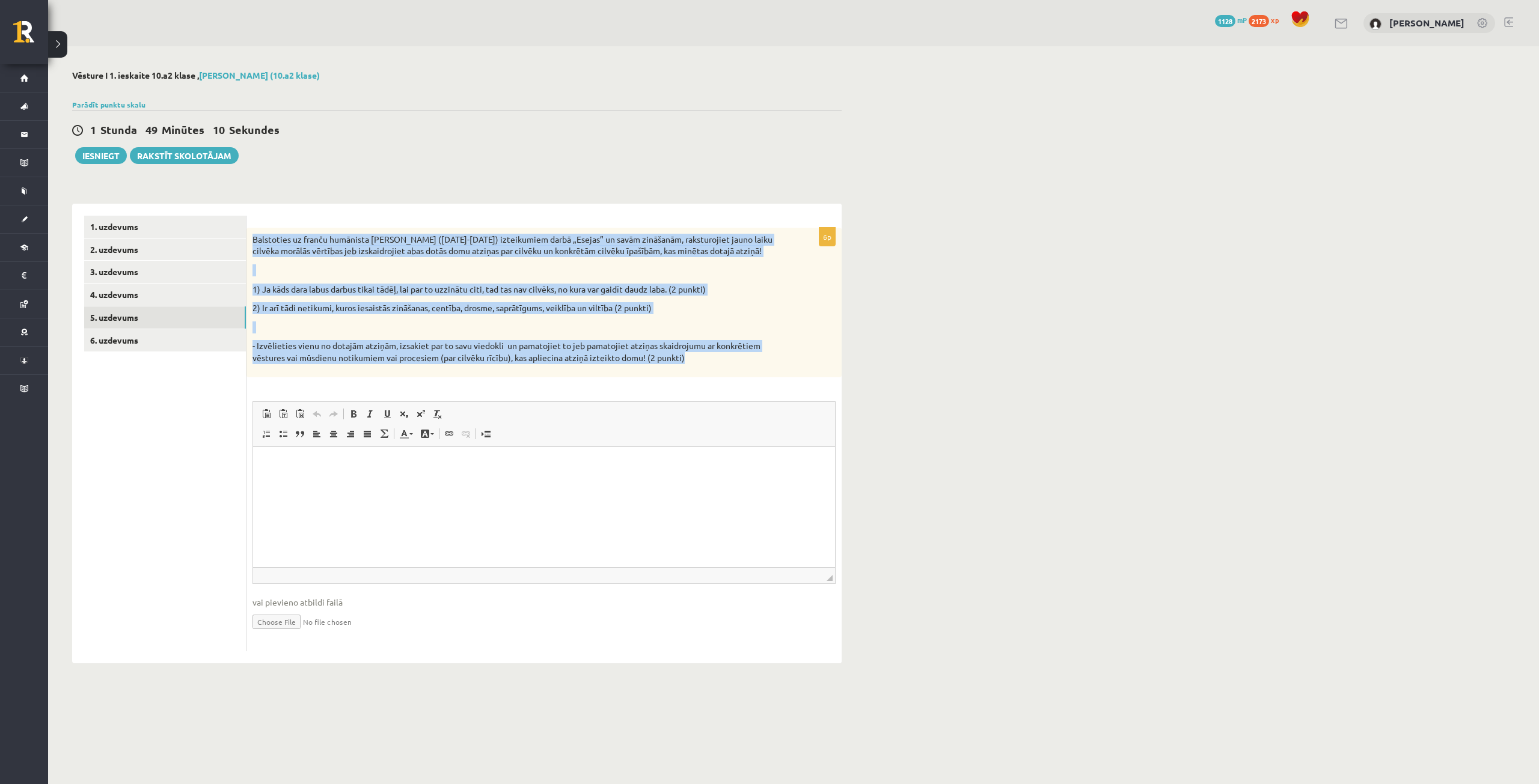
copy div "Balstoties uz franču humānista Mišela de Monteņa (1533-1592) izteikumiem darbā …"
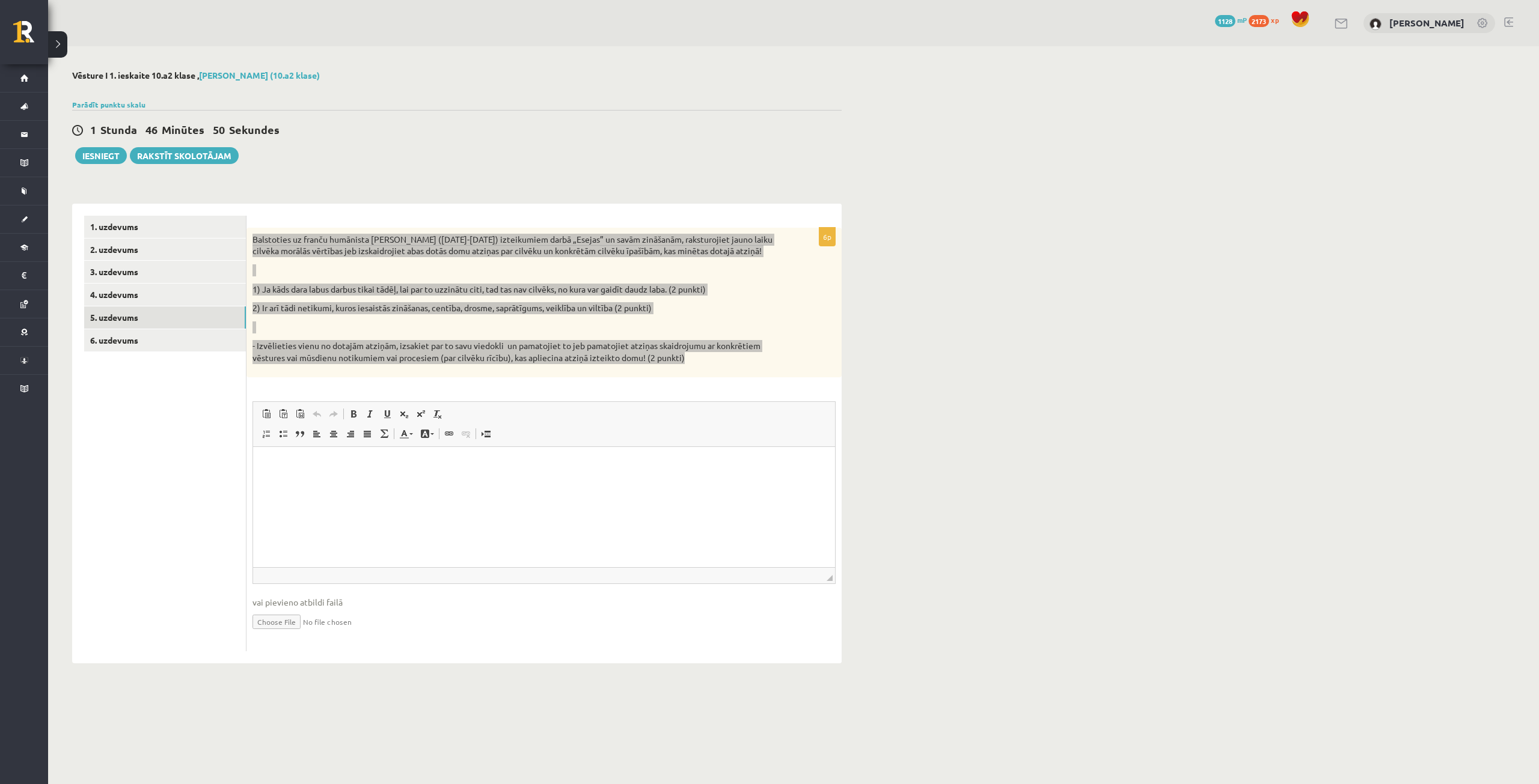
drag, startPoint x: 479, startPoint y: 490, endPoint x: 472, endPoint y: 487, distance: 7.6
click at [472, 483] on html at bounding box center [544, 465] width 582 height 36
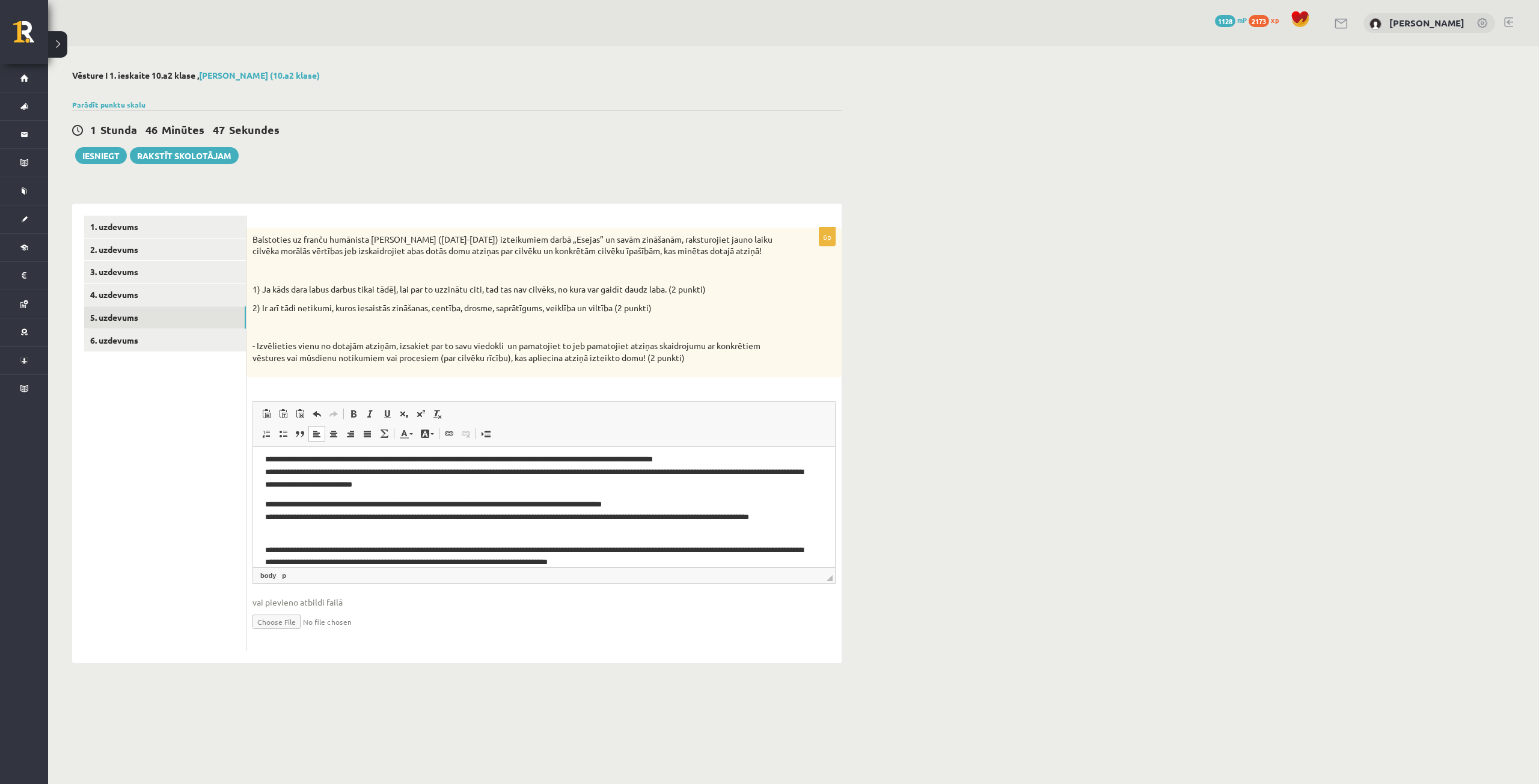
click at [171, 353] on ul "1. uzdevums 2. uzdevums 3. uzdevums 4. uzdevums 5. uzdevums 6. uzdevums" at bounding box center [166, 433] width 162 height 436
click at [145, 337] on link "6. uzdevums" at bounding box center [166, 340] width 162 height 22
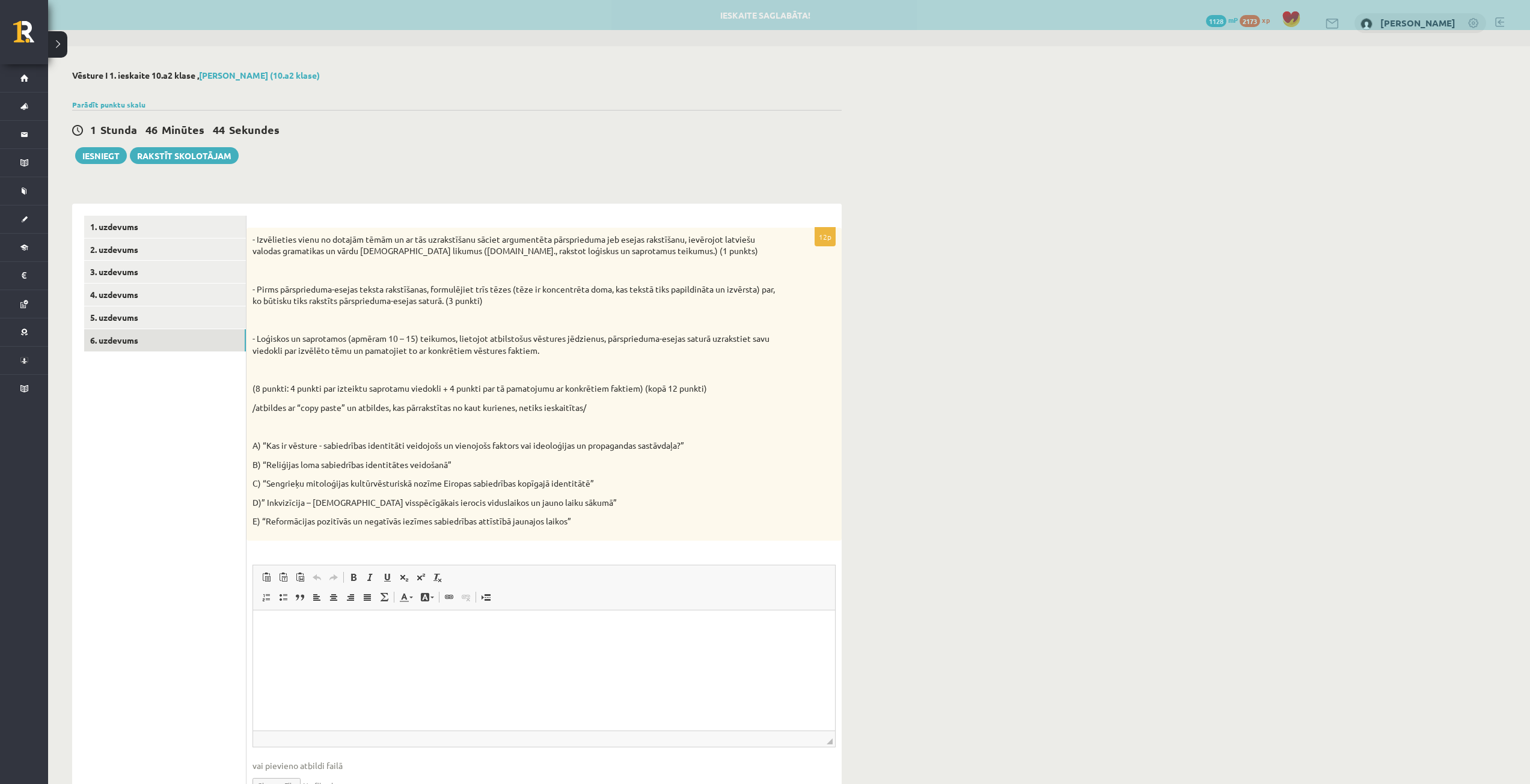
scroll to position [0, 0]
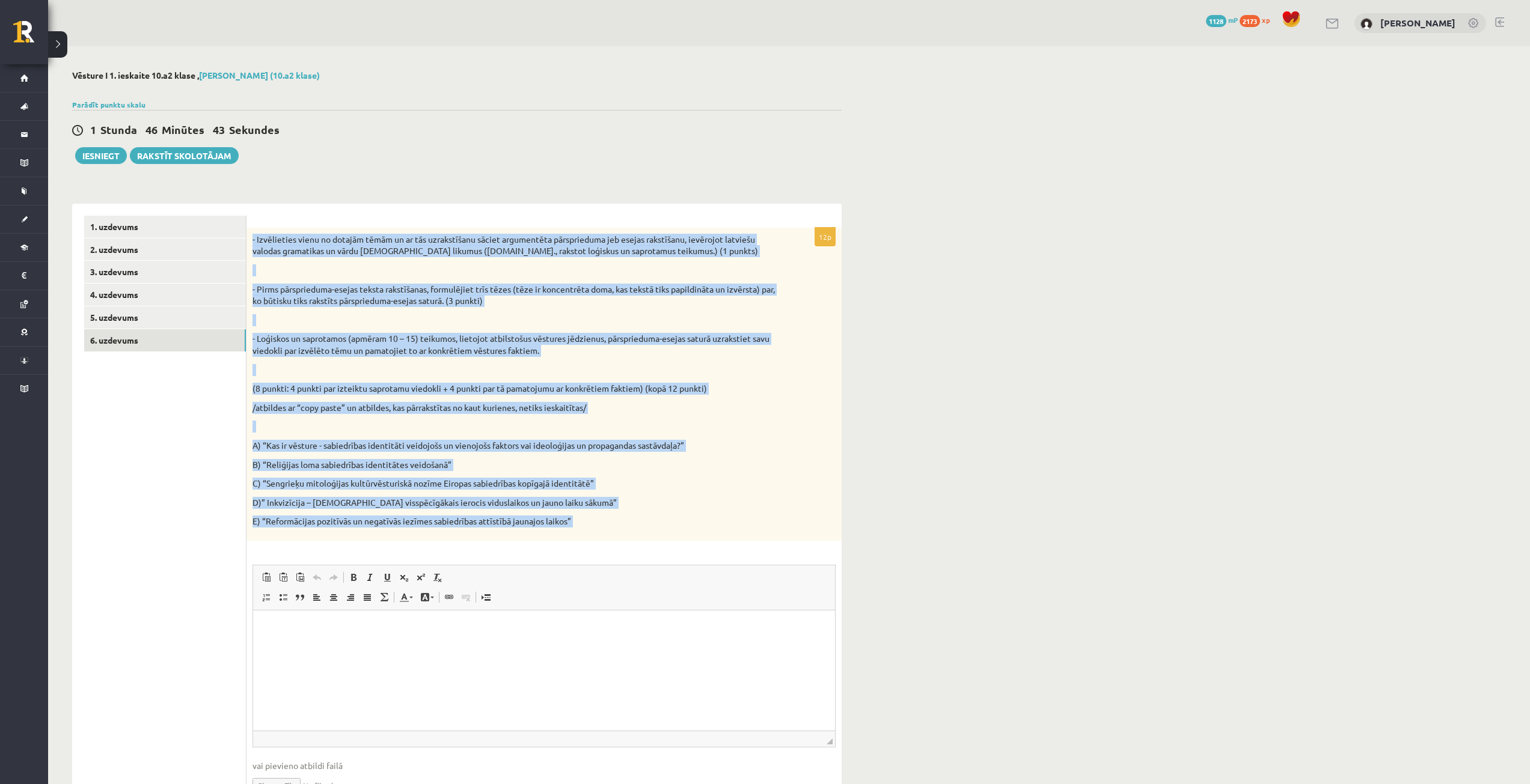
drag, startPoint x: 249, startPoint y: 237, endPoint x: 737, endPoint y: 568, distance: 589.7
click at [737, 568] on div "12p - Izvēlieties vienu no dotajām tēmām un ar tās uzrakstīšanu sāciet argument…" at bounding box center [544, 521] width 595 height 588
copy div "- Izvēlieties vienu no dotajām tēmām un ar tās uzrakstīšanu sāciet argumentēta …"
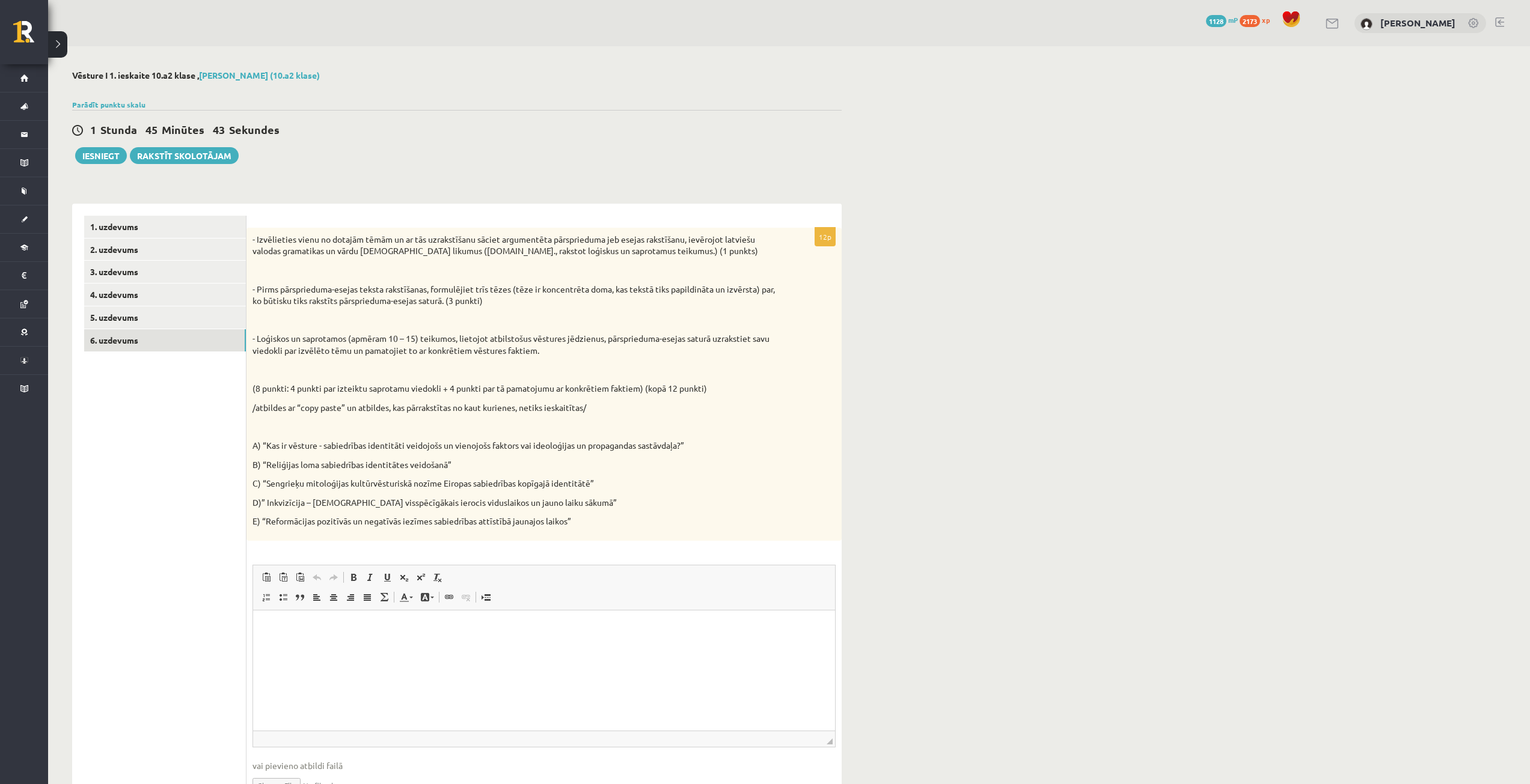
click at [513, 631] on p "Визуальный текстовый редактор, wiswyg-editor-user-answer-47433896983960" at bounding box center [543, 628] width 558 height 13
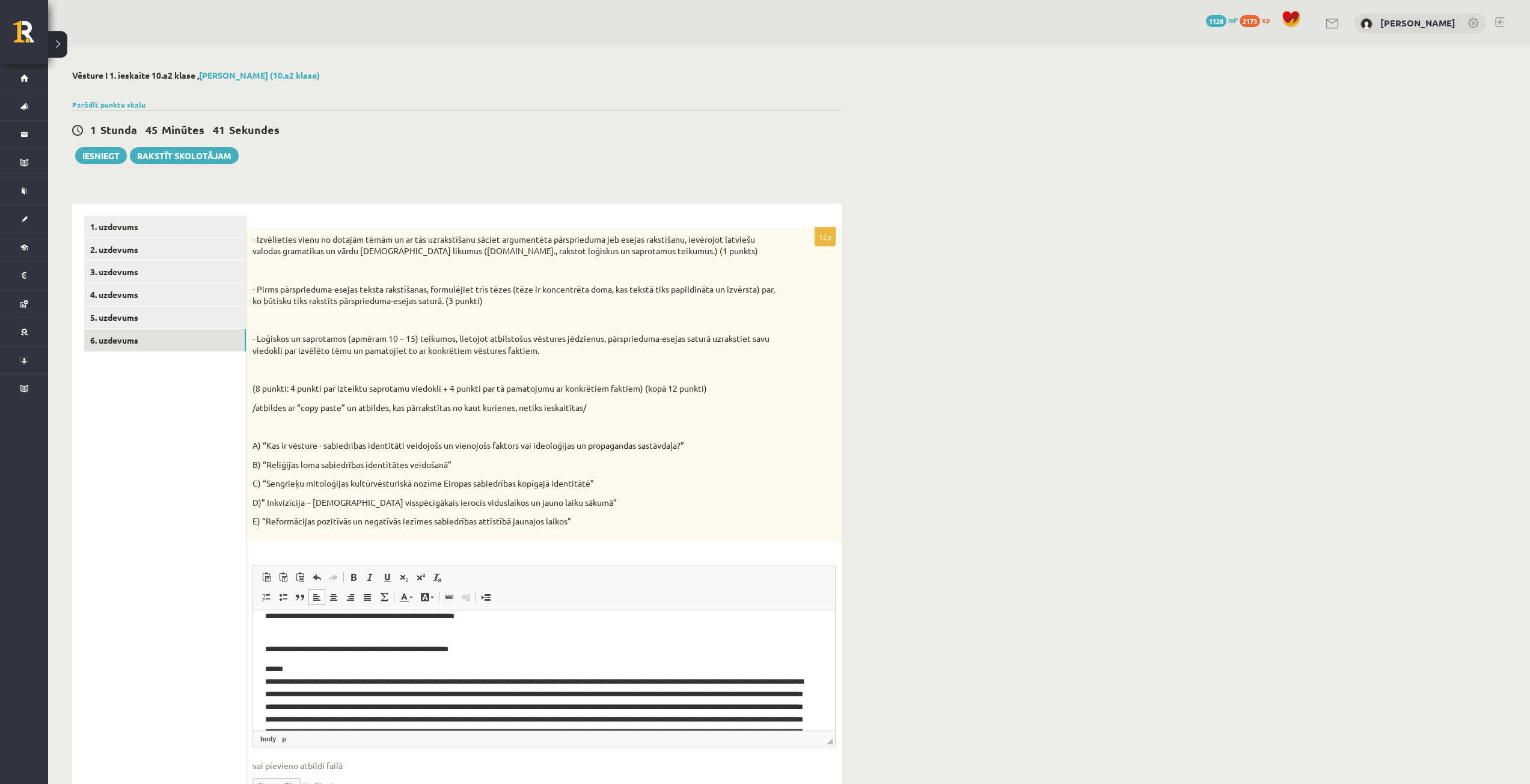
scroll to position [35, 0]
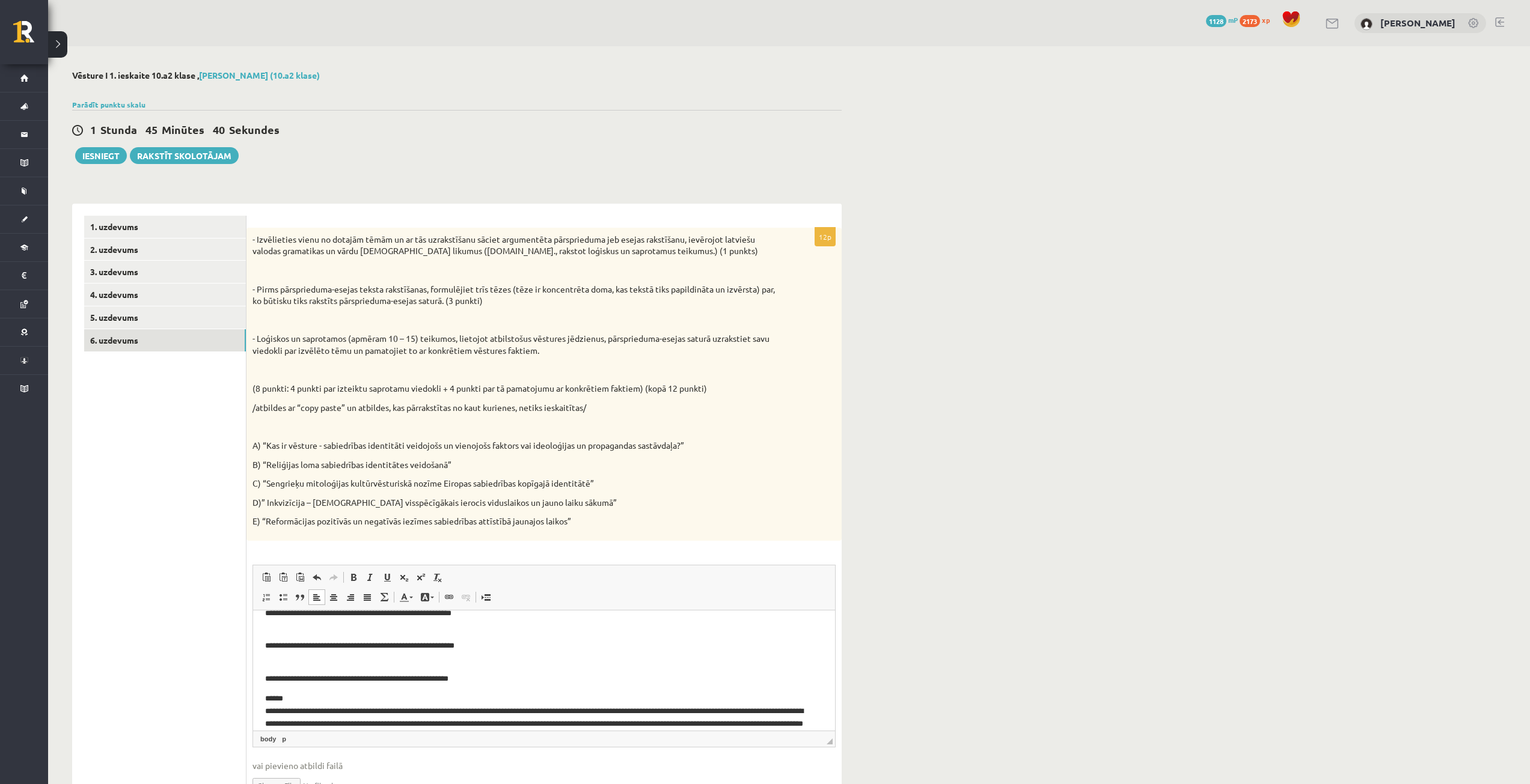
click at [259, 677] on html "**********" at bounding box center [544, 689] width 582 height 230
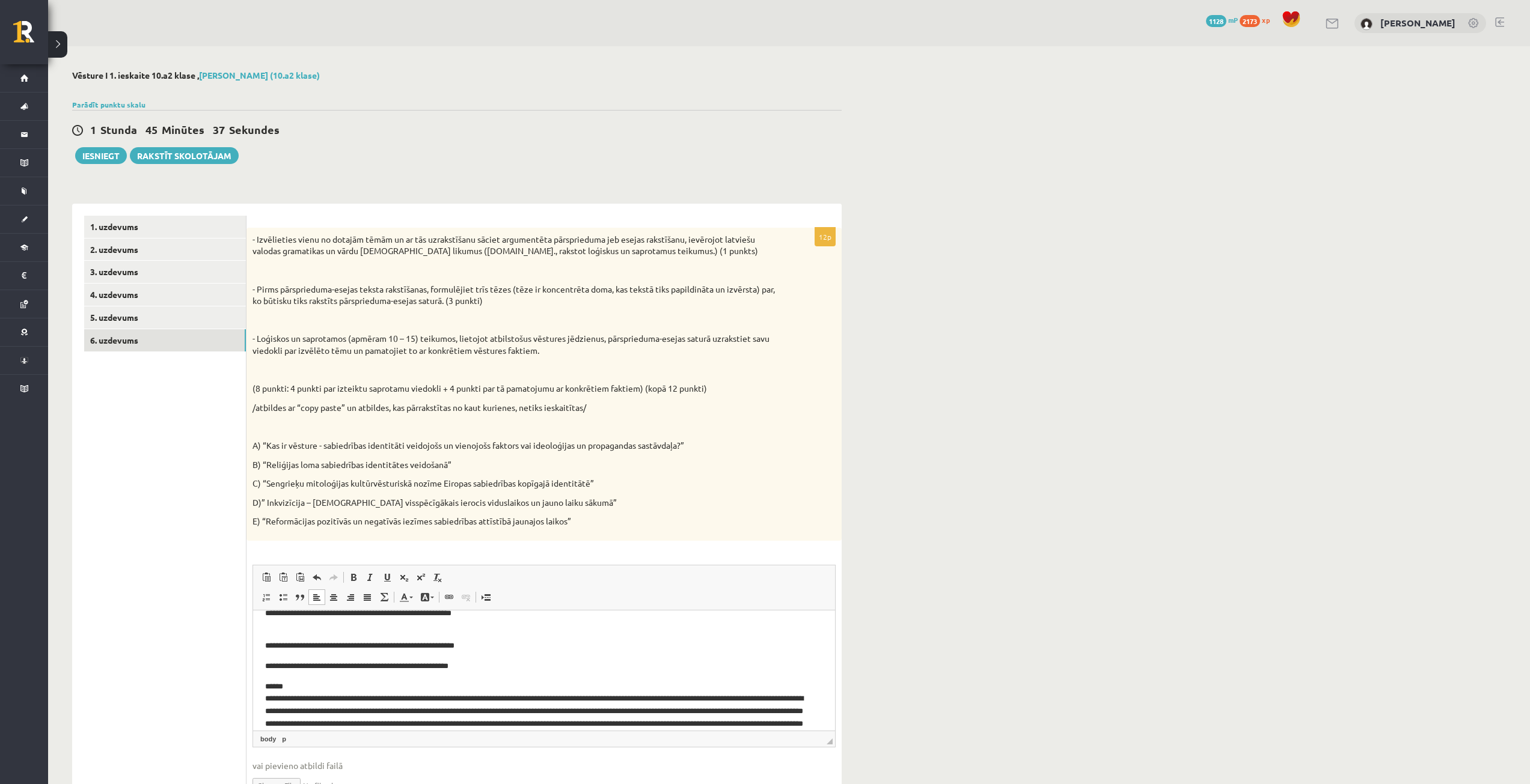
click at [259, 648] on html "**********" at bounding box center [544, 683] width 582 height 217
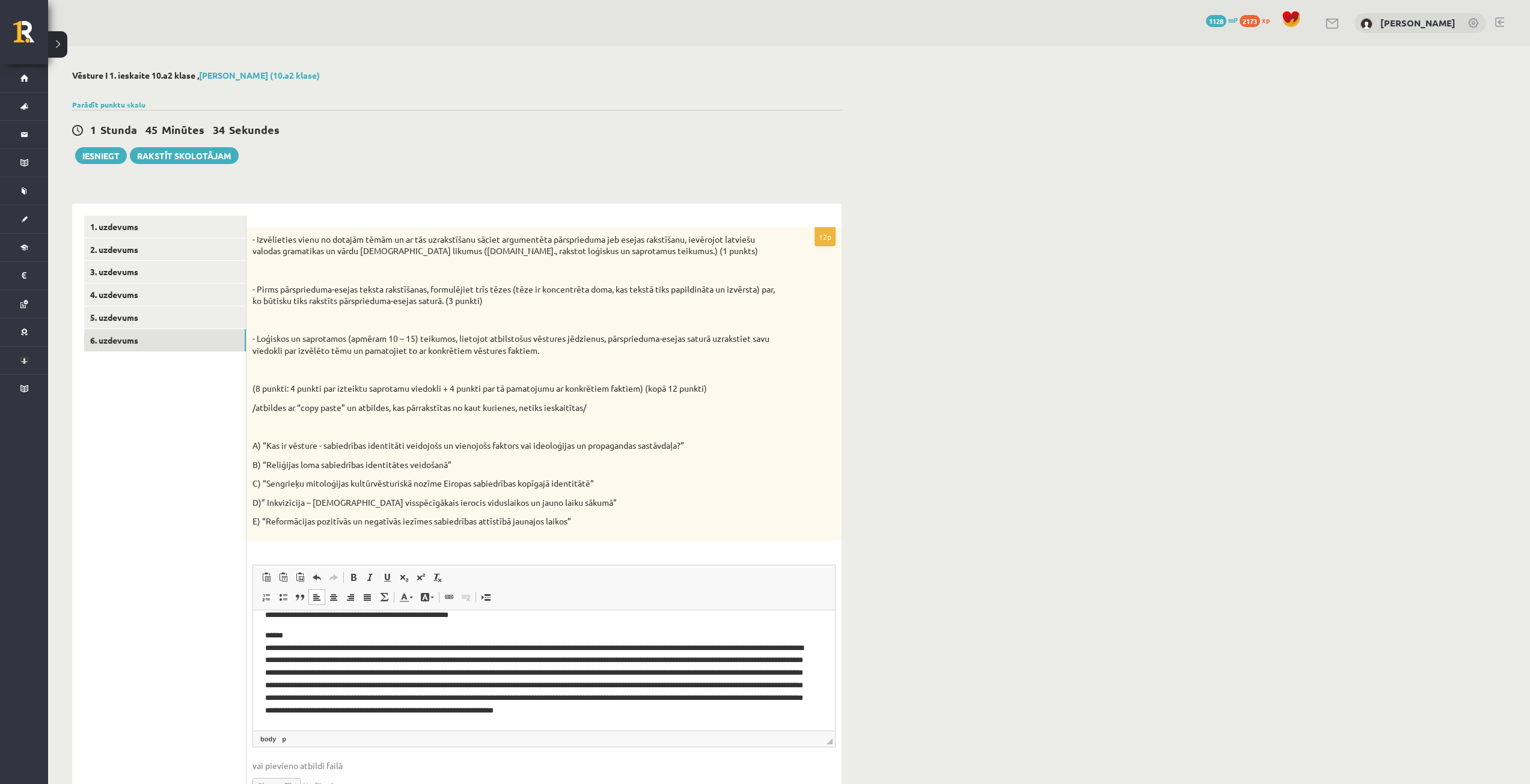
scroll to position [85, 0]
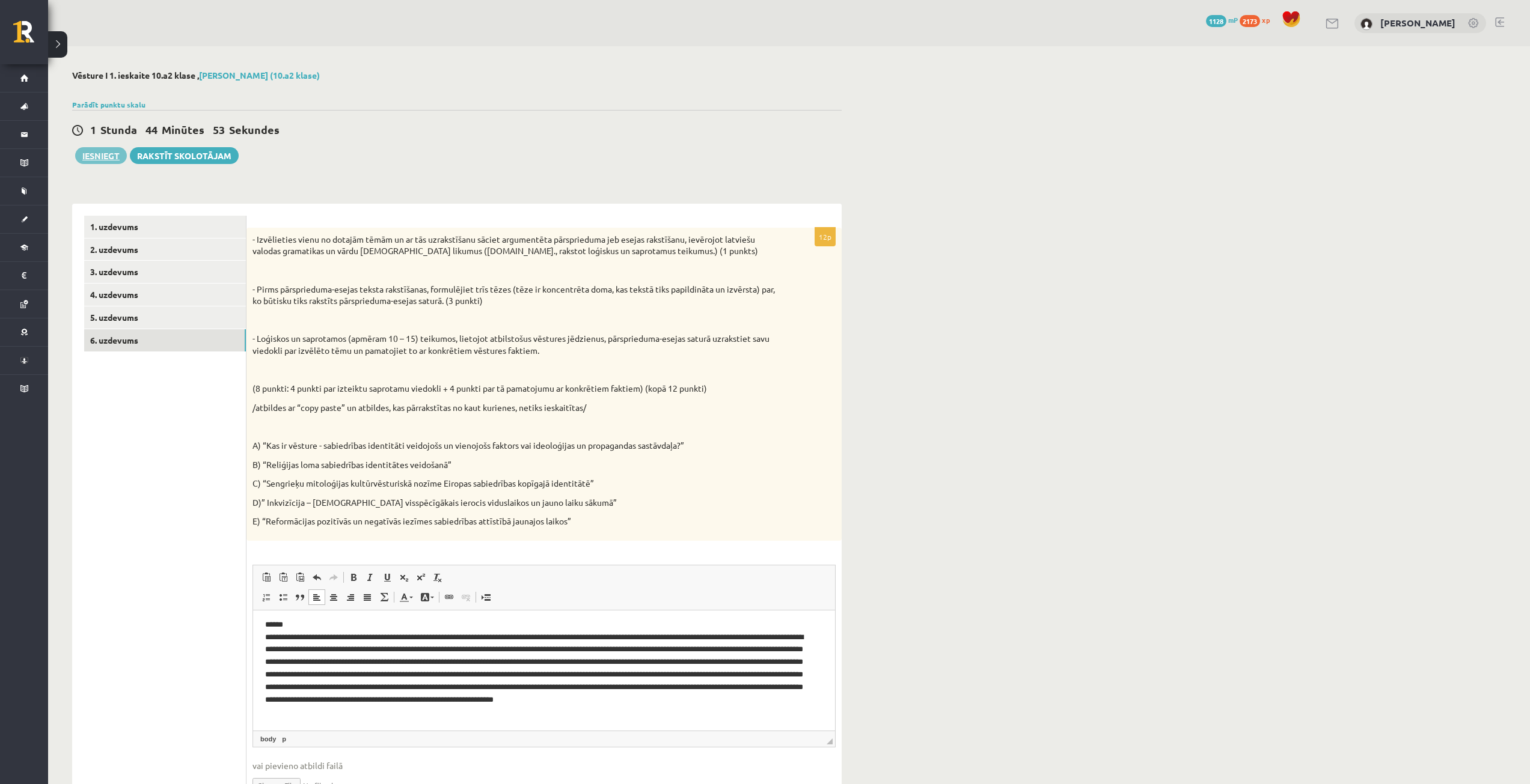
click at [107, 152] on button "Iesniegt" at bounding box center [101, 156] width 52 height 17
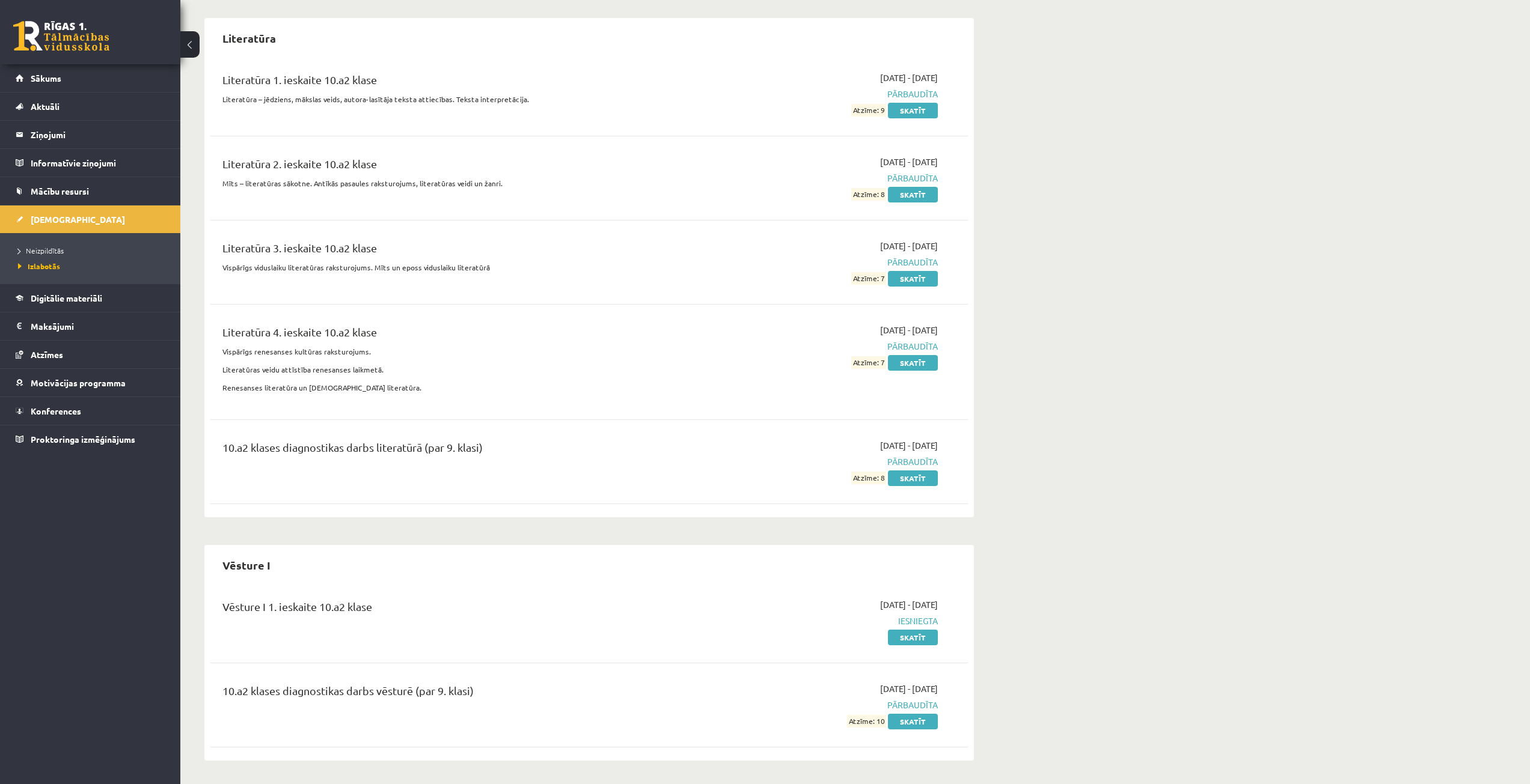
scroll to position [3109, 0]
click at [45, 253] on span "Neizpildītās" at bounding box center [41, 250] width 45 height 10
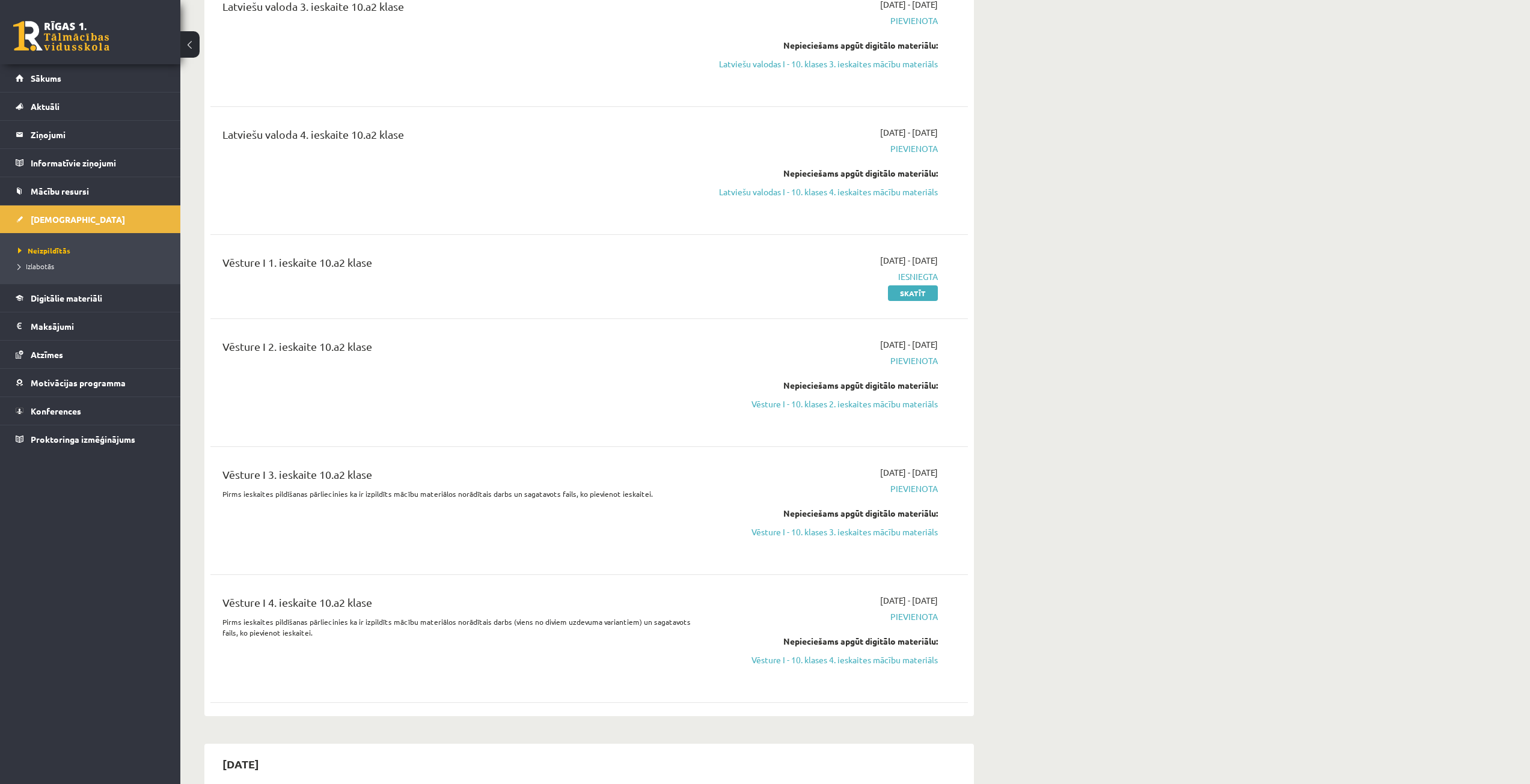
scroll to position [240, 0]
